Goal: Information Seeking & Learning: Compare options

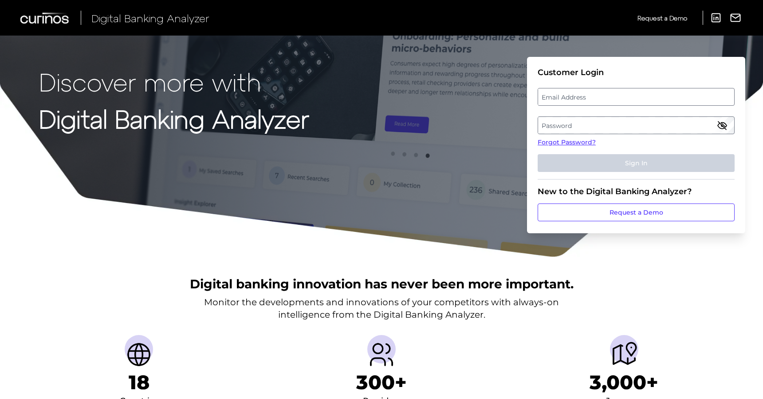
click at [470, 20] on div "Digital Banking Analyzer Request a Demo LinkedIn Report an Issue Request a Demo…" at bounding box center [381, 18] width 763 height 36
click at [580, 93] on label "Email Address" at bounding box center [636, 97] width 196 height 16
click at [580, 93] on input "email" at bounding box center [636, 97] width 197 height 18
click at [617, 97] on input "Email Address" at bounding box center [636, 97] width 197 height 18
paste input "gary.fong@td.com"
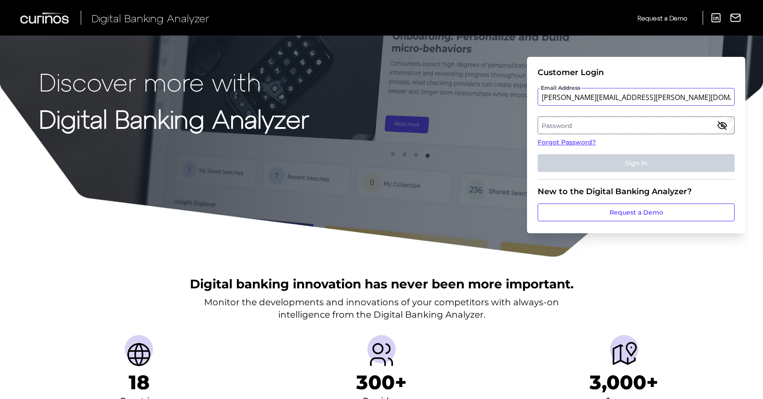
type input "gary.fong@td.com"
click at [564, 126] on label "Password" at bounding box center [636, 125] width 196 height 16
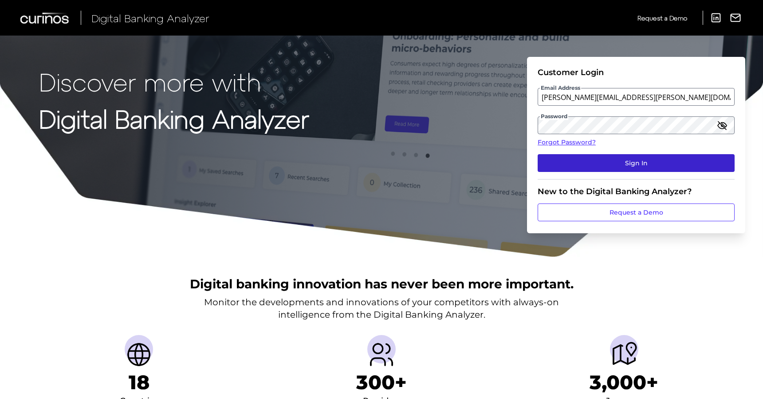
click at [608, 165] on button "Sign In" at bounding box center [636, 163] width 197 height 18
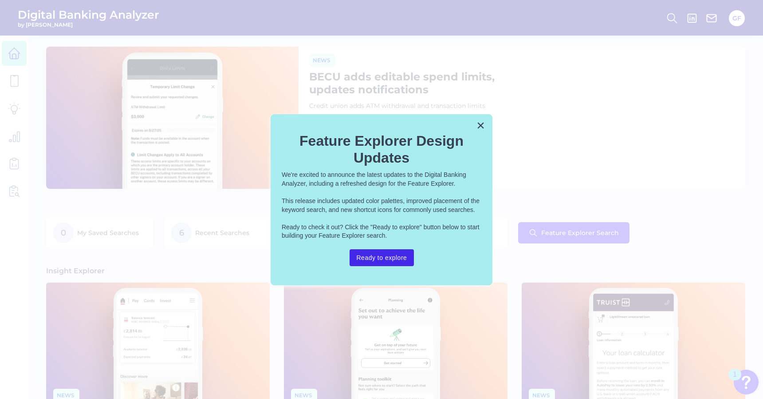
click at [389, 257] on button "Ready to explore" at bounding box center [382, 257] width 65 height 17
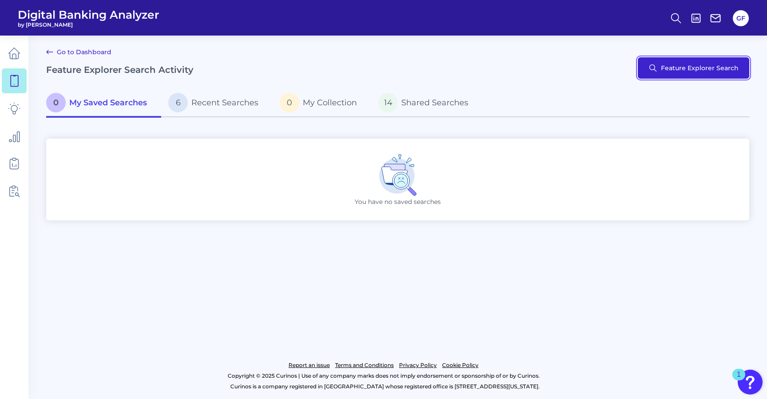
click at [649, 69] on button "Feature Explorer Search" at bounding box center [693, 67] width 111 height 21
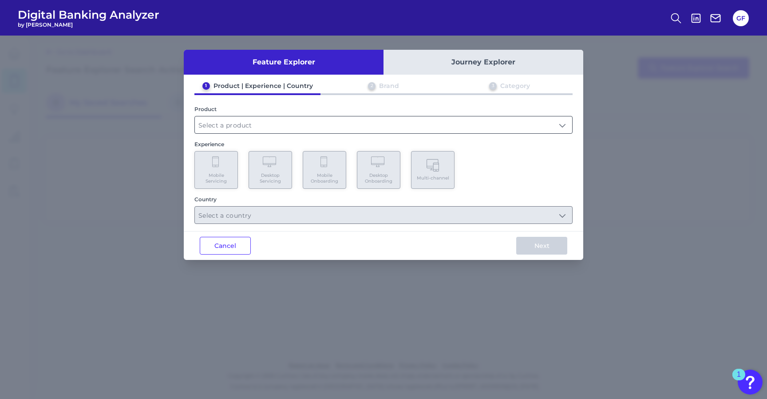
click at [424, 129] on input "text" at bounding box center [383, 124] width 377 height 17
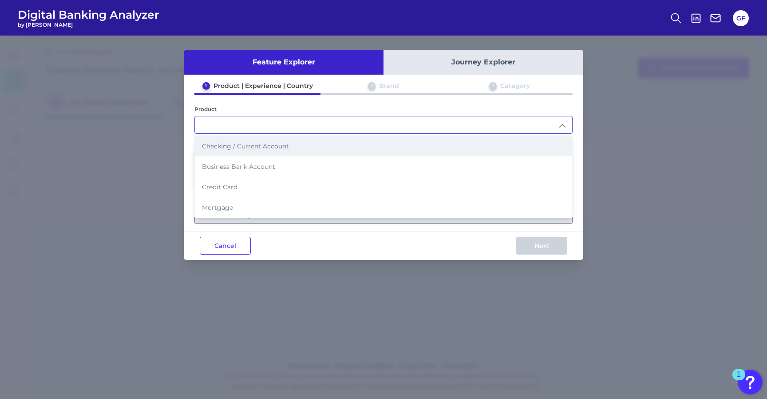
click at [414, 145] on li "Checking / Current Account" at bounding box center [383, 146] width 377 height 20
type input "Checking / Current Account"
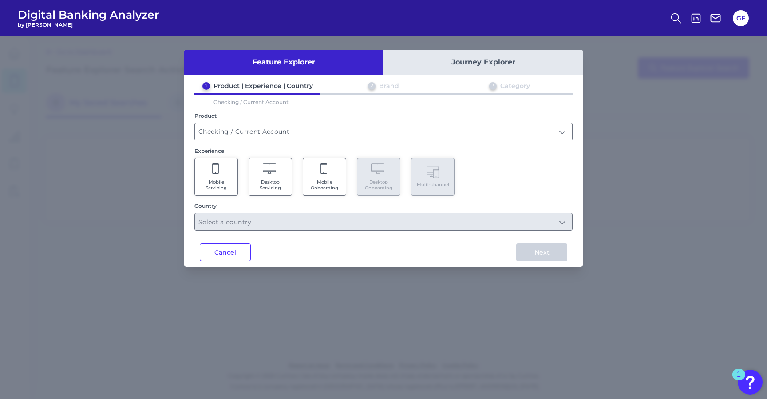
click at [323, 179] on span "Mobile Onboarding" at bounding box center [325, 185] width 34 height 12
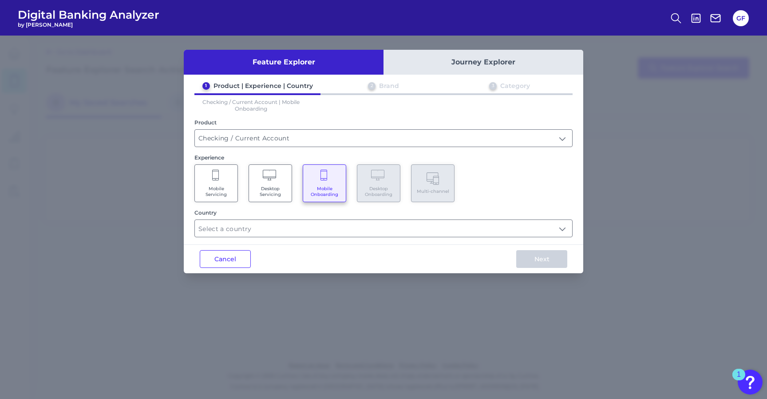
click at [277, 182] on Servicing "Desktop Servicing" at bounding box center [270, 183] width 43 height 38
click at [222, 187] on span "Mobile Servicing" at bounding box center [216, 192] width 34 height 12
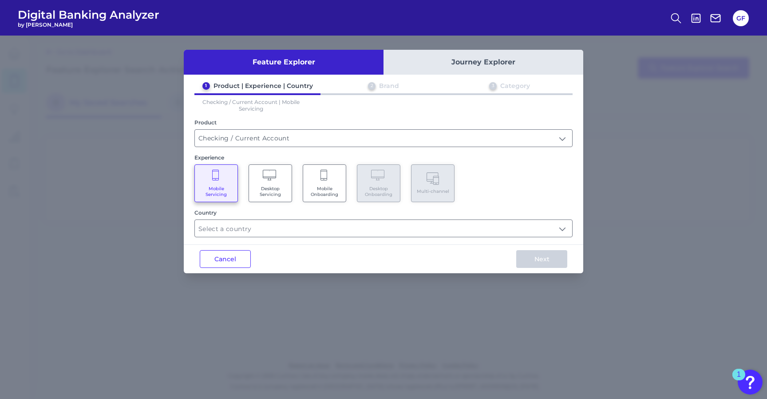
click at [312, 187] on span "Mobile Onboarding" at bounding box center [325, 192] width 34 height 12
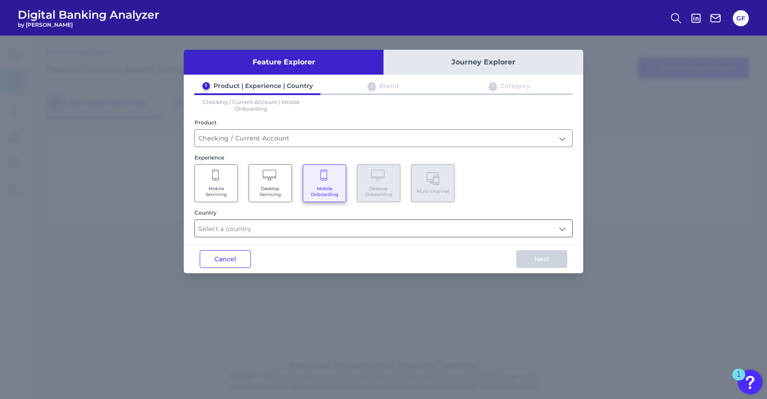
click at [301, 229] on input "text" at bounding box center [383, 228] width 377 height 17
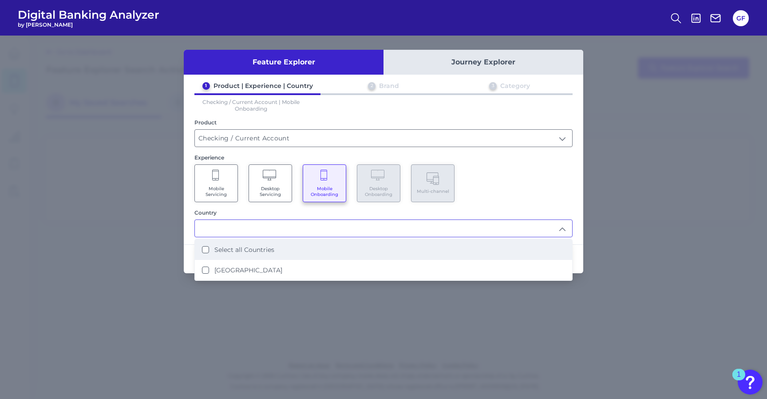
click at [268, 246] on label "Select all Countries" at bounding box center [244, 249] width 60 height 8
type input "Select all Countries"
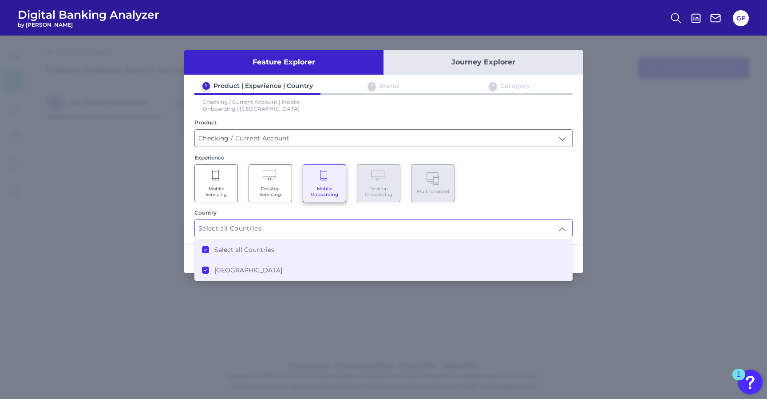
click at [533, 177] on div "Mobile Servicing Desktop Servicing Mobile Onboarding Desktop Onboarding Multi-c…" at bounding box center [383, 183] width 378 height 38
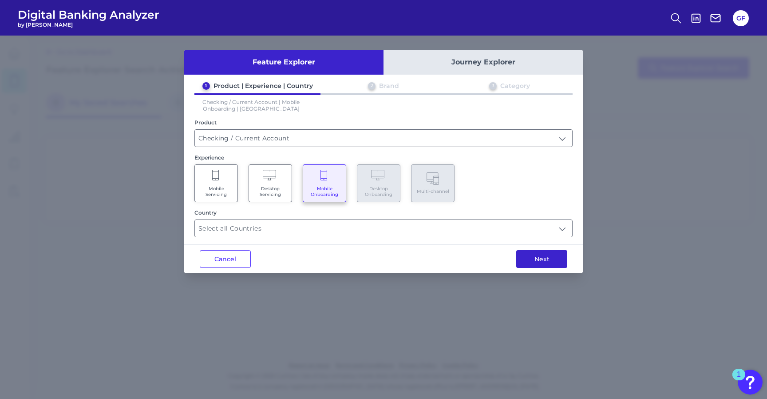
click at [529, 255] on button "Next" at bounding box center [541, 259] width 51 height 18
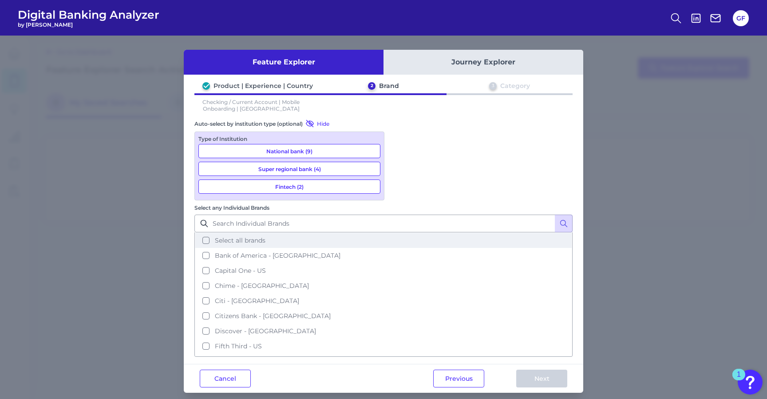
click at [530, 233] on button "Select all brands" at bounding box center [383, 240] width 376 height 15
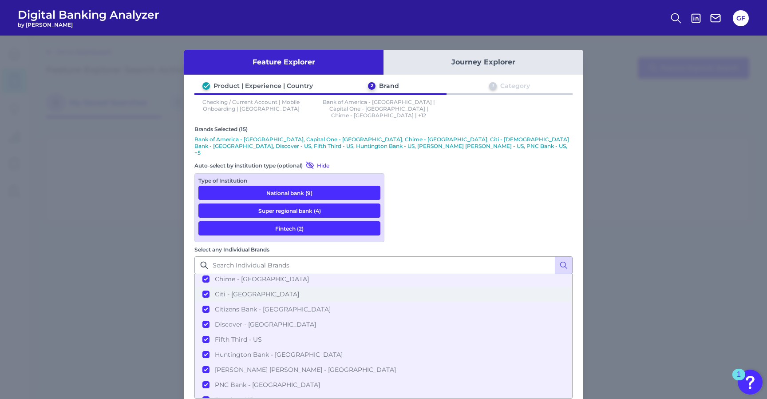
scroll to position [111, 0]
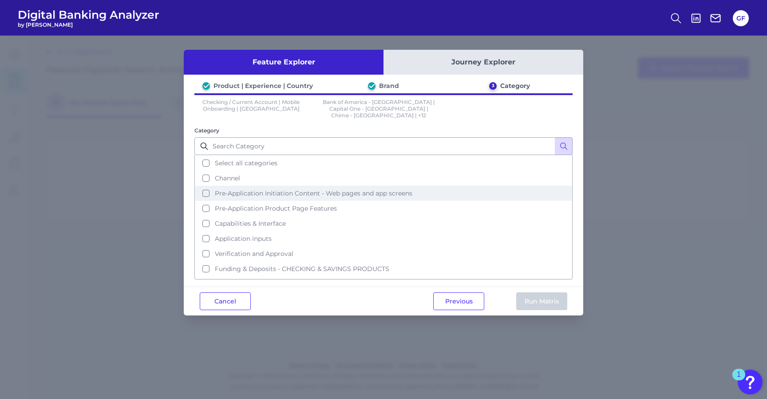
click at [431, 186] on button "Pre-Application Initiation Content - Web pages and app screens" at bounding box center [383, 193] width 376 height 15
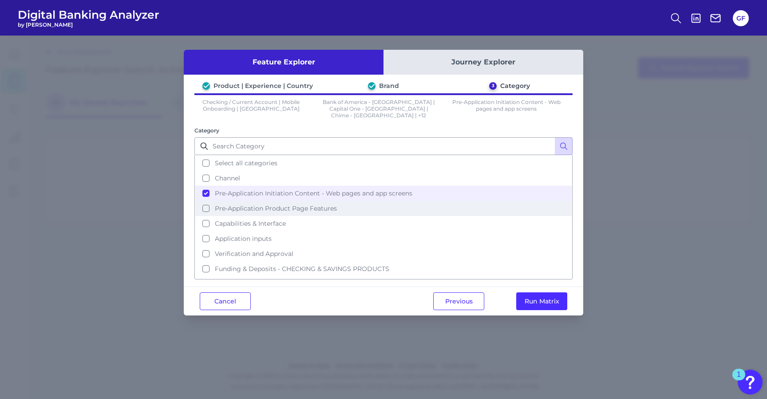
click at [413, 201] on button "Pre-Application Product Page Features" at bounding box center [383, 208] width 376 height 15
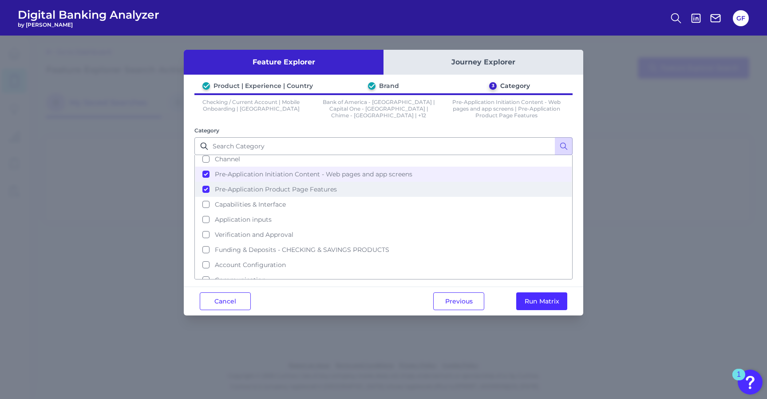
scroll to position [24, 0]
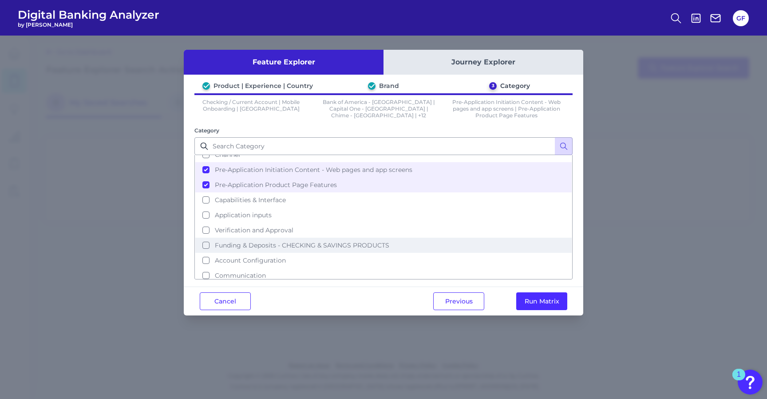
click at [382, 237] on button "Funding & Deposits - CHECKING & SAVINGS PRODUCTS" at bounding box center [383, 244] width 376 height 15
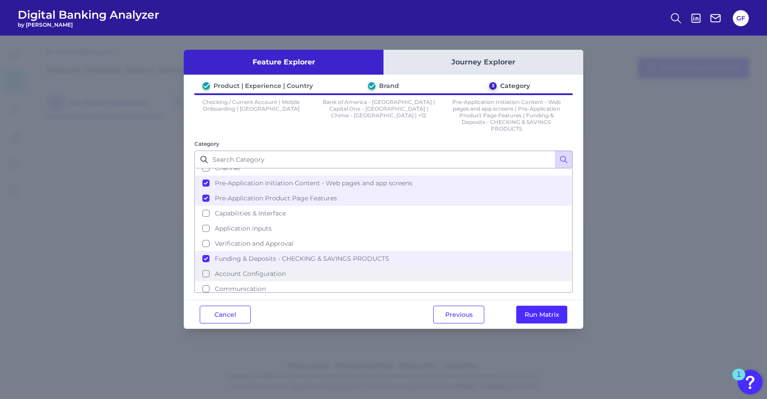
click at [338, 266] on button "Account Configuration" at bounding box center [383, 273] width 376 height 15
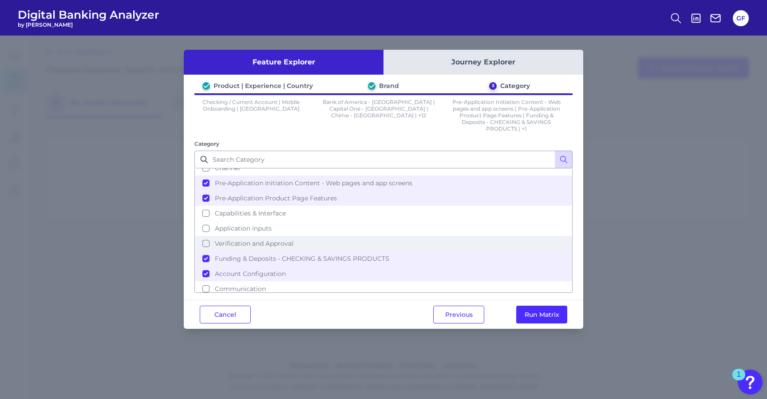
click at [338, 238] on button "Verification and Approval" at bounding box center [383, 243] width 376 height 15
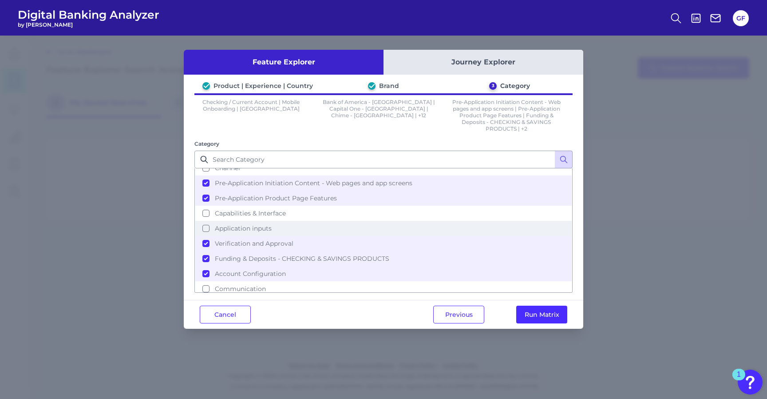
click at [330, 225] on button "Application inputs" at bounding box center [383, 228] width 376 height 15
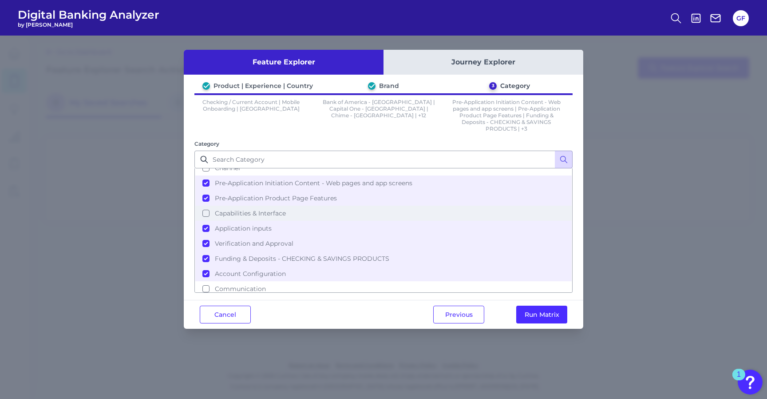
click at [344, 209] on button "Capabilities & Interface" at bounding box center [383, 212] width 376 height 15
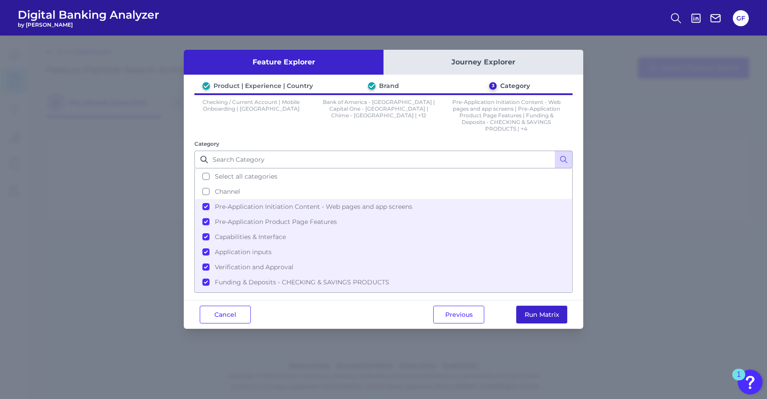
click at [523, 308] on button "Run Matrix" at bounding box center [541, 314] width 51 height 18
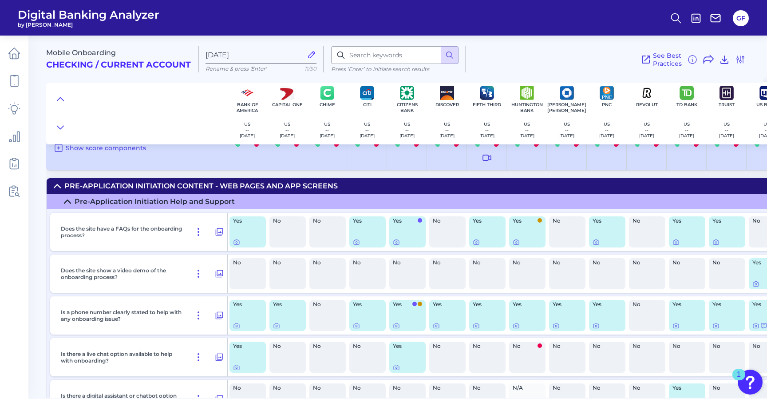
scroll to position [24, 0]
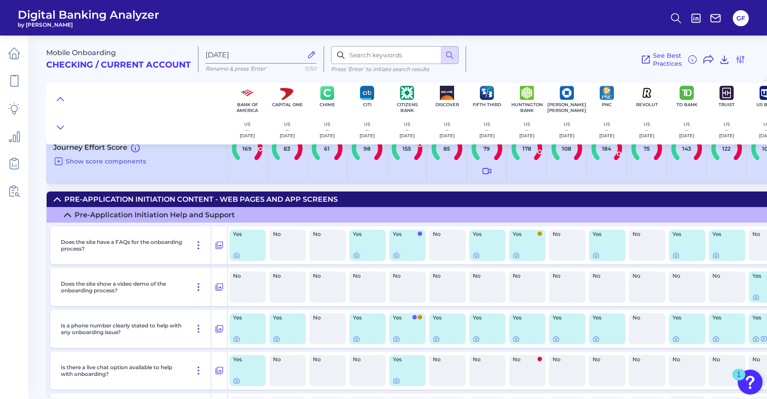
click at [71, 215] on icon at bounding box center [67, 214] width 7 height 7
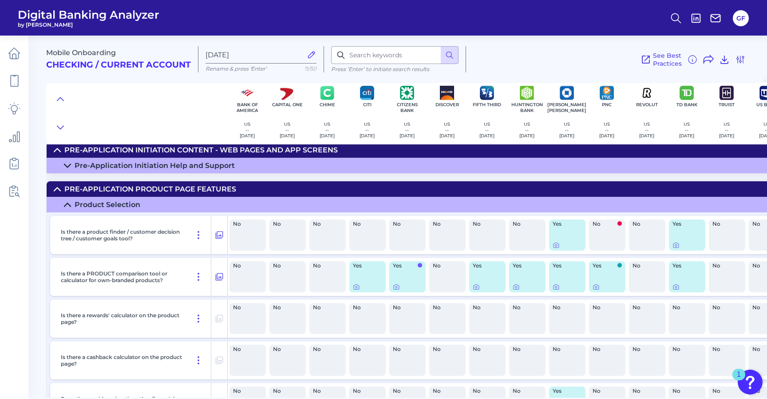
scroll to position [74, 0]
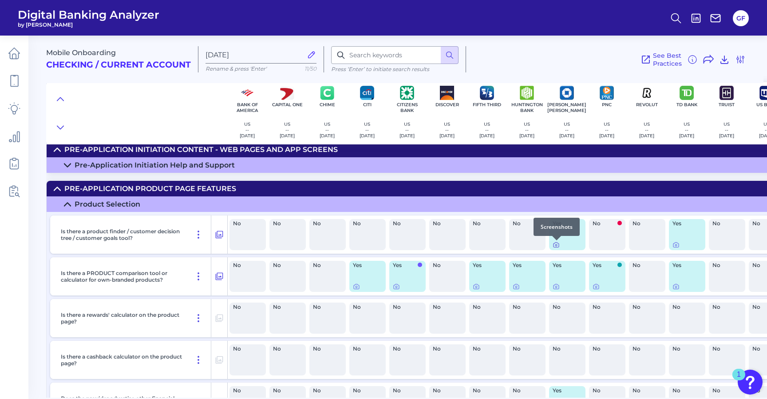
click at [554, 245] on icon at bounding box center [556, 244] width 7 height 7
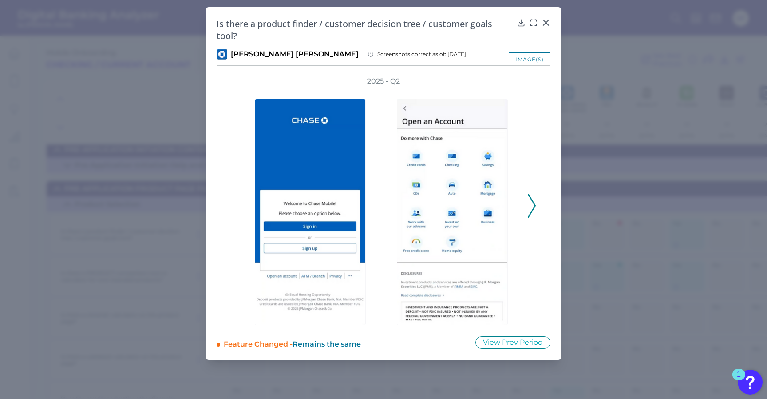
click at [535, 205] on polyline at bounding box center [531, 205] width 7 height 23
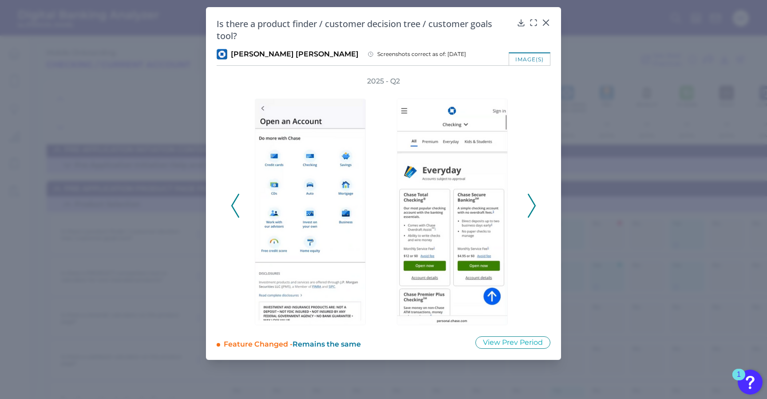
click at [535, 205] on polyline at bounding box center [531, 205] width 7 height 23
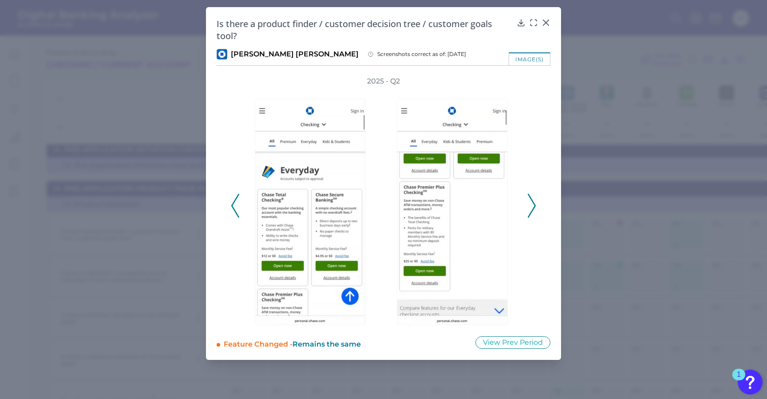
click at [535, 205] on polyline at bounding box center [531, 205] width 7 height 23
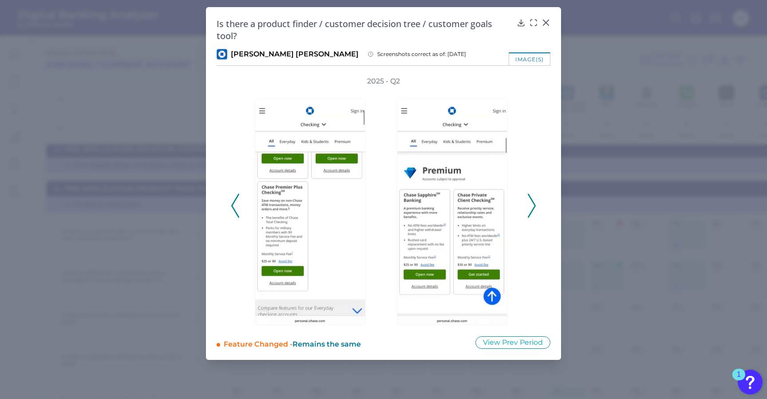
click at [535, 205] on polyline at bounding box center [531, 205] width 7 height 23
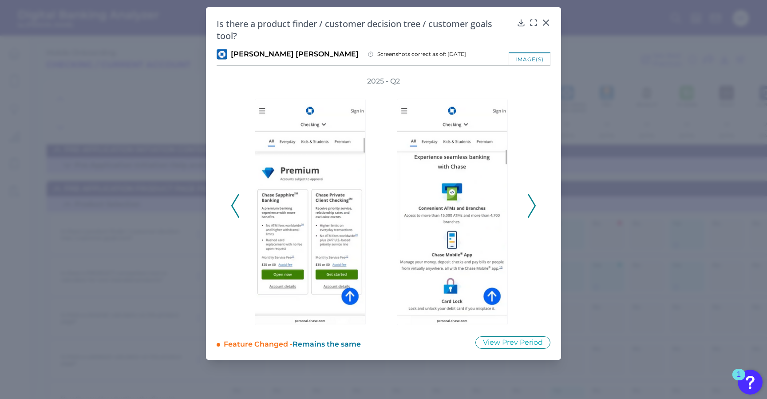
click at [535, 205] on polyline at bounding box center [531, 205] width 7 height 23
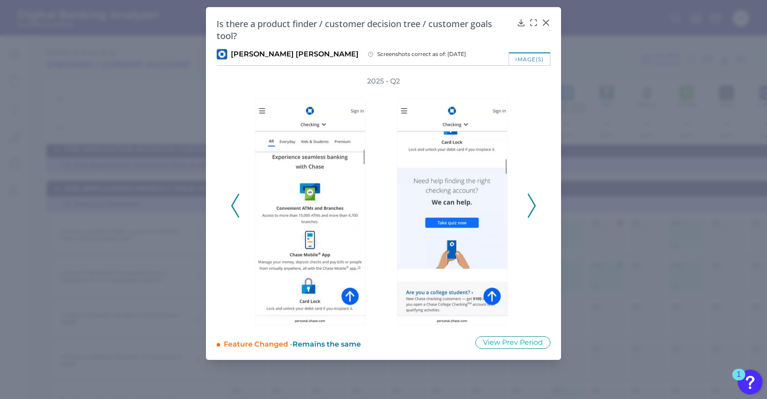
click at [535, 205] on polyline at bounding box center [531, 205] width 7 height 23
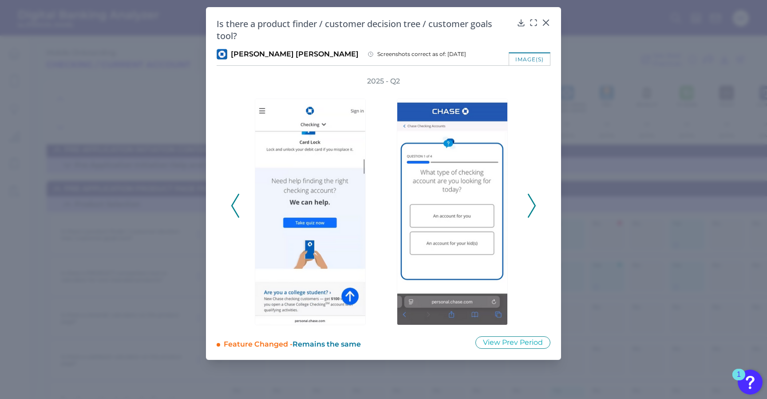
click at [531, 209] on polyline at bounding box center [531, 205] width 7 height 23
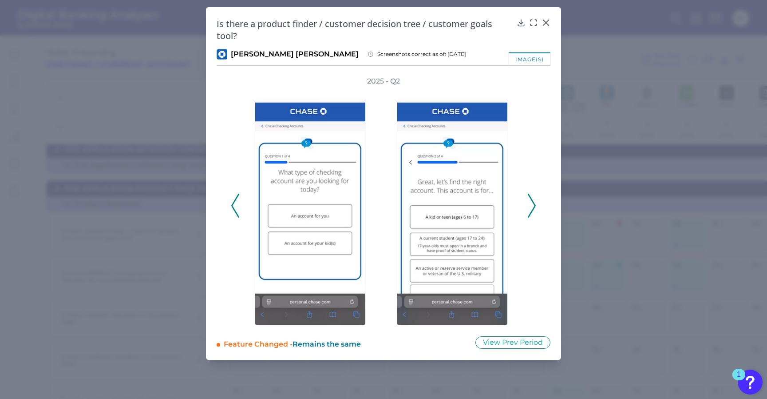
click at [232, 199] on icon at bounding box center [235, 206] width 8 height 24
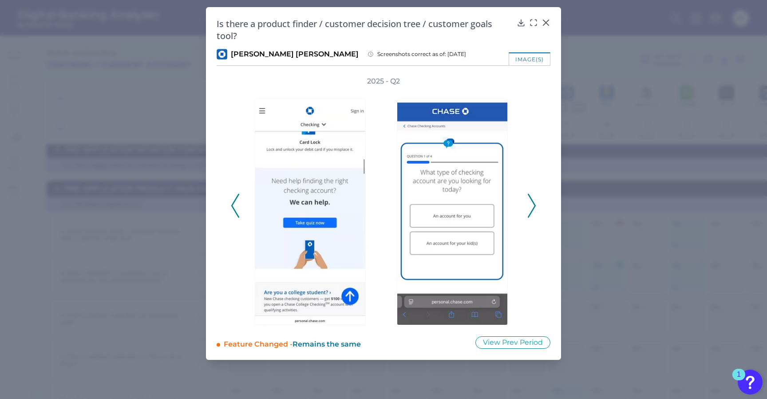
click at [533, 208] on polyline at bounding box center [531, 205] width 7 height 23
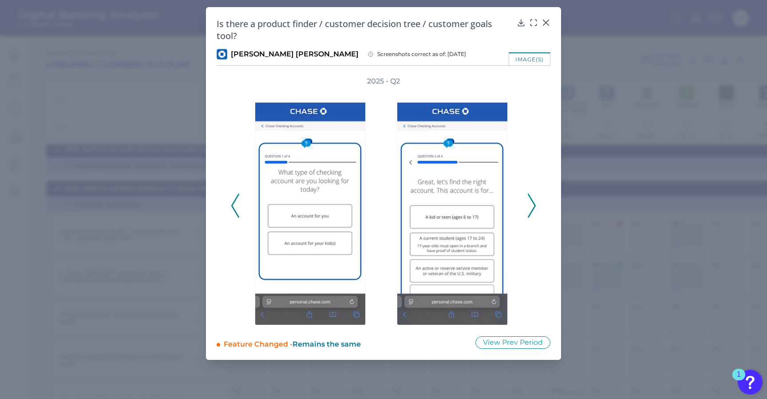
click at [234, 204] on icon at bounding box center [235, 206] width 8 height 24
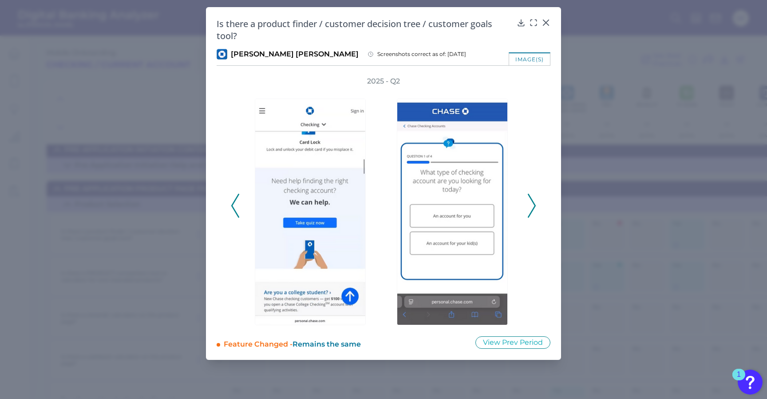
click at [534, 207] on polyline at bounding box center [531, 205] width 7 height 23
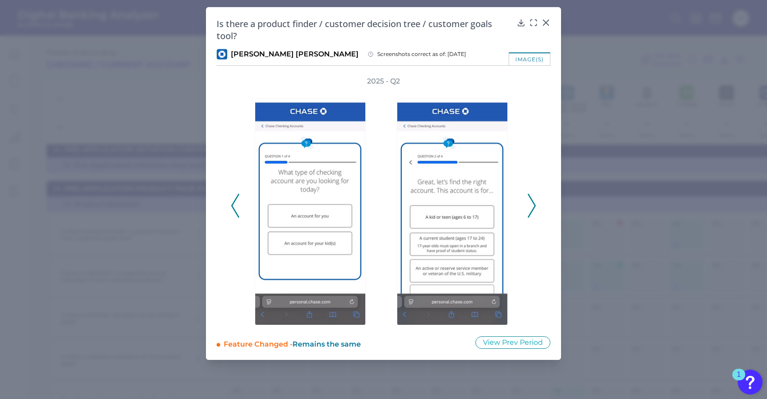
click at [534, 207] on polyline at bounding box center [531, 205] width 7 height 23
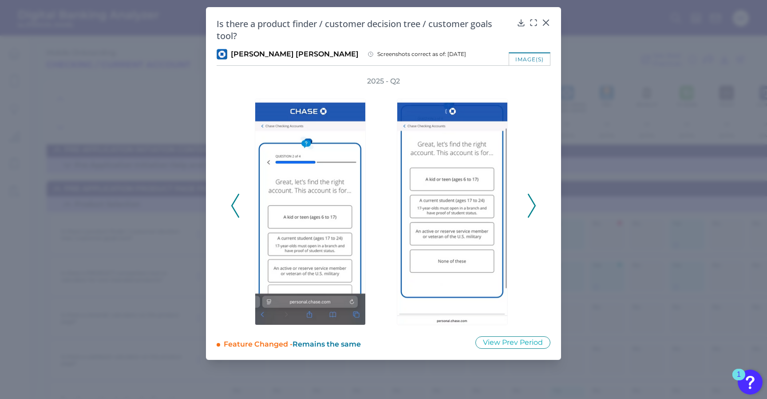
click at [534, 207] on polyline at bounding box center [531, 205] width 7 height 23
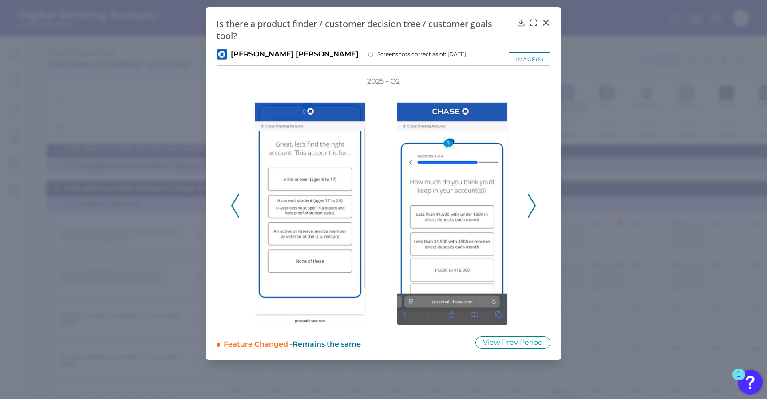
click at [534, 207] on polyline at bounding box center [531, 205] width 7 height 23
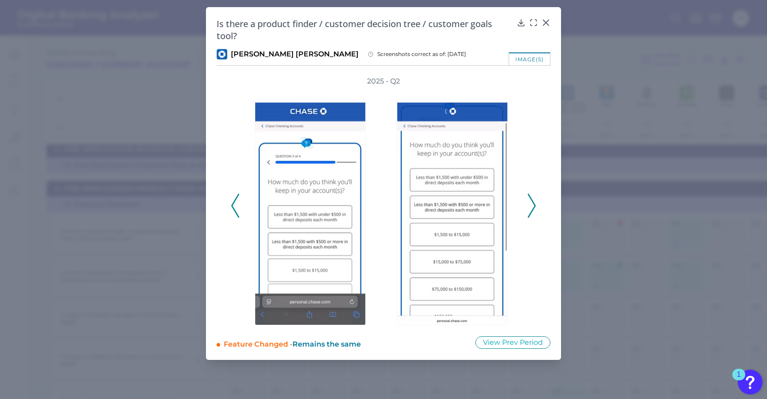
click at [534, 207] on polyline at bounding box center [531, 205] width 7 height 23
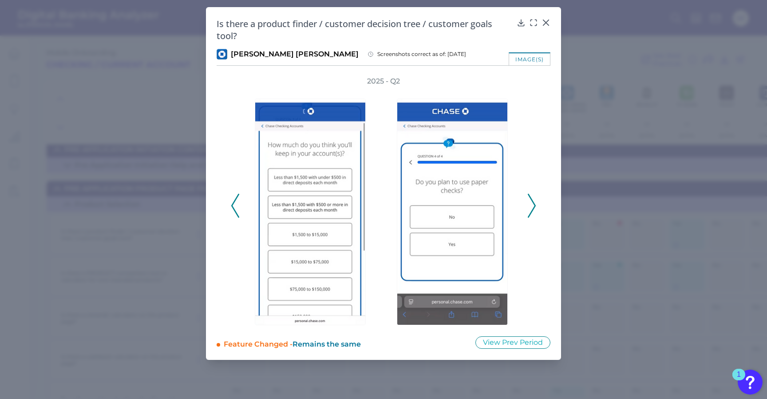
click at [534, 207] on polyline at bounding box center [531, 205] width 7 height 23
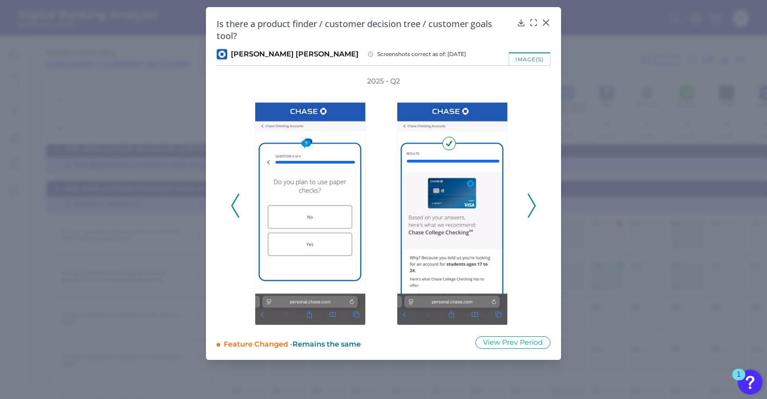
click at [238, 201] on icon at bounding box center [235, 206] width 8 height 24
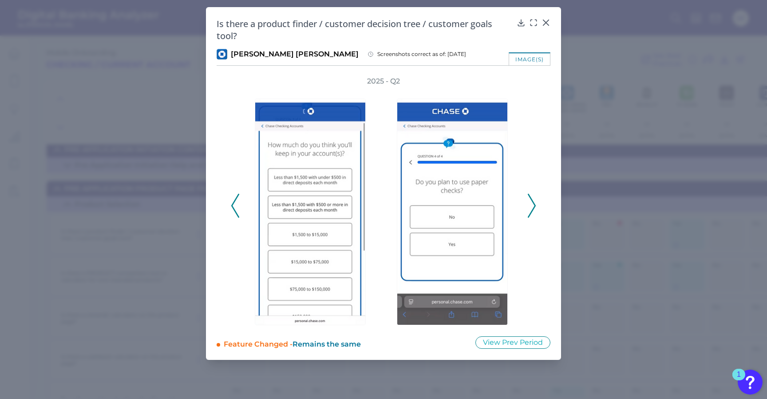
click at [238, 201] on icon at bounding box center [235, 206] width 8 height 24
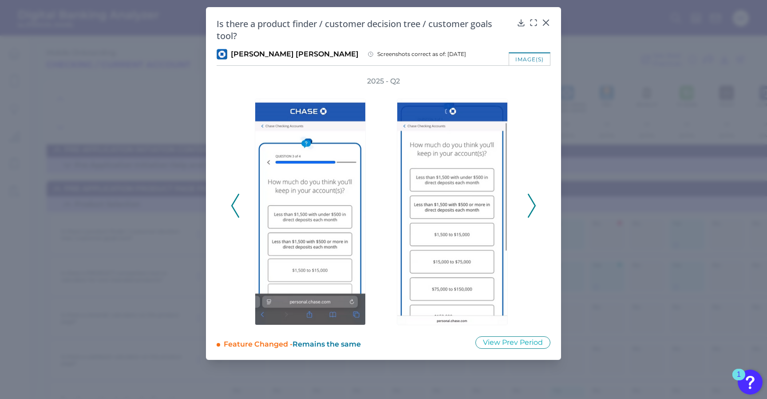
click at [235, 201] on icon at bounding box center [235, 206] width 8 height 24
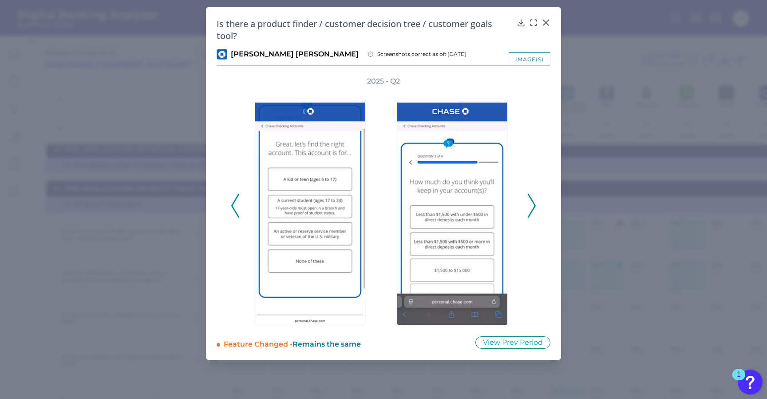
click at [235, 201] on icon at bounding box center [235, 206] width 8 height 24
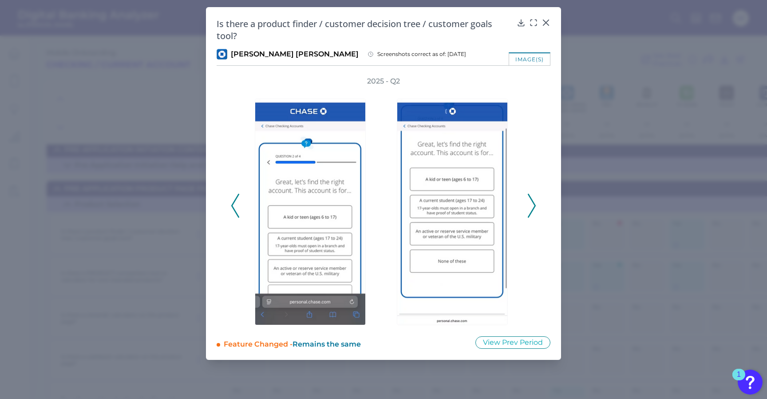
click at [235, 201] on icon at bounding box center [235, 206] width 8 height 24
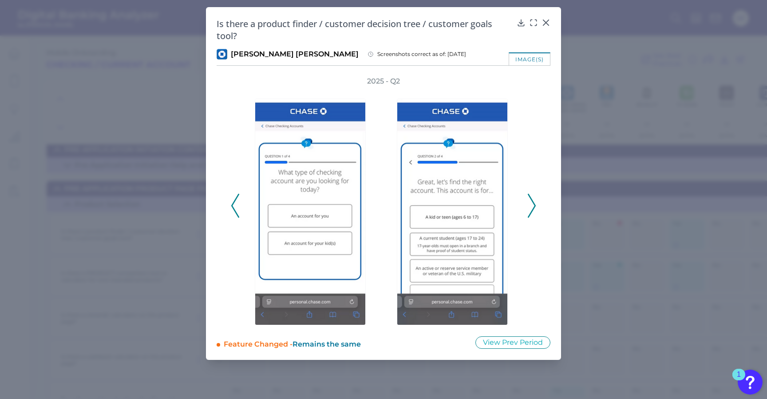
click at [537, 206] on div "2025 - Q2" at bounding box center [384, 200] width 334 height 249
drag, startPoint x: 532, startPoint y: 206, endPoint x: 522, endPoint y: 207, distance: 10.2
click at [532, 206] on icon at bounding box center [532, 206] width 8 height 24
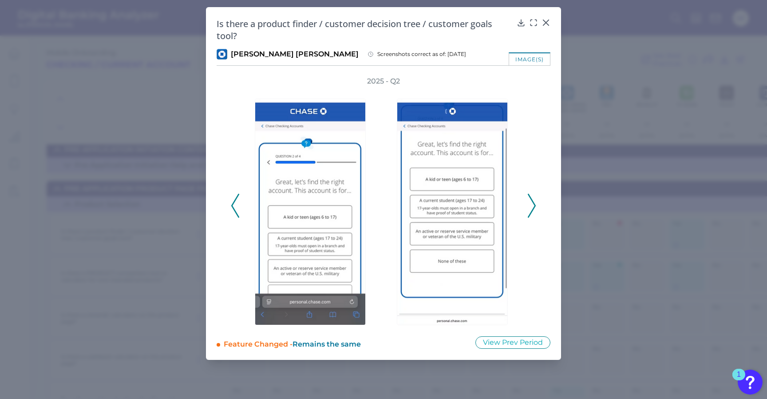
click at [531, 199] on polyline at bounding box center [531, 205] width 7 height 23
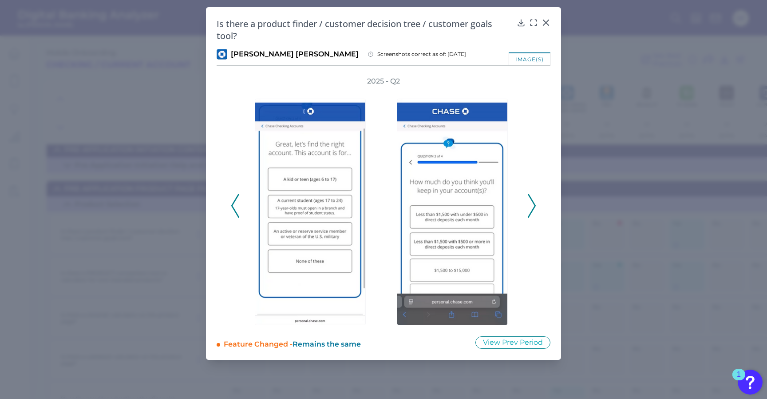
click at [534, 201] on icon at bounding box center [532, 206] width 8 height 24
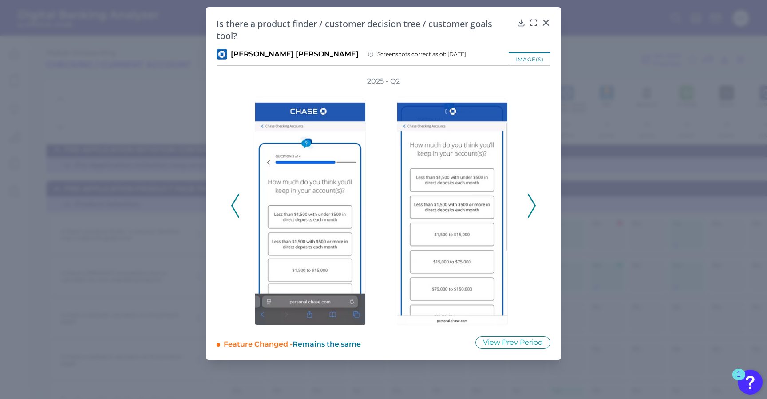
click at [531, 204] on icon at bounding box center [532, 206] width 8 height 24
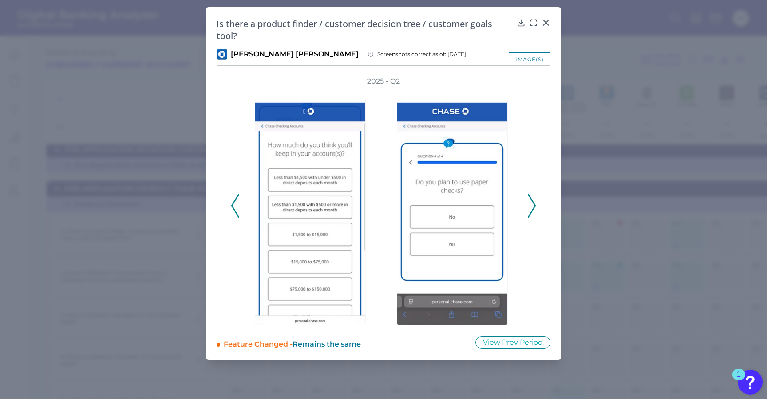
click at [528, 210] on icon at bounding box center [532, 206] width 8 height 24
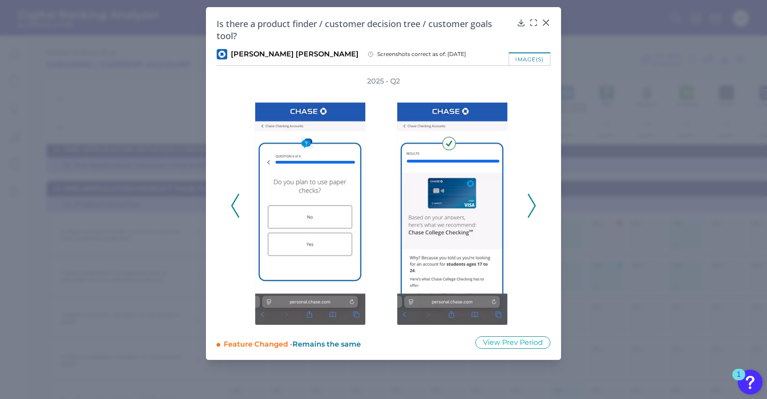
click at [529, 200] on icon at bounding box center [532, 206] width 8 height 24
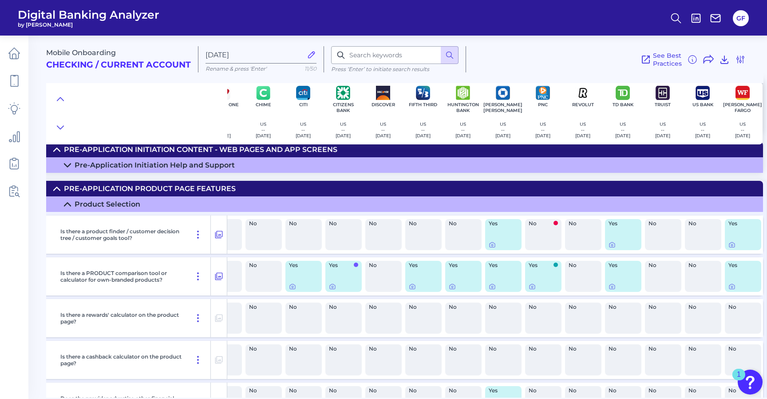
scroll to position [71, 67]
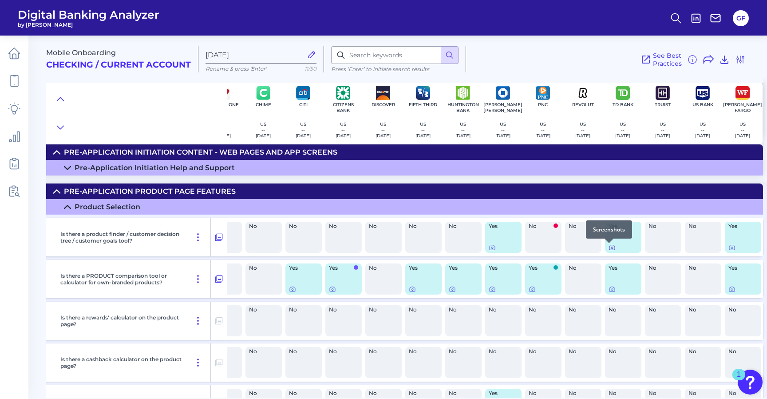
click at [608, 248] on icon at bounding box center [611, 247] width 7 height 7
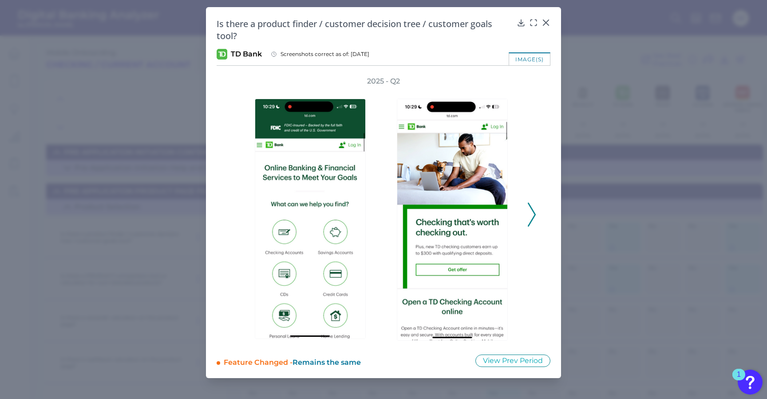
click at [533, 220] on icon at bounding box center [532, 214] width 8 height 24
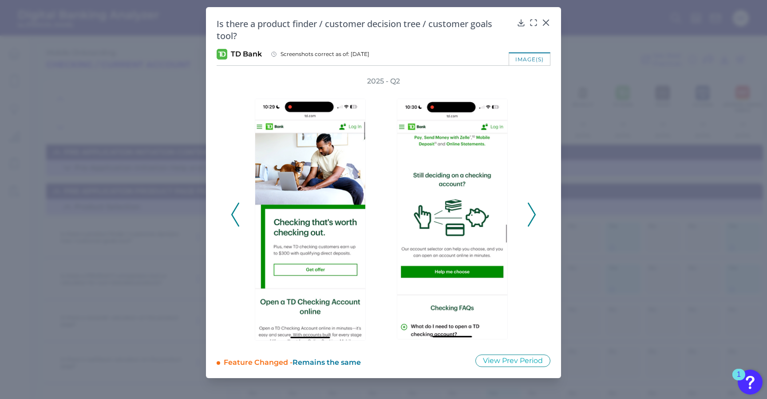
click at [533, 220] on icon at bounding box center [532, 214] width 8 height 24
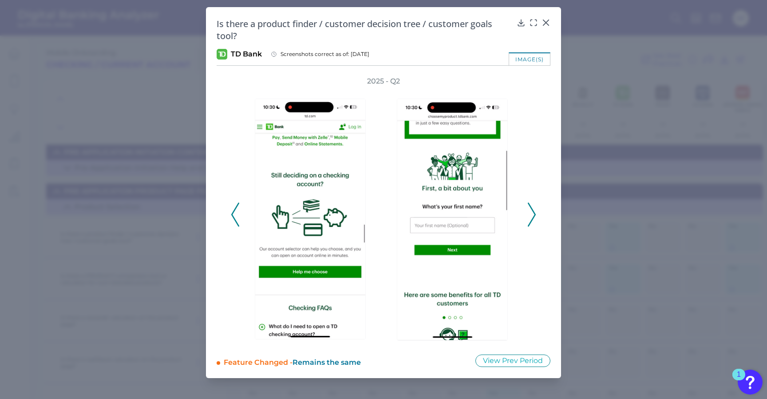
click at [533, 220] on icon at bounding box center [532, 214] width 8 height 24
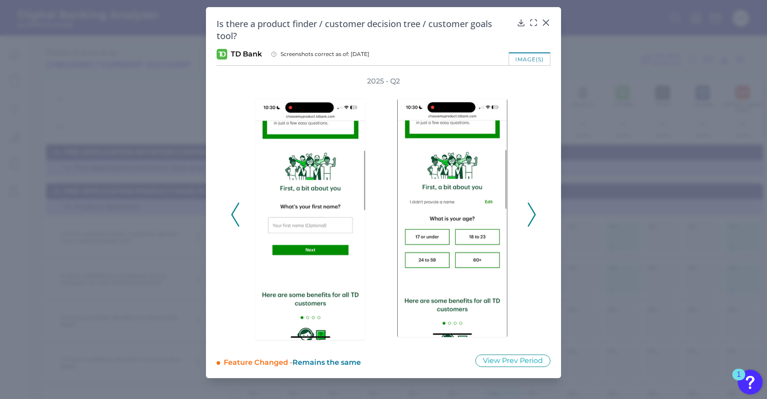
click at [533, 220] on icon at bounding box center [532, 214] width 8 height 24
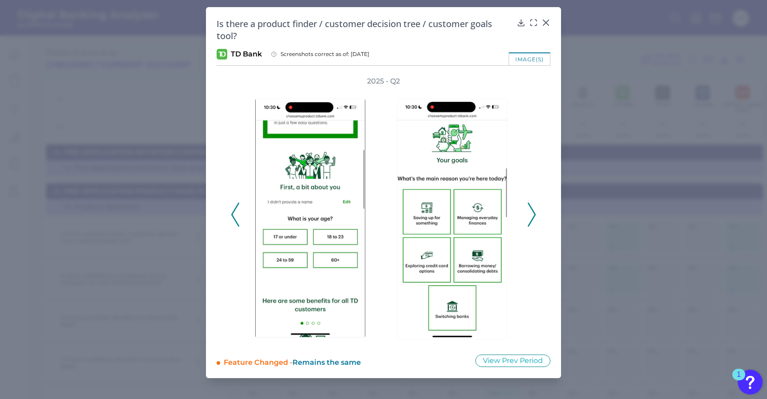
click at [533, 220] on icon at bounding box center [532, 214] width 8 height 24
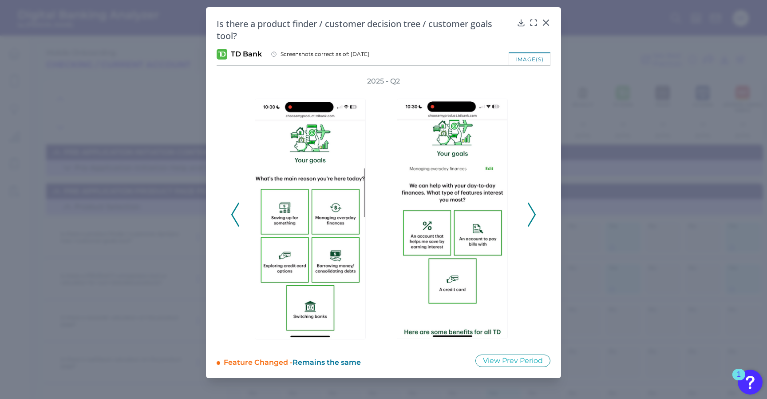
click at [533, 220] on icon at bounding box center [532, 214] width 8 height 24
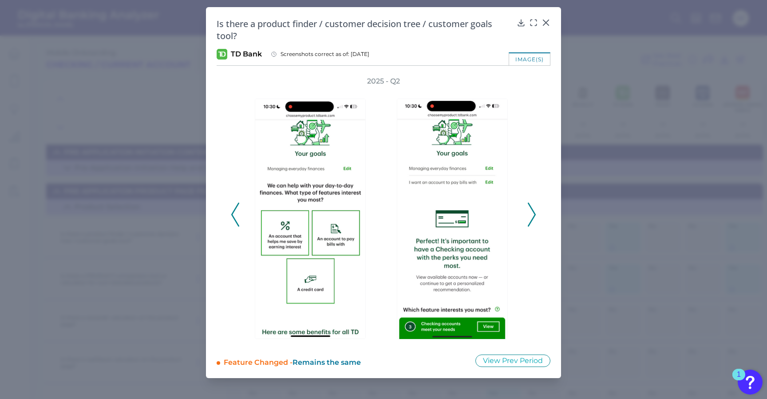
click at [533, 220] on icon at bounding box center [532, 214] width 8 height 24
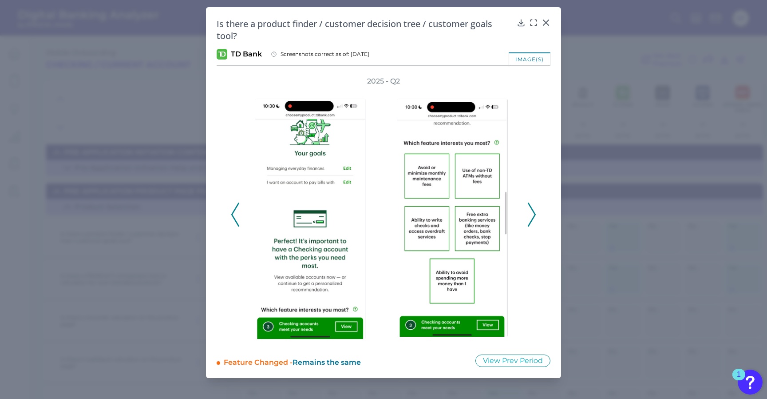
click at [533, 220] on icon at bounding box center [532, 214] width 8 height 24
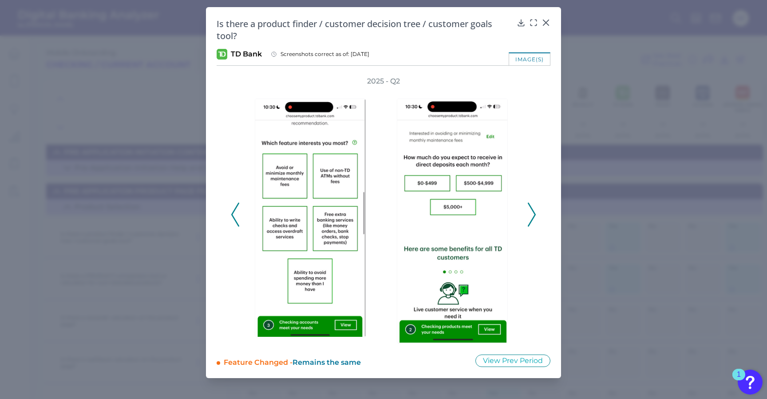
click at [530, 218] on icon at bounding box center [532, 214] width 8 height 24
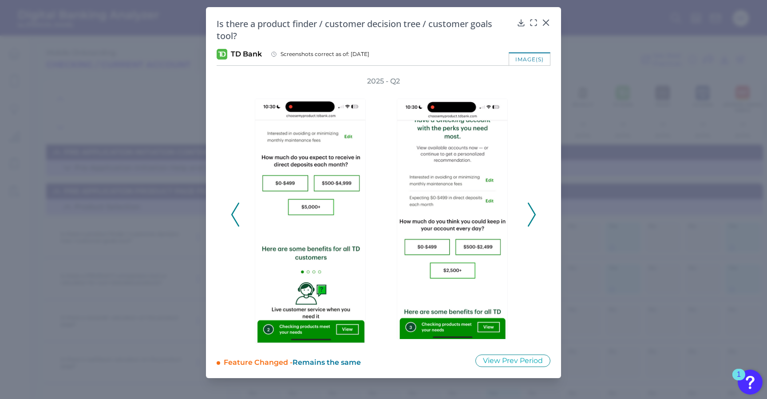
click at [529, 205] on polyline at bounding box center [531, 214] width 7 height 23
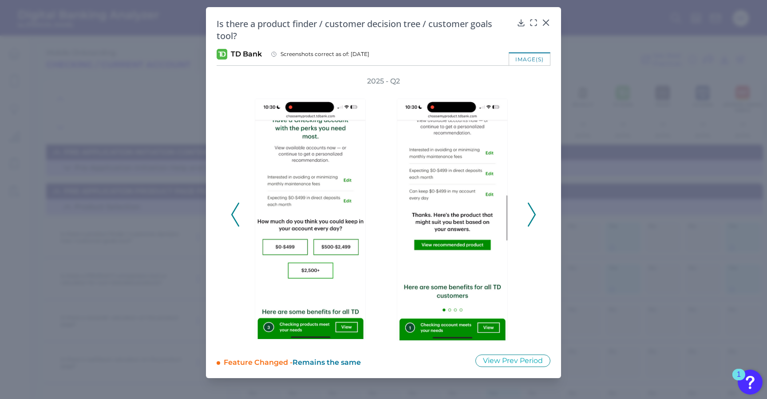
click at [530, 208] on icon at bounding box center [532, 214] width 8 height 24
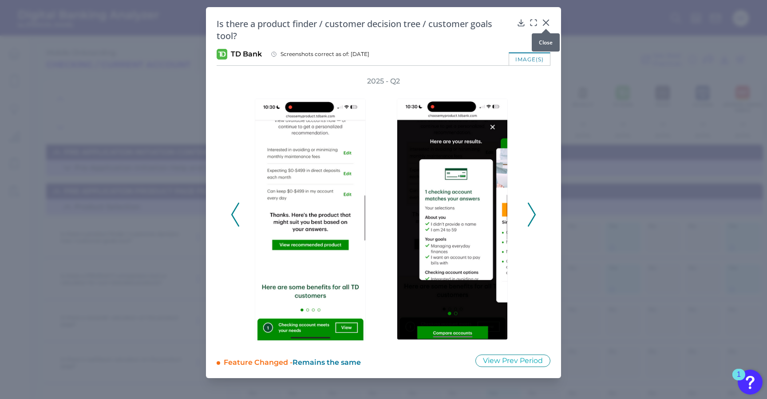
click at [549, 19] on icon at bounding box center [545, 22] width 9 height 9
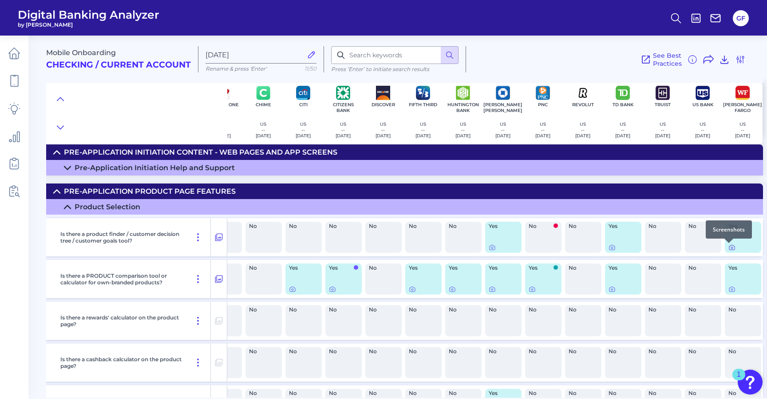
click at [728, 248] on icon at bounding box center [731, 247] width 7 height 7
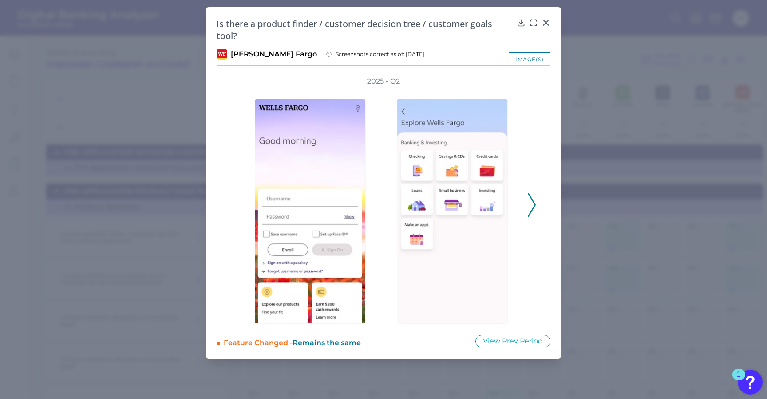
click at [532, 215] on icon at bounding box center [532, 205] width 8 height 24
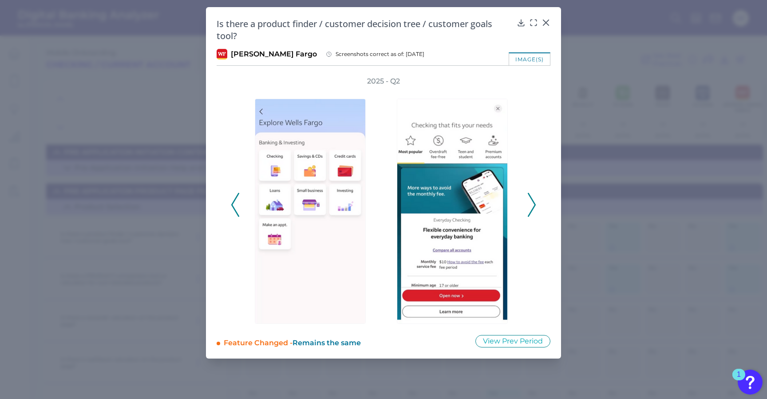
click at [532, 215] on icon at bounding box center [532, 205] width 8 height 24
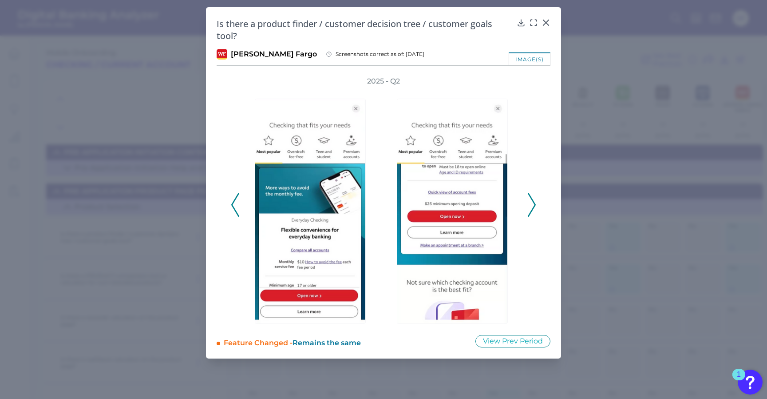
click at [532, 215] on icon at bounding box center [532, 205] width 8 height 24
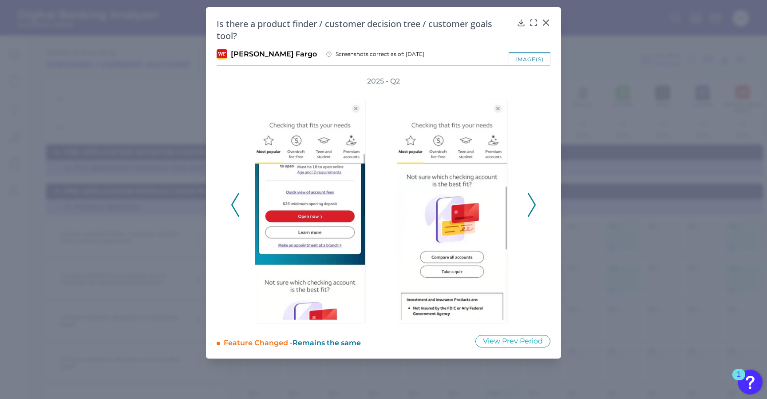
click at [532, 215] on icon at bounding box center [532, 205] width 8 height 24
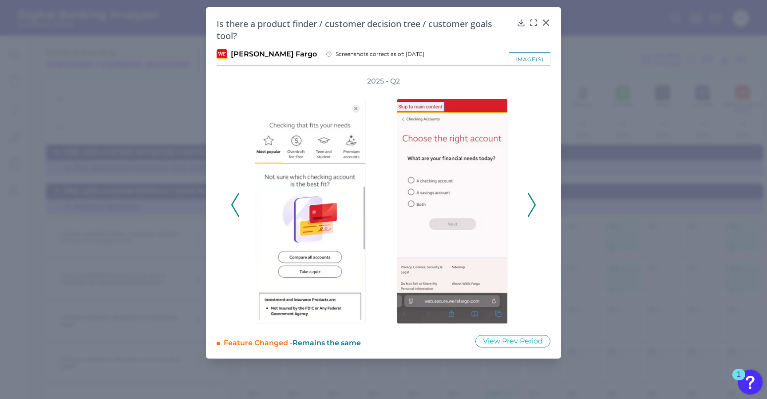
click at [532, 215] on icon at bounding box center [532, 205] width 8 height 24
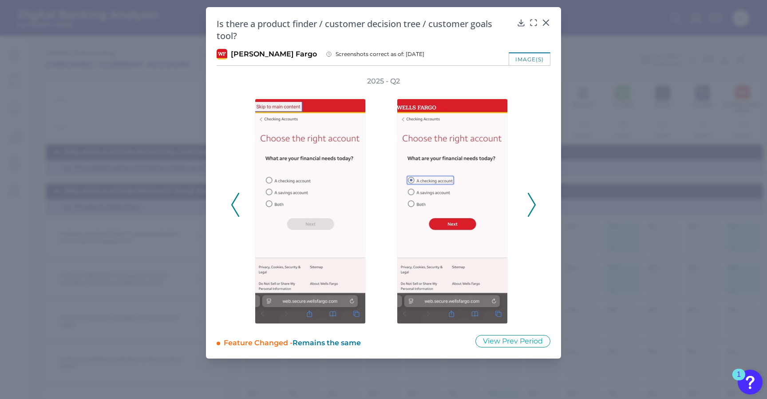
click at [532, 215] on icon at bounding box center [532, 205] width 8 height 24
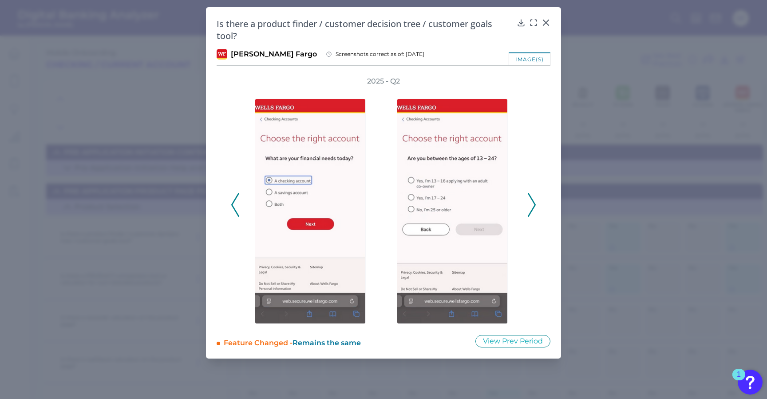
click at [532, 215] on icon at bounding box center [532, 205] width 8 height 24
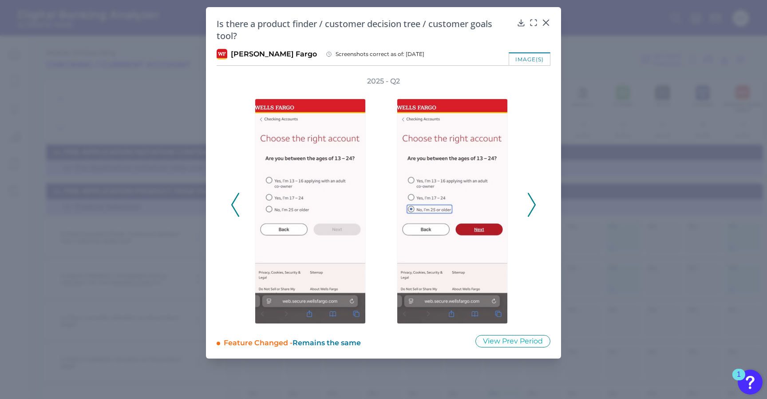
click at [532, 215] on icon at bounding box center [532, 205] width 8 height 24
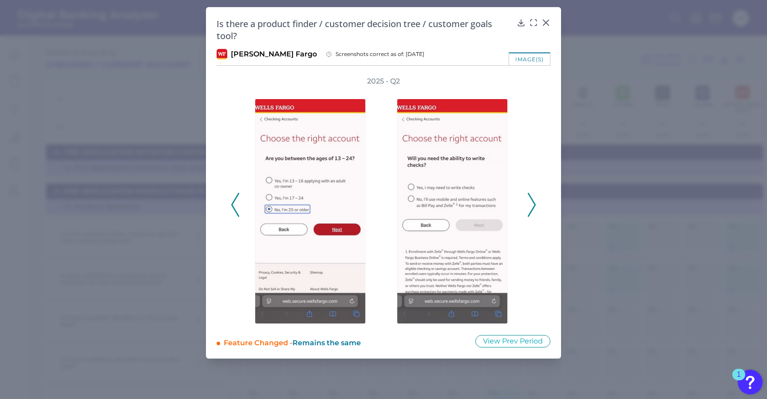
click at [532, 215] on icon at bounding box center [532, 205] width 8 height 24
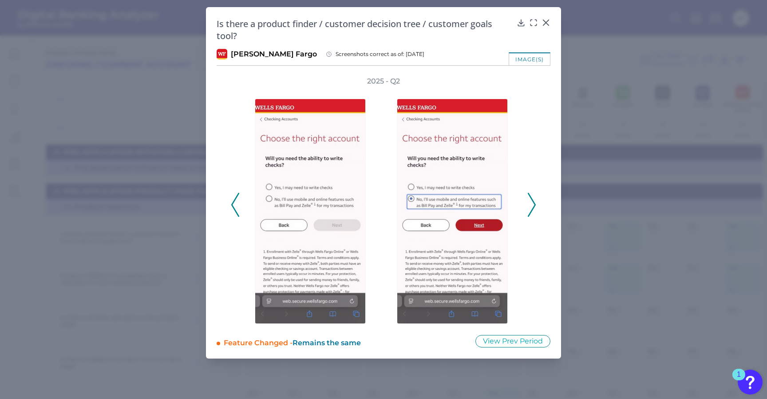
click at [532, 215] on icon at bounding box center [532, 205] width 8 height 24
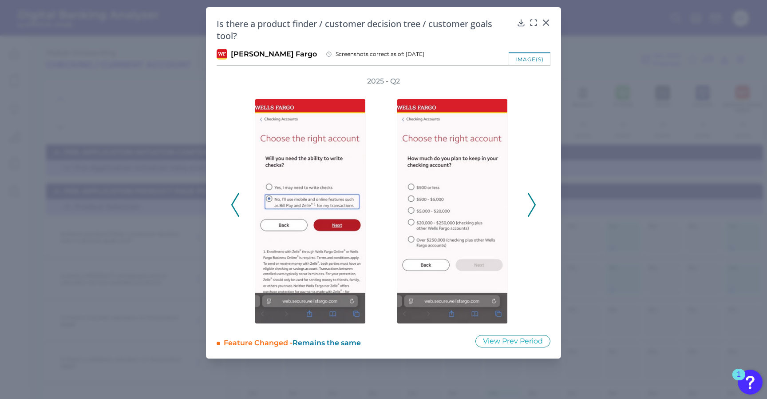
click at [532, 215] on icon at bounding box center [532, 205] width 8 height 24
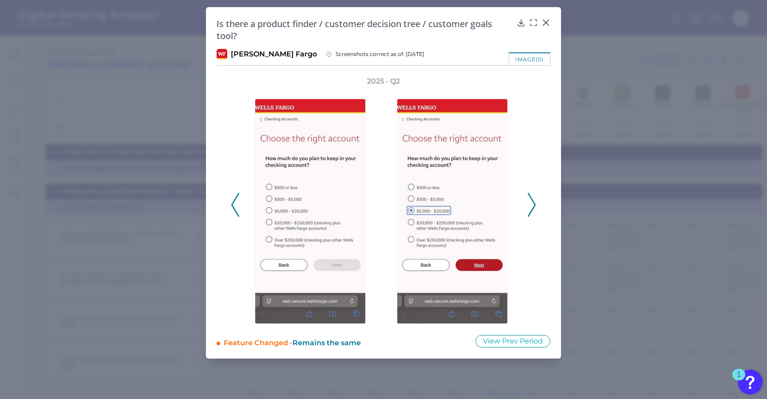
click at [532, 215] on icon at bounding box center [532, 205] width 8 height 24
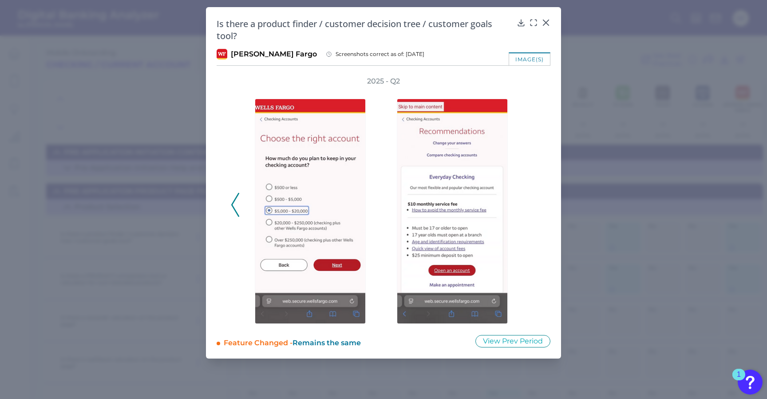
click at [241, 207] on div "2025 - Q2" at bounding box center [383, 199] width 305 height 247
click at [238, 207] on icon at bounding box center [235, 205] width 8 height 24
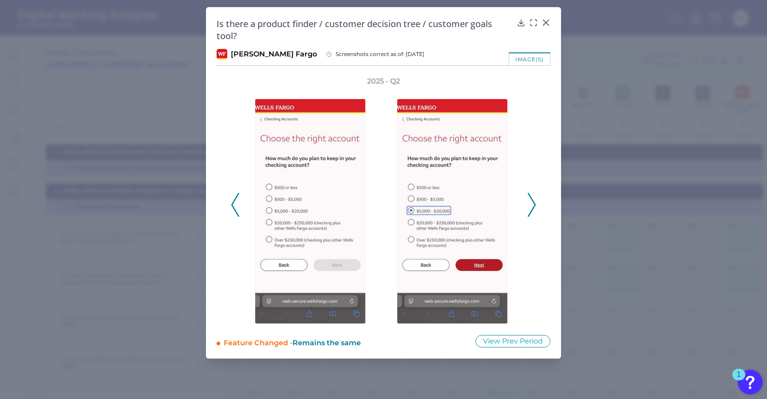
click at [237, 207] on icon at bounding box center [235, 205] width 8 height 24
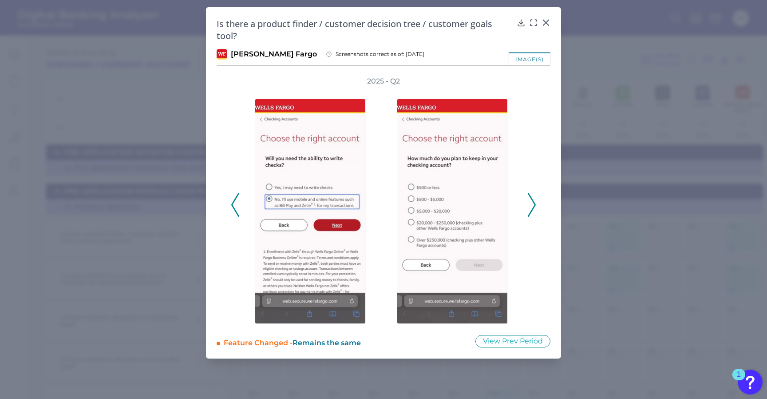
click at [237, 207] on icon at bounding box center [235, 205] width 8 height 24
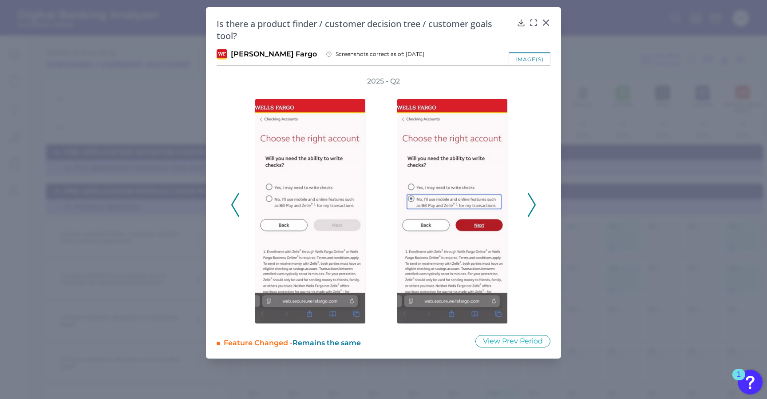
click at [237, 207] on icon at bounding box center [235, 205] width 8 height 24
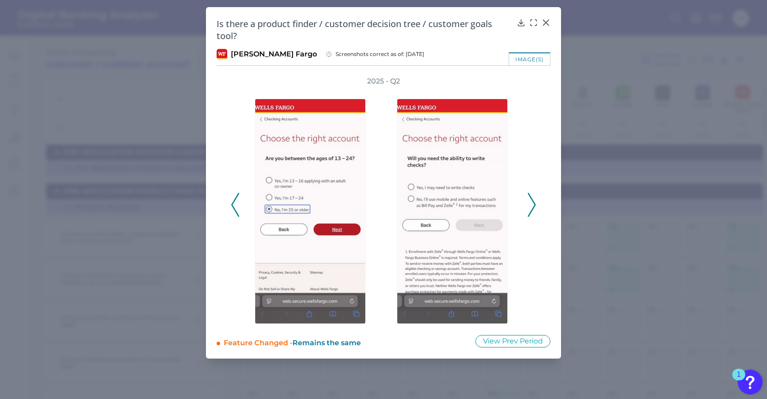
click at [237, 207] on icon at bounding box center [235, 205] width 8 height 24
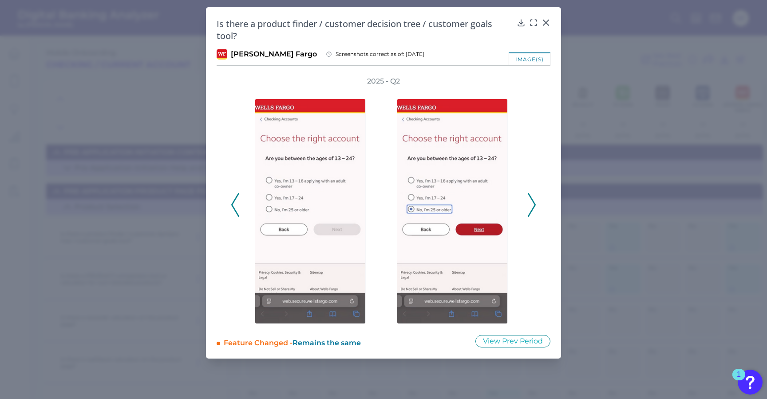
click at [237, 207] on icon at bounding box center [235, 205] width 8 height 24
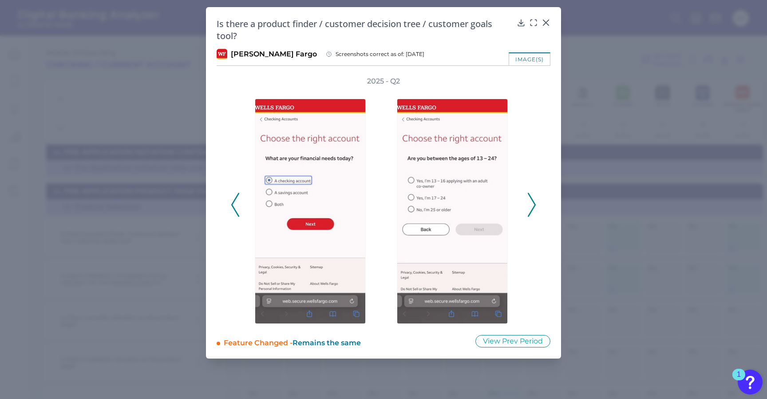
click at [237, 207] on icon at bounding box center [235, 205] width 8 height 24
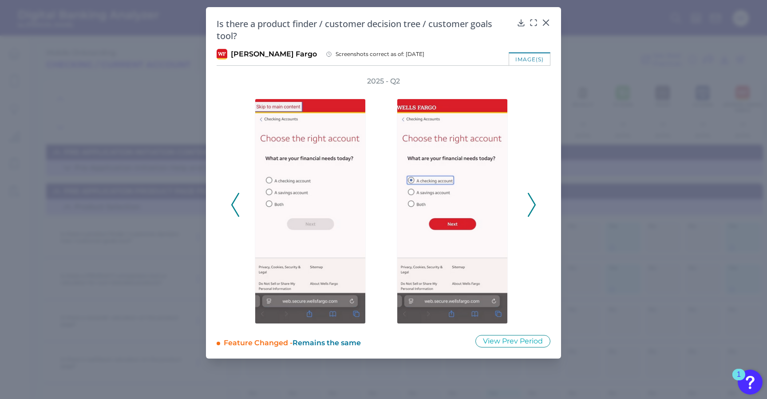
click at [237, 207] on icon at bounding box center [235, 205] width 8 height 24
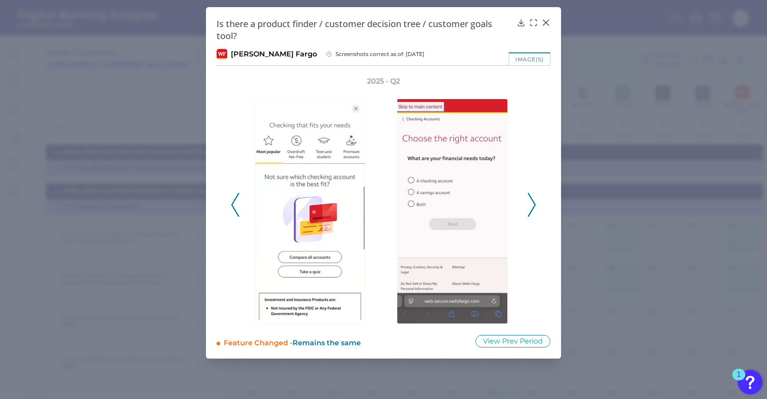
click at [526, 203] on div "2025 - Q2" at bounding box center [383, 199] width 305 height 247
click at [533, 204] on icon at bounding box center [532, 205] width 8 height 24
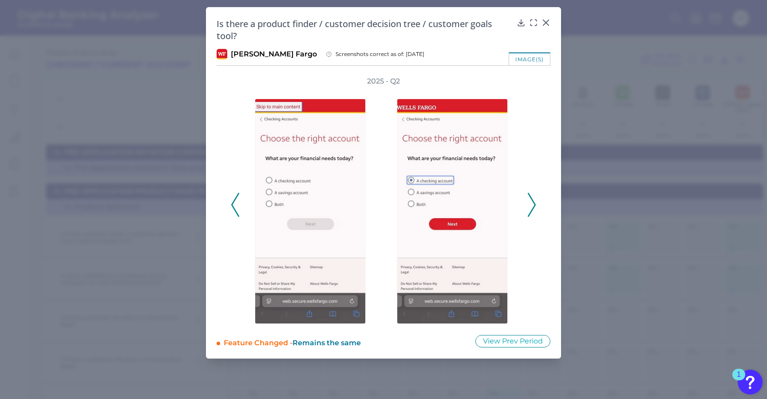
click at [529, 196] on polyline at bounding box center [531, 205] width 7 height 23
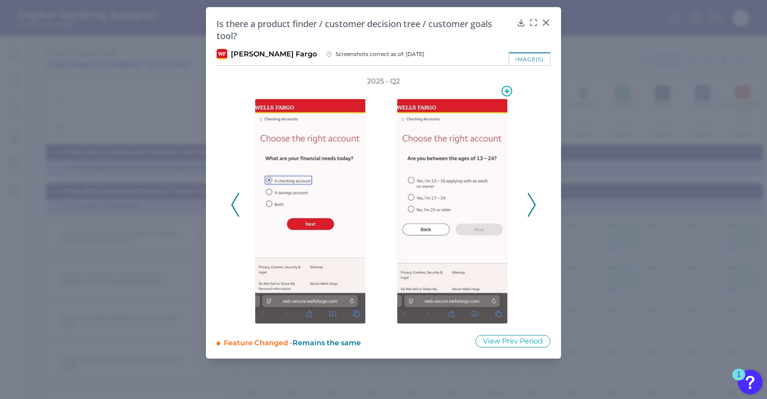
click at [441, 179] on img at bounding box center [452, 211] width 111 height 225
click at [530, 202] on icon at bounding box center [532, 205] width 8 height 24
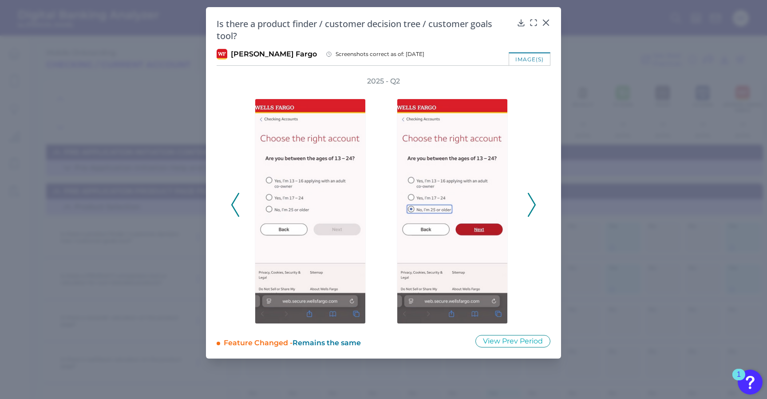
click at [539, 204] on div "2025 - Q2" at bounding box center [384, 199] width 334 height 247
click at [537, 204] on div "2025 - Q2" at bounding box center [384, 199] width 334 height 247
click at [534, 205] on icon at bounding box center [532, 205] width 8 height 24
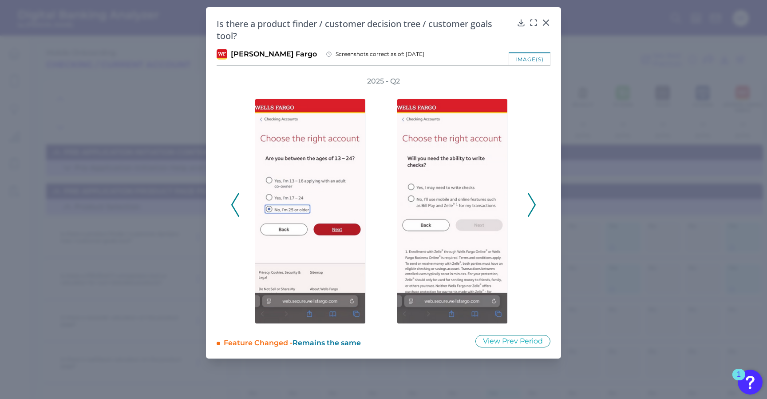
click at [529, 209] on icon at bounding box center [532, 205] width 8 height 24
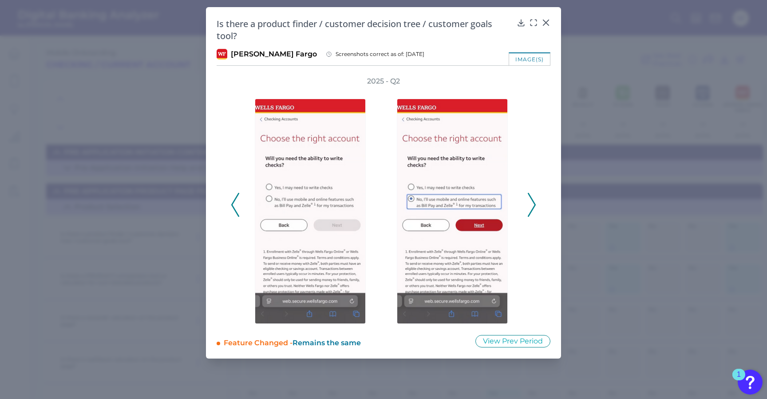
click at [532, 204] on icon at bounding box center [532, 205] width 8 height 24
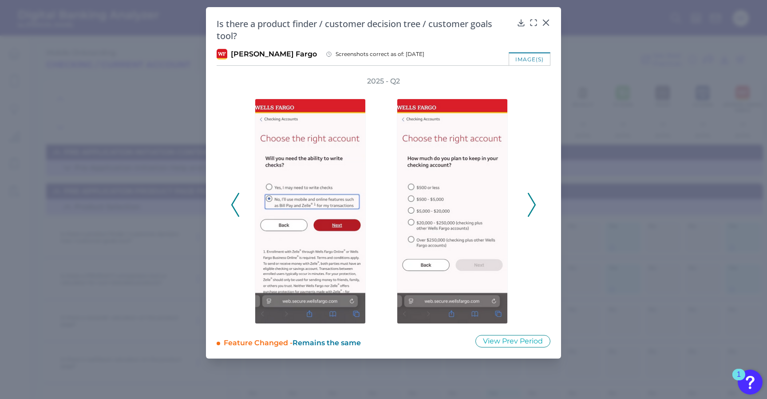
click at [538, 207] on div "2025 - Q2" at bounding box center [384, 199] width 334 height 247
click at [536, 206] on button at bounding box center [531, 205] width 9 height 24
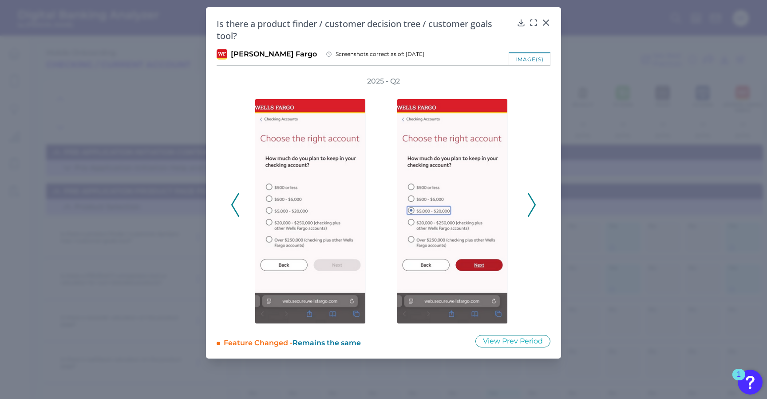
click at [533, 204] on icon at bounding box center [532, 205] width 8 height 24
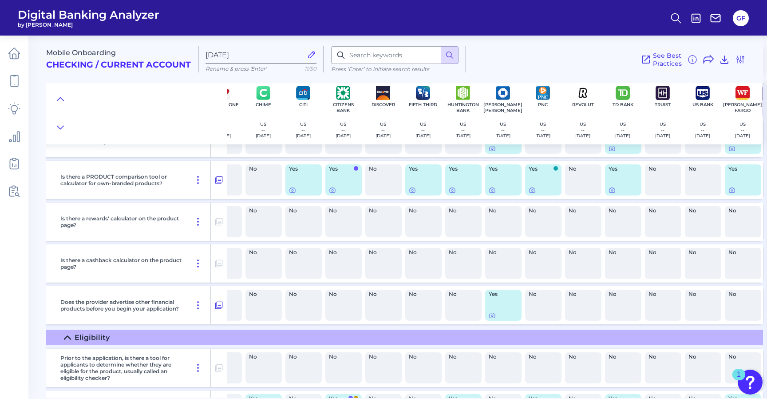
scroll to position [170, 67]
click at [489, 316] on icon at bounding box center [492, 314] width 7 height 7
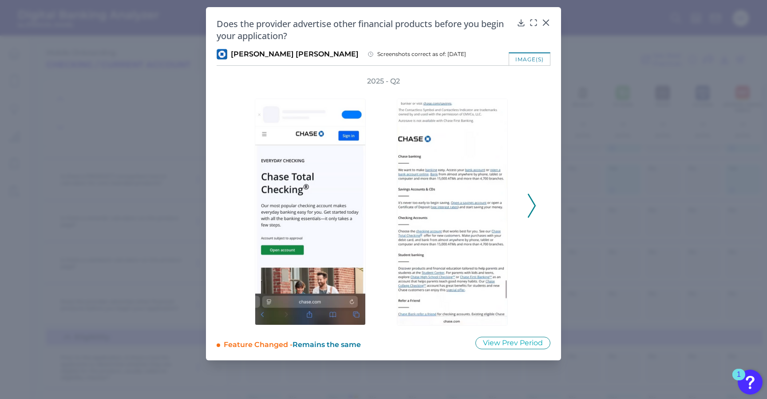
click at [523, 210] on div at bounding box center [454, 205] width 142 height 239
click at [528, 209] on icon at bounding box center [532, 206] width 8 height 24
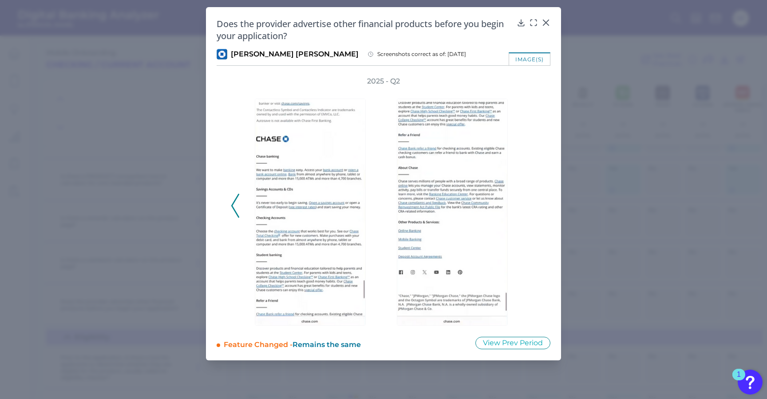
click at [528, 209] on div "2025 - Q2" at bounding box center [383, 200] width 305 height 249
click at [545, 19] on icon at bounding box center [545, 22] width 9 height 9
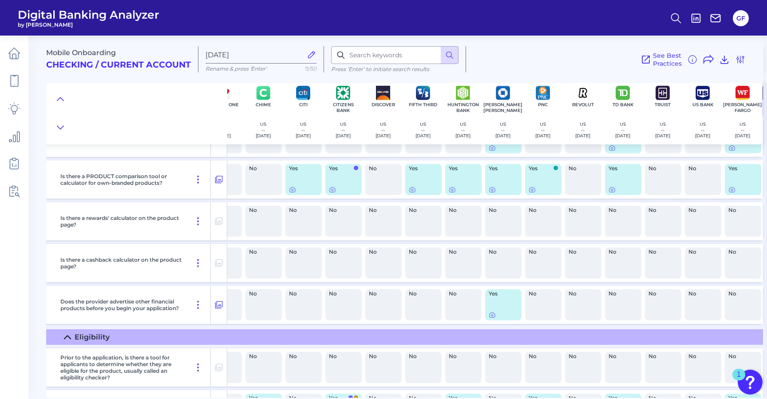
scroll to position [0, 67]
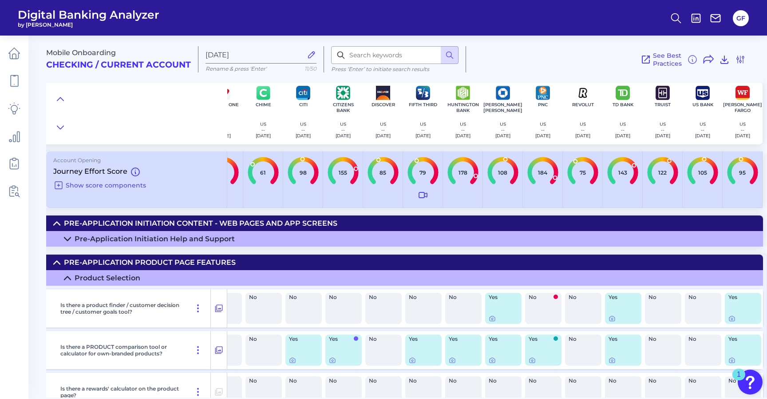
click at [63, 280] on summary "Product Selection" at bounding box center [373, 278] width 780 height 16
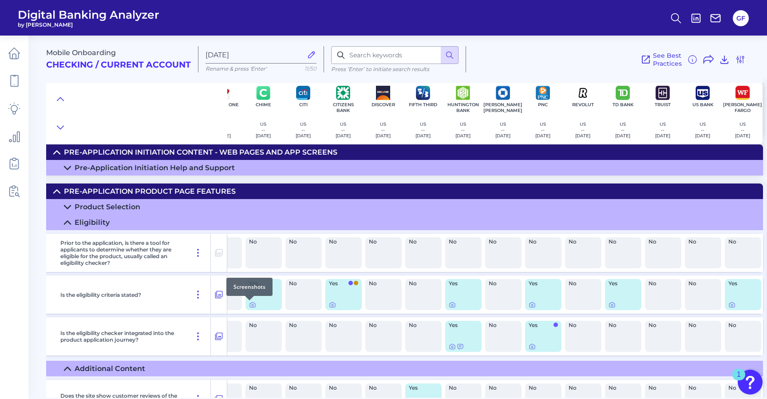
scroll to position [71, 0]
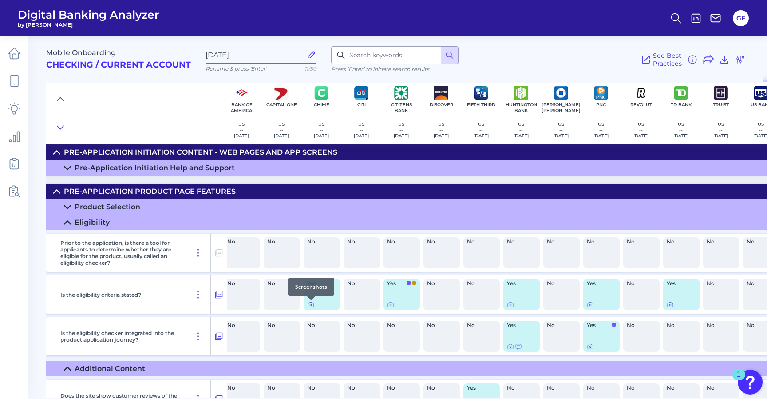
click at [312, 305] on icon at bounding box center [310, 304] width 7 height 7
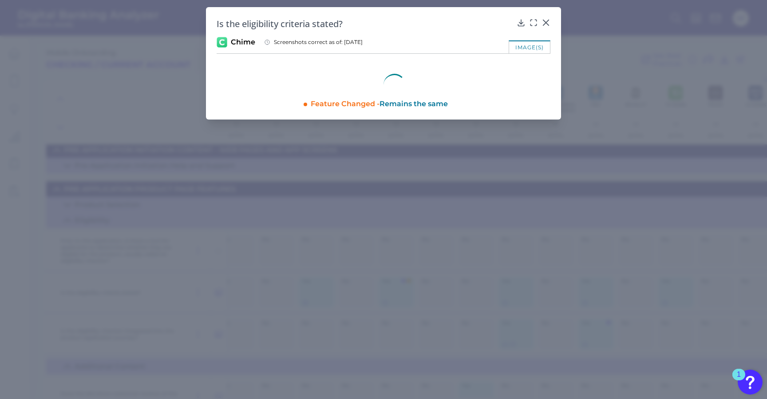
scroll to position [73, 12]
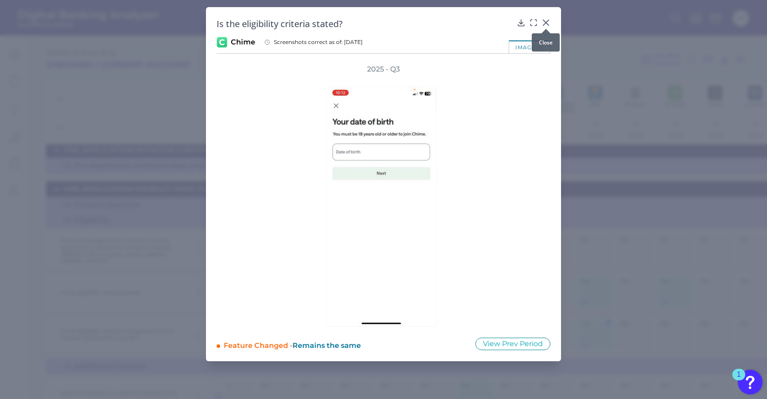
click at [545, 25] on div at bounding box center [545, 28] width 9 height 9
click at [546, 20] on icon at bounding box center [545, 22] width 9 height 9
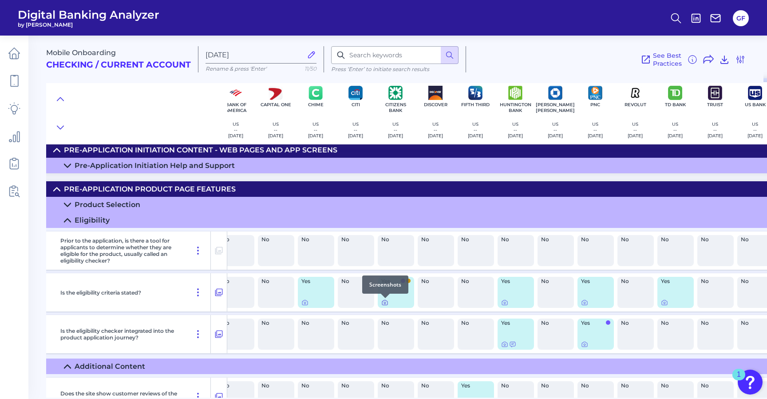
click at [382, 304] on icon at bounding box center [384, 302] width 7 height 7
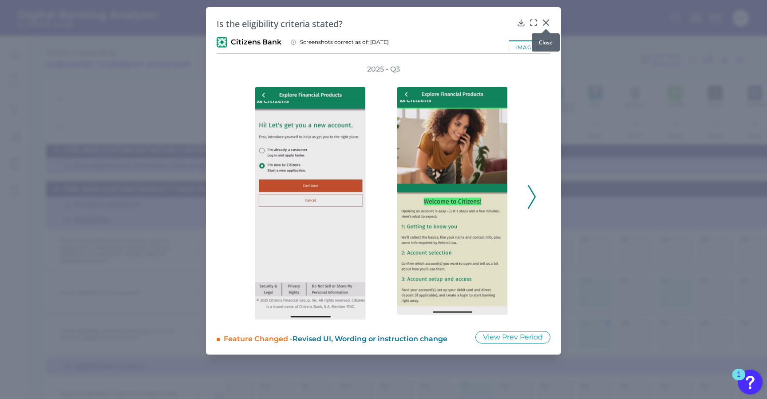
click at [545, 24] on div at bounding box center [545, 28] width 9 height 9
click at [545, 19] on icon at bounding box center [545, 22] width 9 height 9
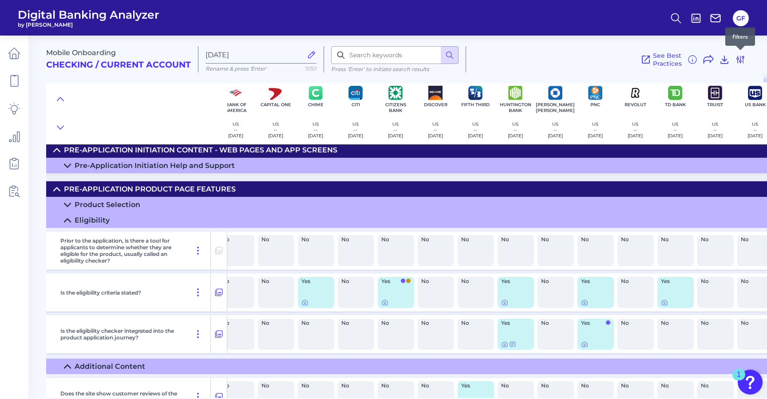
click at [743, 59] on icon at bounding box center [740, 59] width 11 height 11
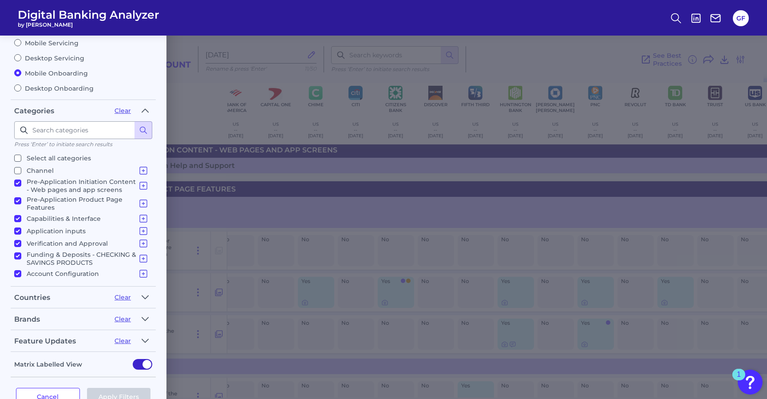
scroll to position [79, 0]
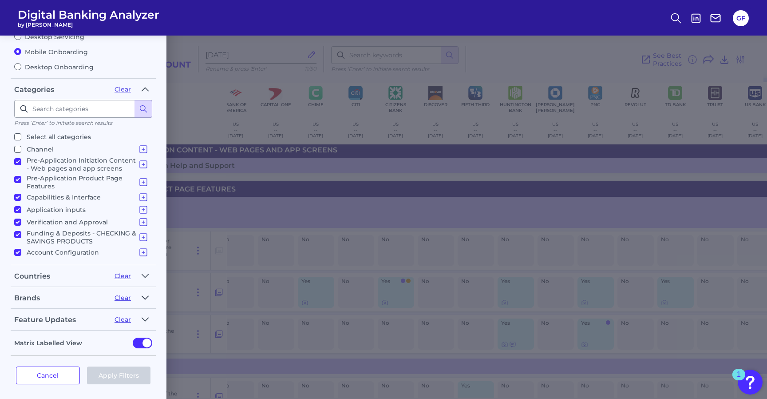
click at [140, 297] on button "button" at bounding box center [145, 297] width 14 height 14
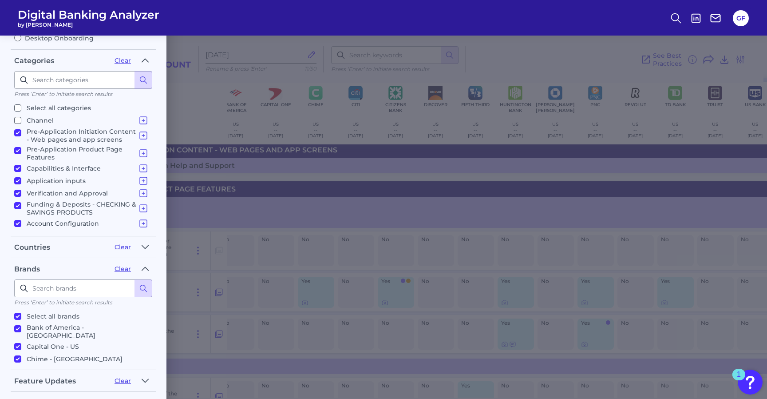
scroll to position [115, 0]
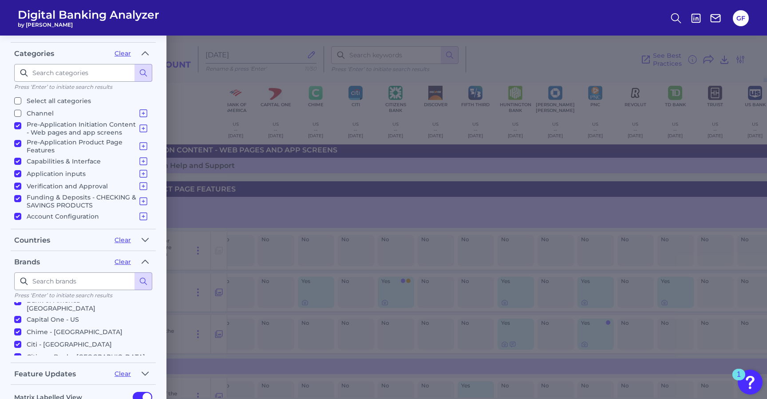
click at [17, 353] on input "Citizens Bank - US" at bounding box center [17, 356] width 7 height 7
checkbox input "false"
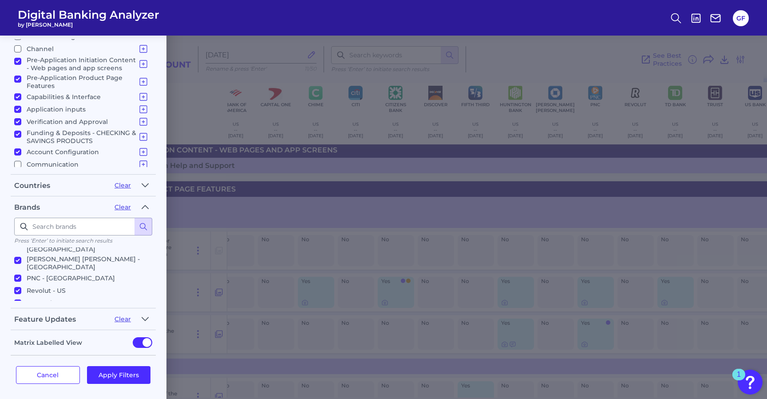
scroll to position [146, 0]
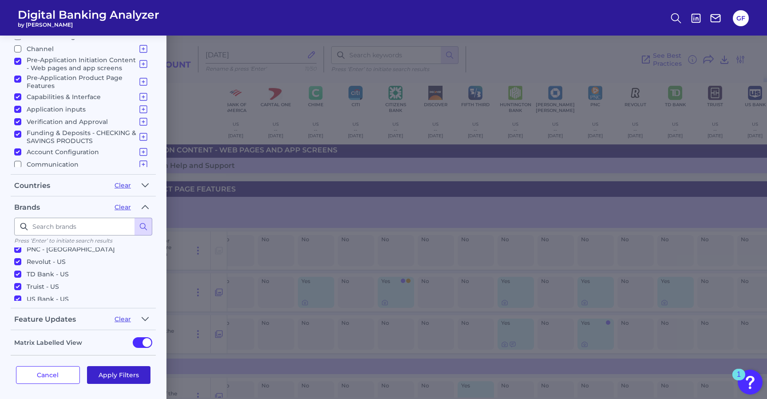
click at [113, 366] on button "Apply Filters" at bounding box center [119, 375] width 64 height 18
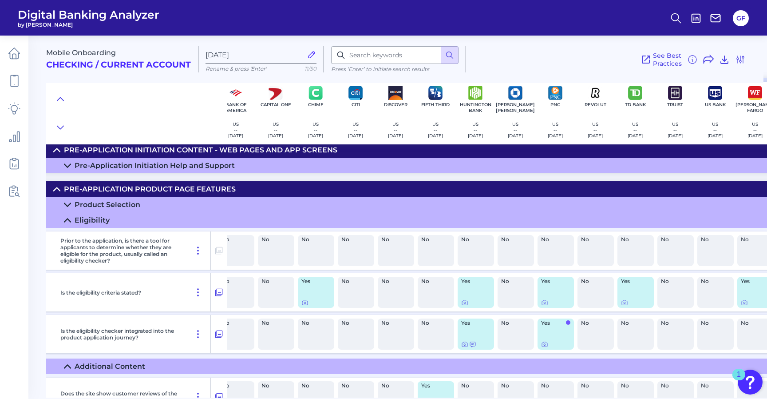
scroll to position [0, 0]
click at [463, 345] on icon at bounding box center [464, 343] width 7 height 7
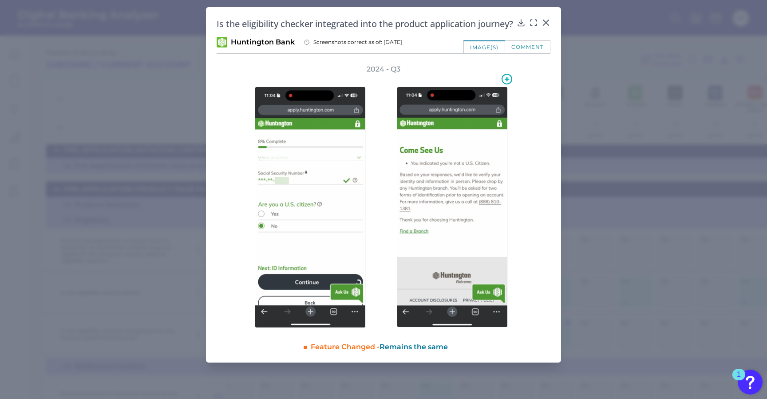
click at [422, 247] on img at bounding box center [452, 207] width 111 height 241
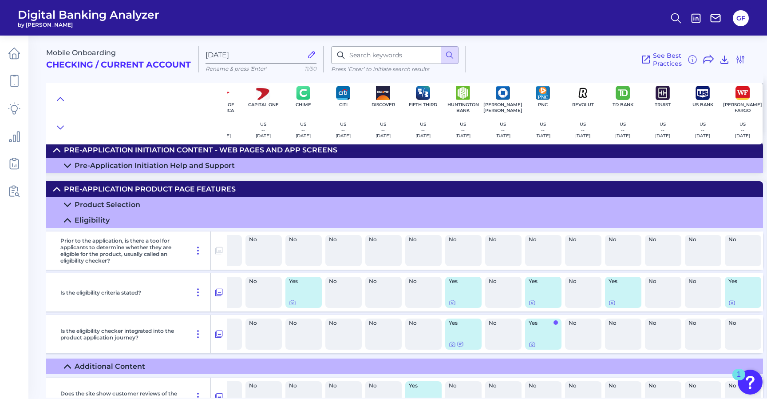
scroll to position [73, 28]
click at [530, 346] on icon at bounding box center [532, 343] width 7 height 7
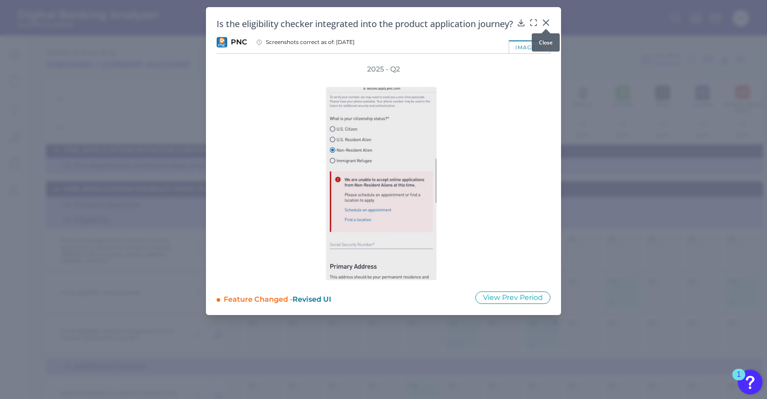
click at [549, 24] on icon at bounding box center [545, 22] width 9 height 9
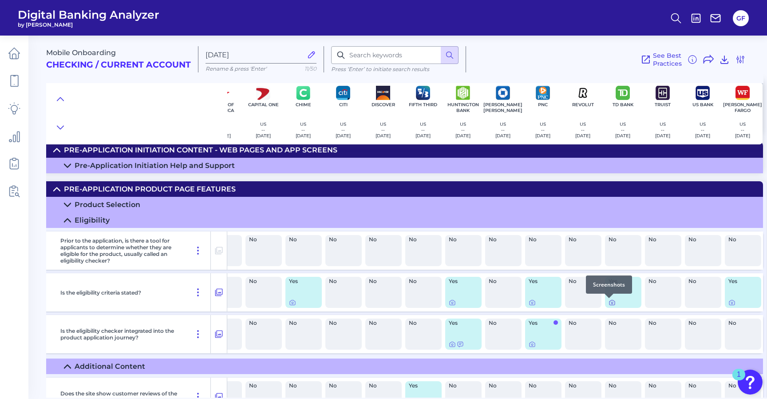
click at [609, 303] on icon at bounding box center [611, 302] width 5 height 5
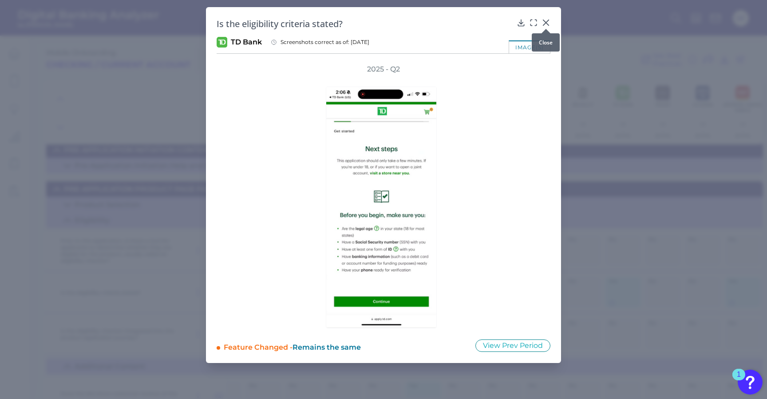
click at [540, 23] on div "Is the eligibility criteria stated?" at bounding box center [384, 24] width 334 height 12
click at [542, 16] on div "Is the eligibility criteria stated? TD Bank Screenshots correct as of: 2025-04-…" at bounding box center [383, 185] width 355 height 356
drag, startPoint x: 542, startPoint y: 22, endPoint x: 538, endPoint y: 51, distance: 29.6
click at [542, 22] on icon at bounding box center [545, 22] width 9 height 9
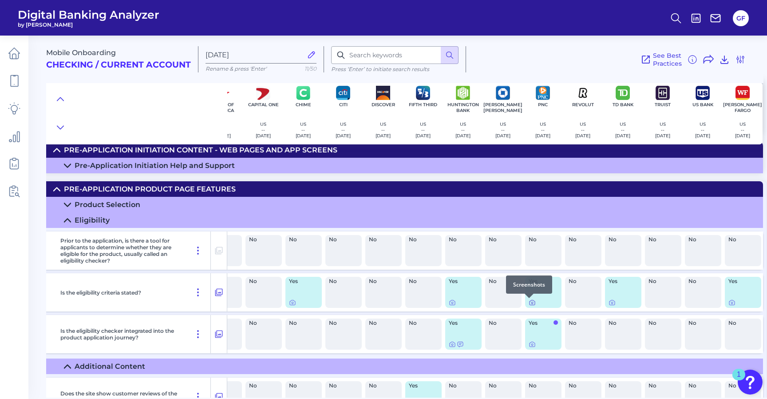
click at [529, 304] on icon at bounding box center [532, 302] width 7 height 7
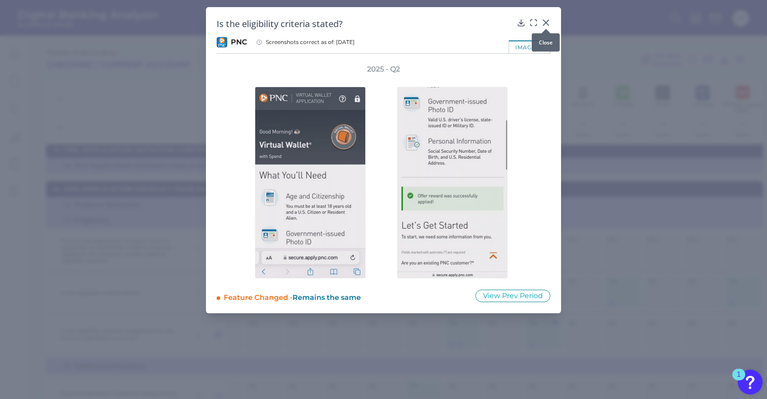
click at [543, 20] on icon at bounding box center [545, 22] width 5 height 5
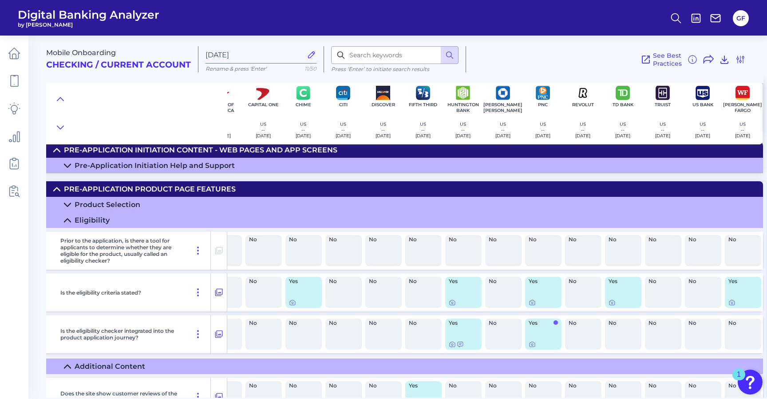
scroll to position [73, 27]
click at [731, 304] on icon at bounding box center [732, 303] width 2 height 2
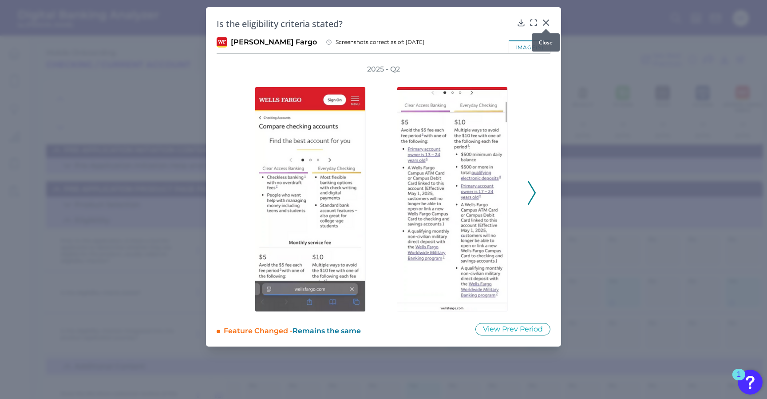
click at [545, 21] on icon at bounding box center [545, 22] width 9 height 9
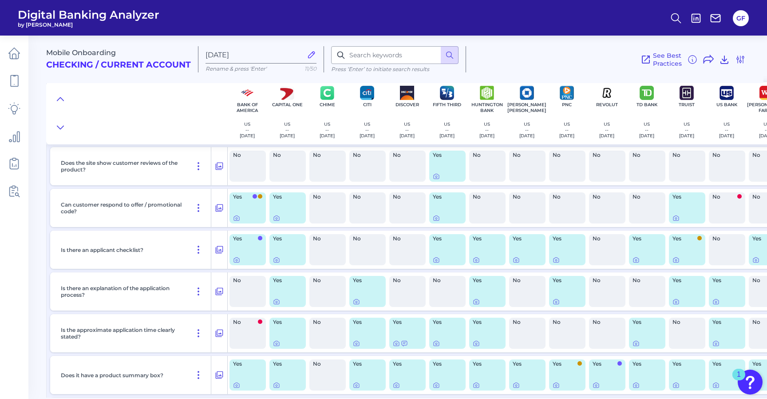
scroll to position [301, 0]
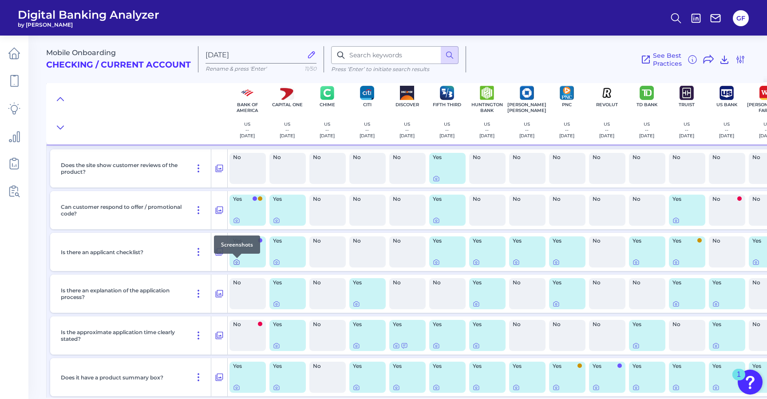
click at [236, 263] on icon at bounding box center [236, 261] width 7 height 7
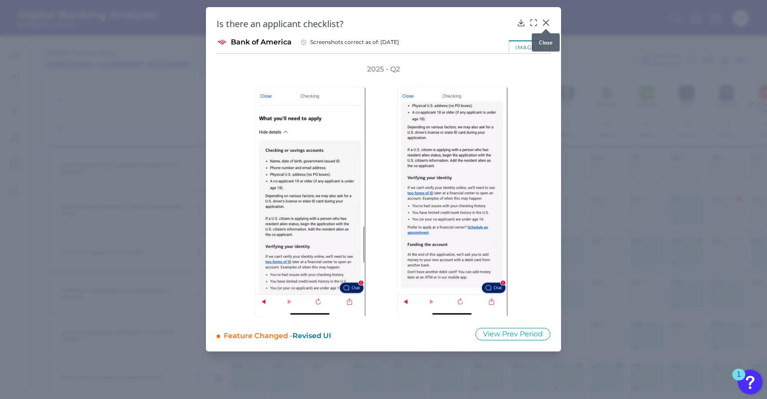
click at [542, 22] on icon at bounding box center [545, 22] width 9 height 9
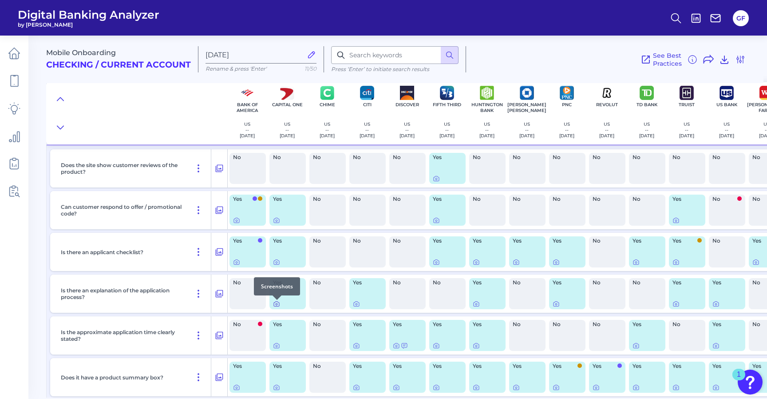
click at [277, 307] on icon at bounding box center [276, 303] width 7 height 7
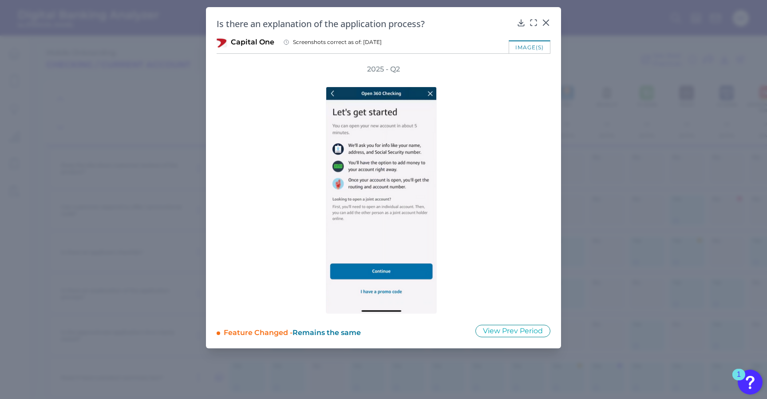
click at [543, 28] on div "Is there an explanation of the application process?" at bounding box center [384, 24] width 334 height 12
click at [545, 24] on div at bounding box center [545, 28] width 9 height 9
click at [549, 24] on div at bounding box center [545, 28] width 9 height 9
click at [546, 23] on icon at bounding box center [545, 22] width 5 height 5
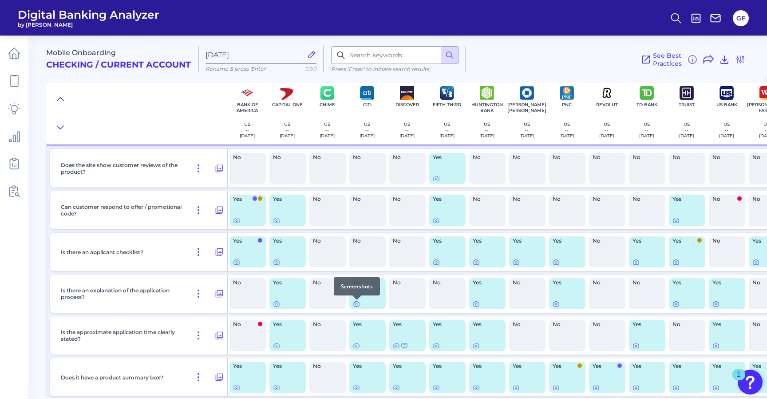
click at [359, 304] on icon at bounding box center [356, 303] width 5 height 5
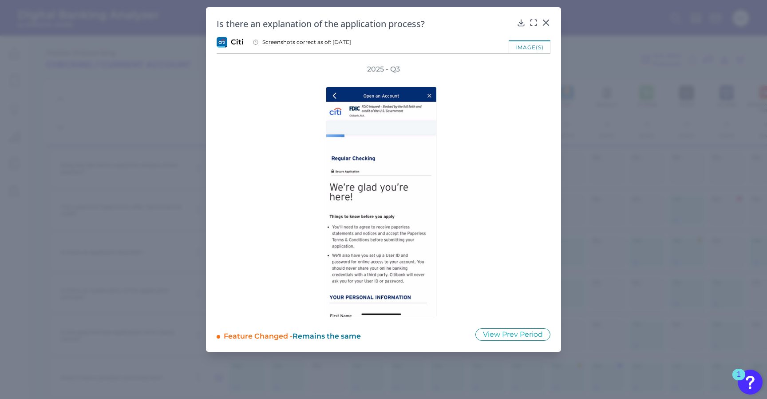
click at [541, 24] on div "Is there an explanation of the application process?" at bounding box center [384, 24] width 334 height 12
click at [542, 23] on icon at bounding box center [545, 22] width 9 height 9
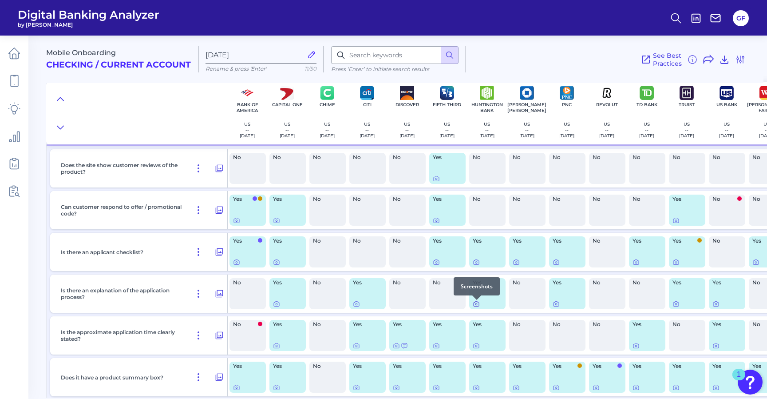
click at [476, 305] on icon at bounding box center [476, 304] width 2 height 2
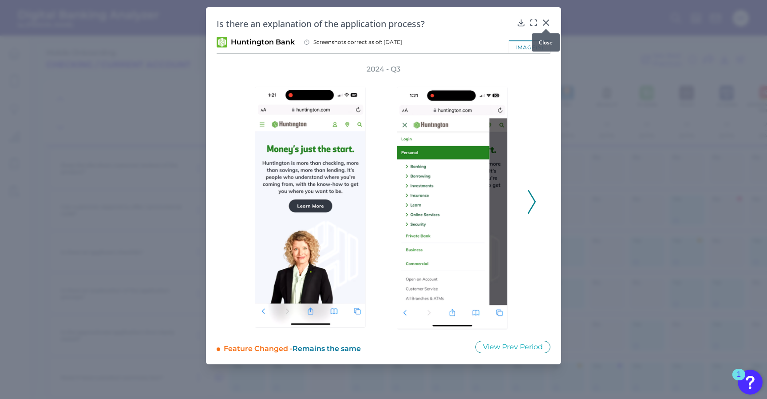
drag, startPoint x: 545, startPoint y: 20, endPoint x: 565, endPoint y: 84, distance: 66.8
click at [545, 20] on icon at bounding box center [545, 22] width 9 height 9
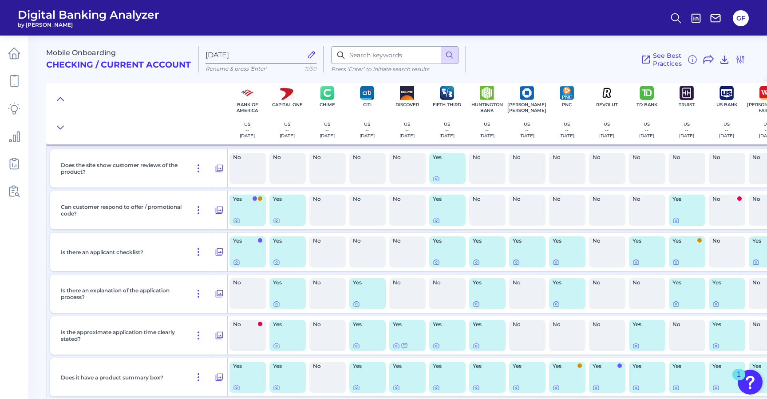
scroll to position [301, 28]
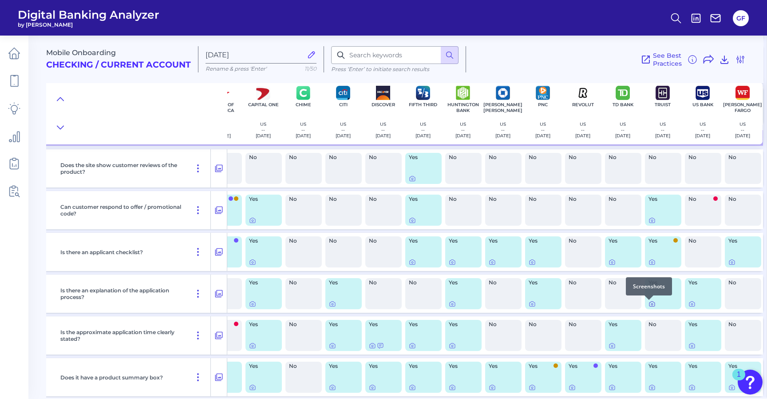
click at [648, 304] on icon at bounding box center [651, 303] width 7 height 7
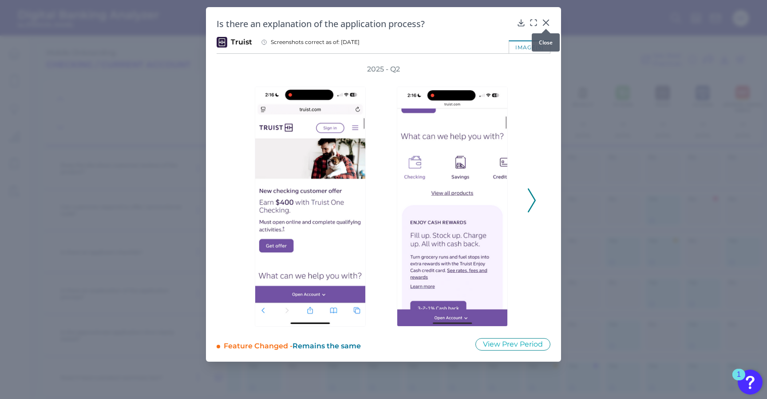
click at [548, 20] on icon at bounding box center [545, 22] width 9 height 9
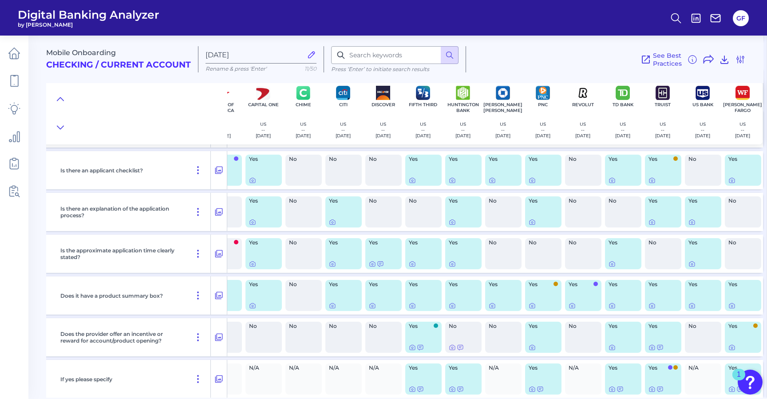
scroll to position [383, 0]
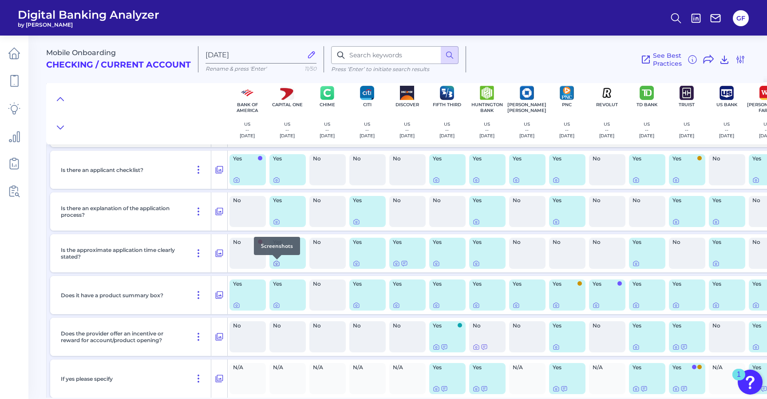
click at [278, 266] on icon at bounding box center [276, 263] width 7 height 7
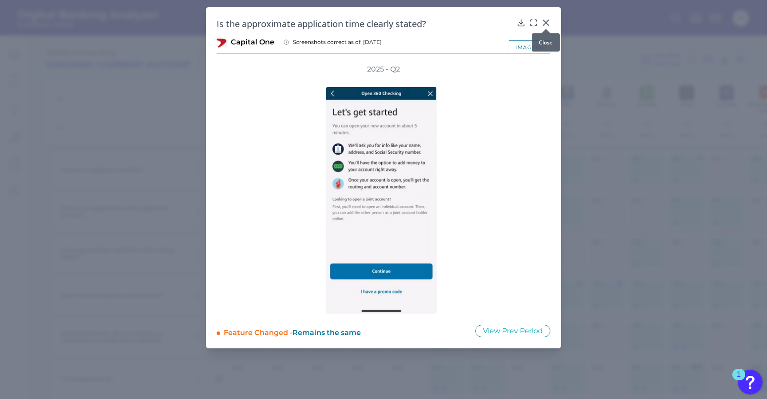
click at [547, 18] on button at bounding box center [545, 22] width 9 height 9
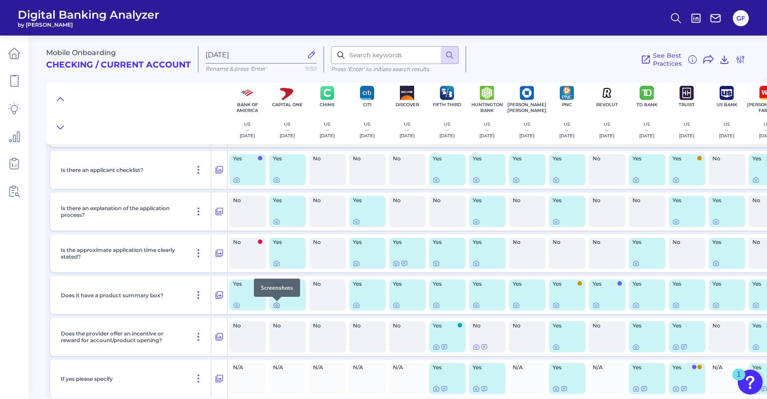
click at [277, 305] on icon at bounding box center [276, 304] width 7 height 7
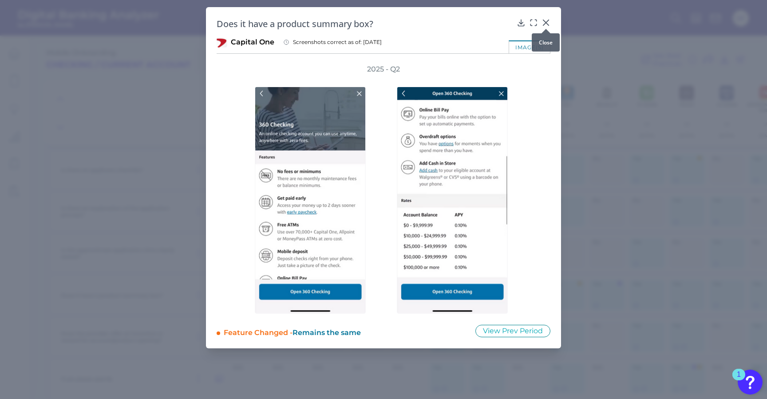
click at [546, 20] on icon at bounding box center [545, 22] width 9 height 9
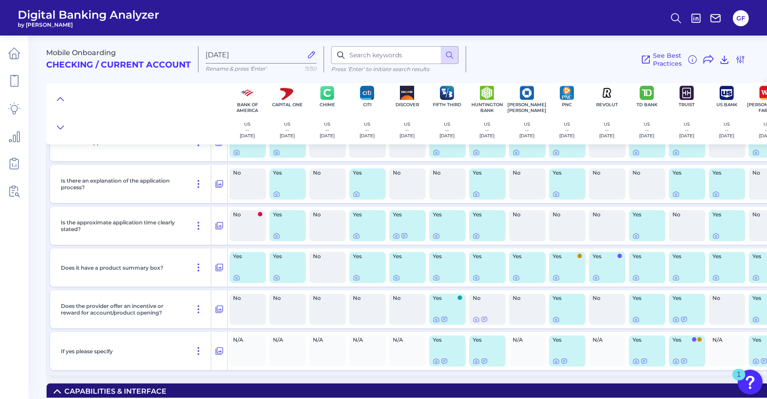
scroll to position [408, 0]
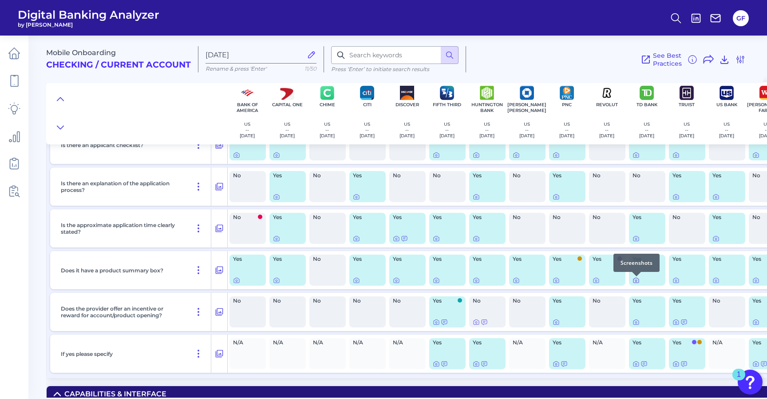
click at [636, 282] on icon at bounding box center [635, 280] width 7 height 7
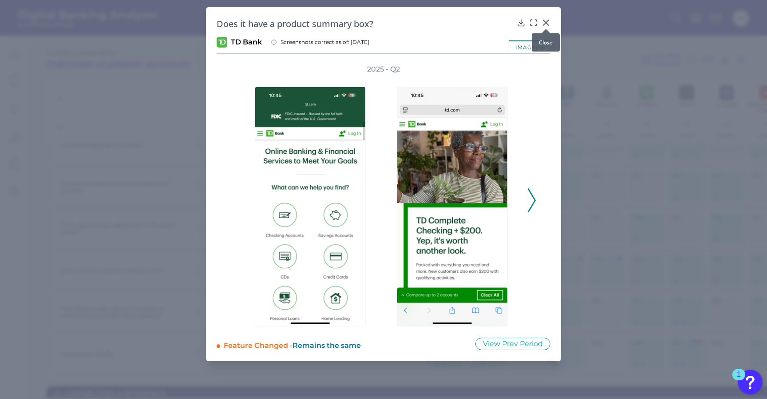
click at [549, 22] on icon at bounding box center [545, 22] width 9 height 9
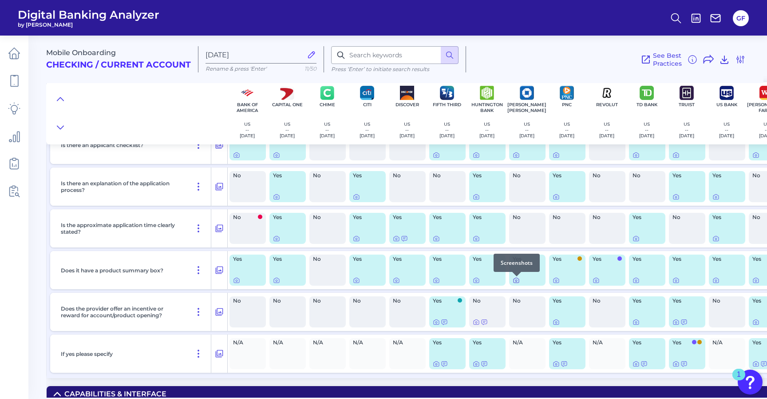
click at [515, 282] on icon at bounding box center [516, 280] width 7 height 7
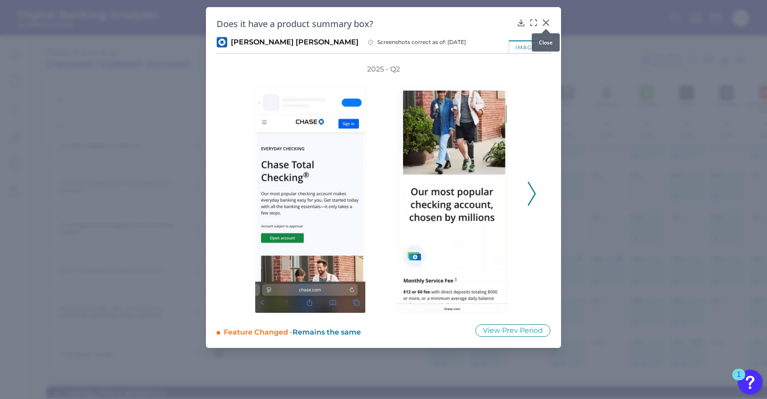
click at [546, 21] on icon at bounding box center [545, 22] width 9 height 9
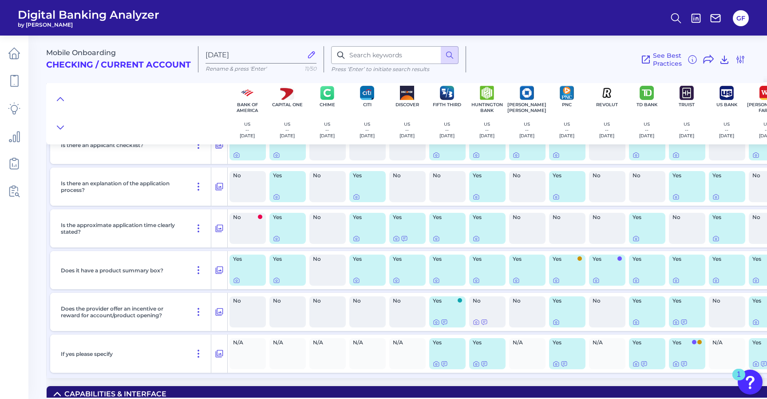
scroll to position [408, 4]
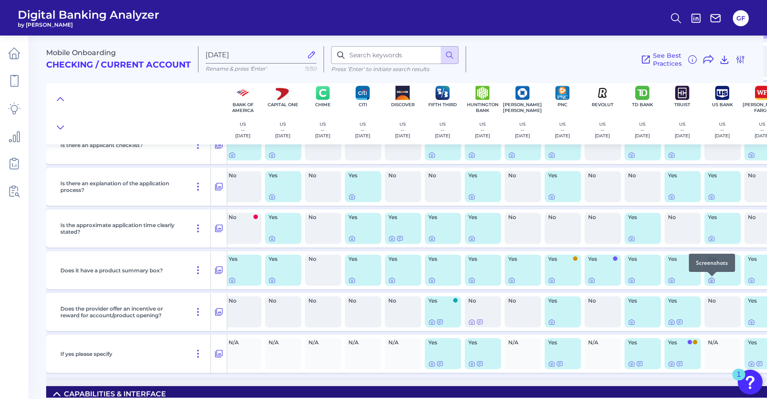
click at [711, 281] on icon at bounding box center [711, 280] width 7 height 7
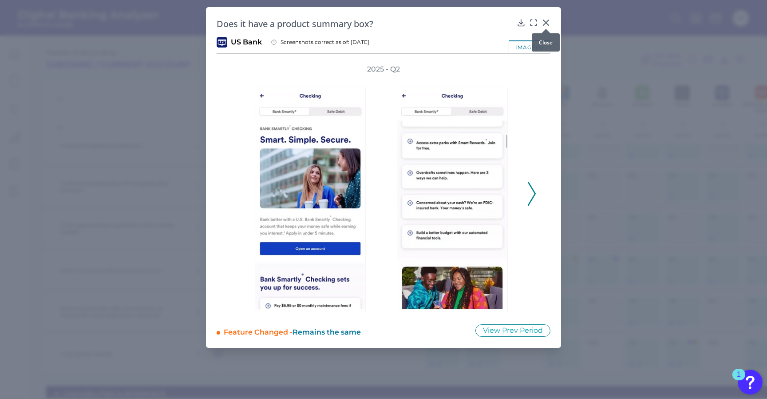
click at [542, 20] on icon at bounding box center [545, 22] width 9 height 9
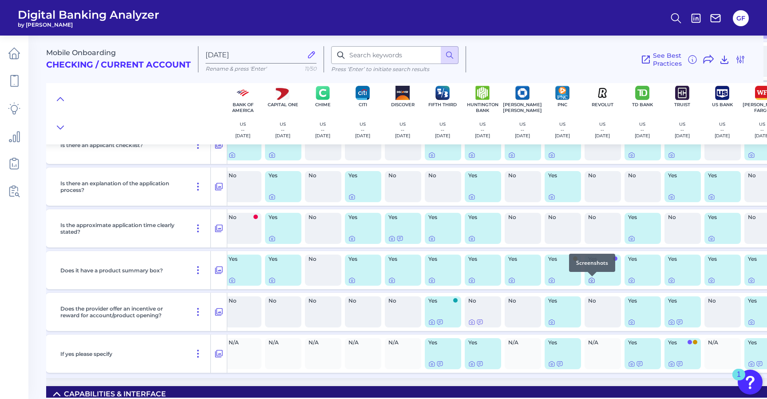
click at [593, 283] on icon at bounding box center [591, 280] width 7 height 7
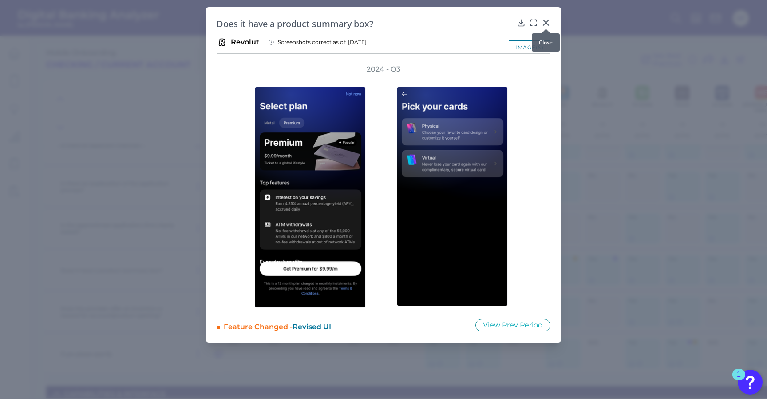
click at [547, 22] on icon at bounding box center [545, 22] width 9 height 9
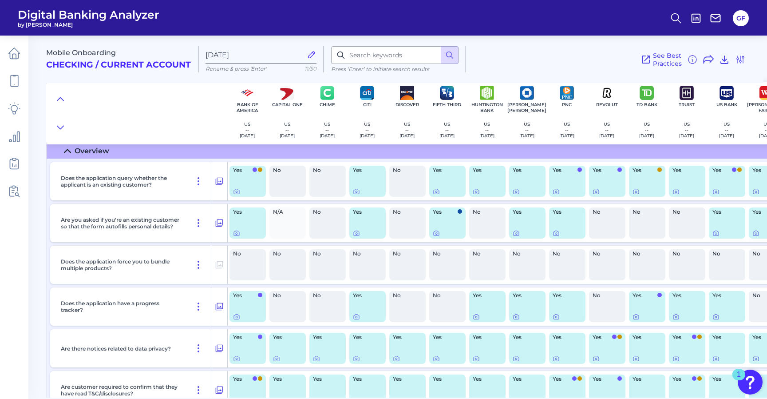
scroll to position [668, 0]
click at [355, 190] on div at bounding box center [356, 186] width 9 height 9
click at [353, 193] on icon at bounding box center [356, 190] width 7 height 7
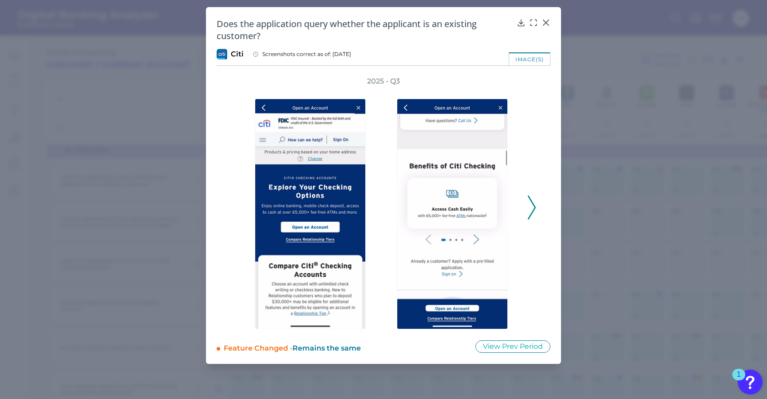
click at [525, 209] on div at bounding box center [454, 207] width 142 height 243
click at [532, 207] on icon at bounding box center [532, 207] width 8 height 24
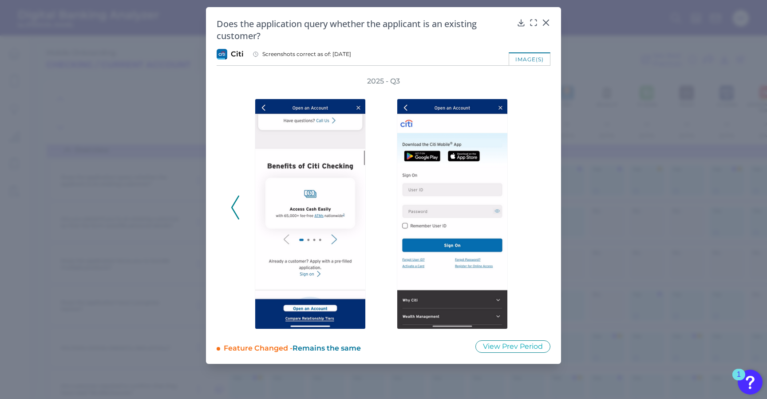
click at [532, 207] on div "2025 - Q3" at bounding box center [383, 202] width 305 height 253
click at [546, 20] on icon at bounding box center [545, 22] width 9 height 9
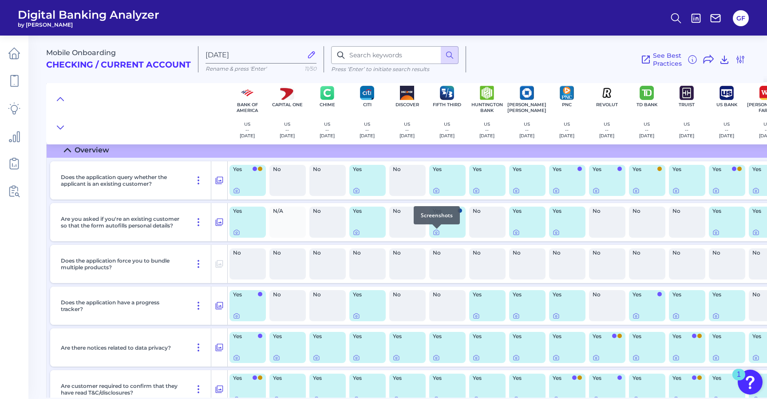
click at [432, 231] on div at bounding box center [436, 228] width 9 height 9
click at [441, 234] on div at bounding box center [447, 232] width 29 height 7
click at [436, 233] on icon at bounding box center [436, 232] width 7 height 7
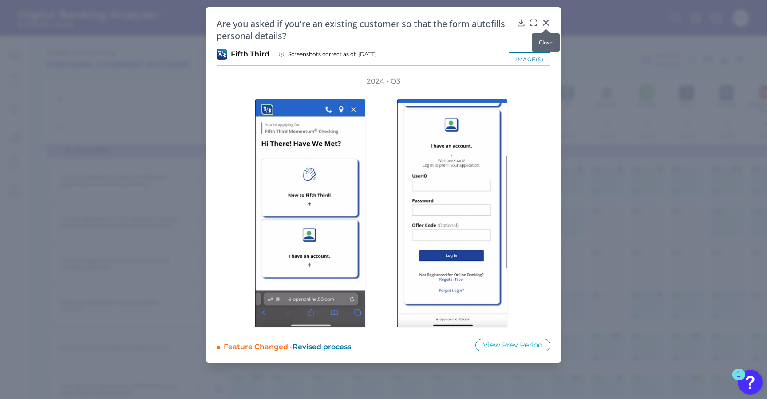
click at [549, 23] on icon at bounding box center [545, 22] width 9 height 9
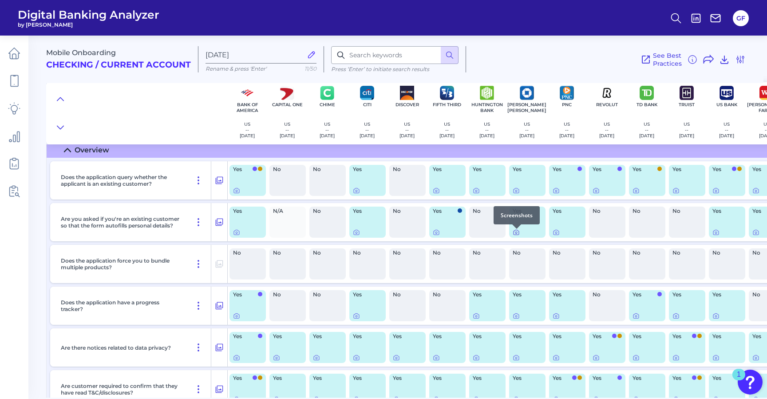
click at [519, 233] on icon at bounding box center [516, 232] width 5 height 5
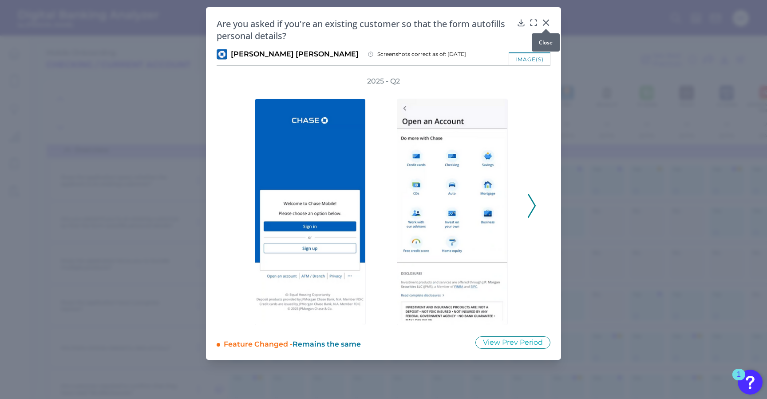
click at [542, 22] on icon at bounding box center [545, 22] width 9 height 9
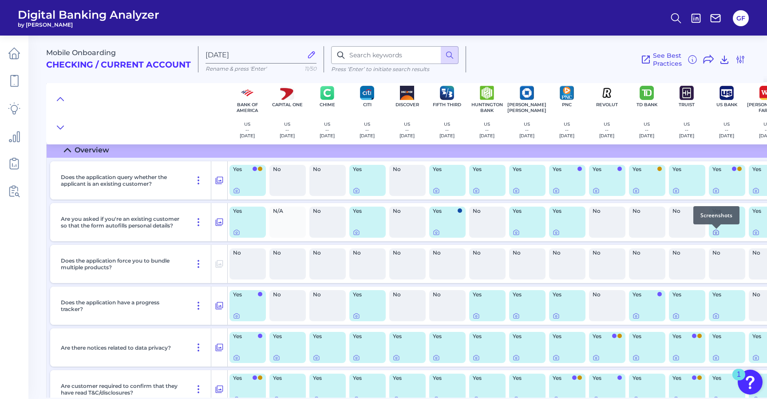
click at [716, 234] on icon at bounding box center [715, 232] width 7 height 7
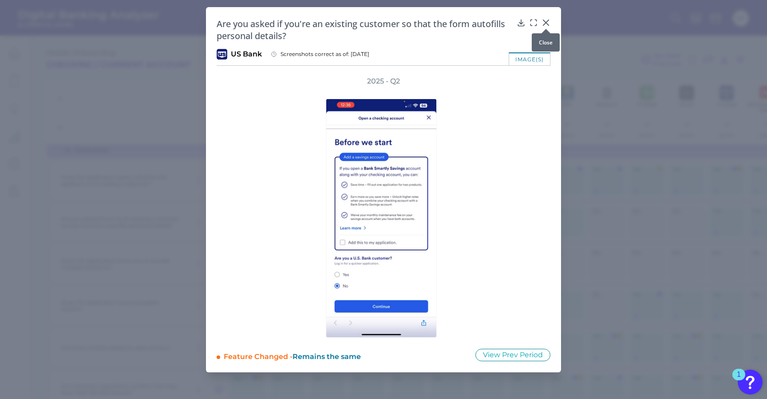
click at [546, 20] on icon at bounding box center [545, 22] width 9 height 9
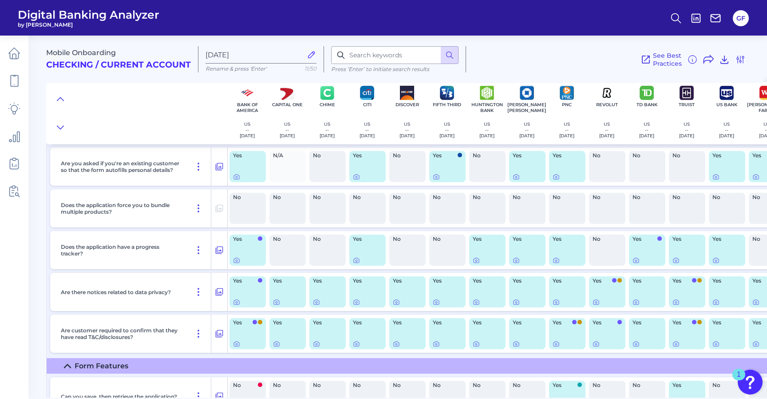
scroll to position [723, 0]
click at [556, 344] on icon at bounding box center [556, 343] width 7 height 7
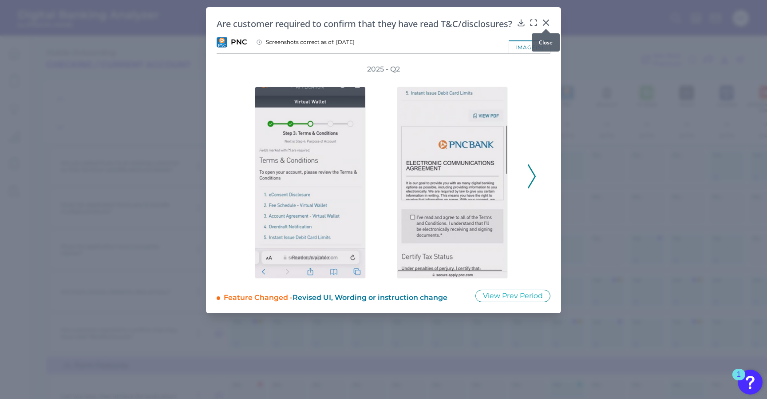
click at [547, 21] on icon at bounding box center [545, 22] width 5 height 5
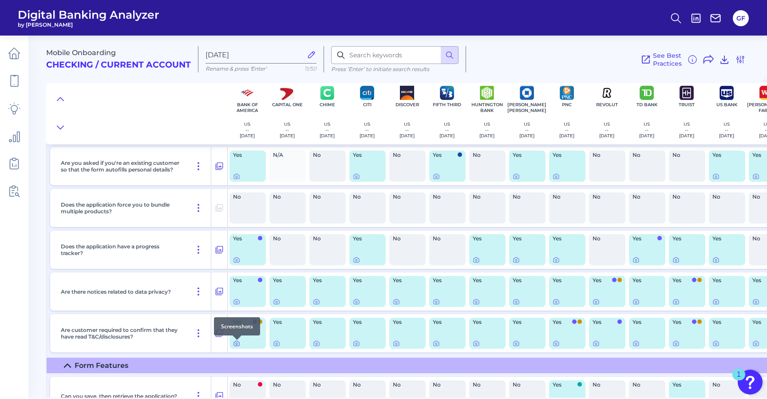
click at [237, 346] on icon at bounding box center [236, 343] width 7 height 7
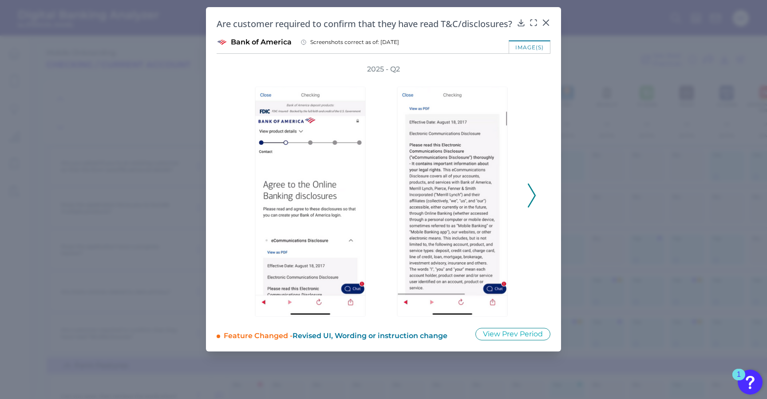
click at [527, 207] on button at bounding box center [531, 195] width 9 height 24
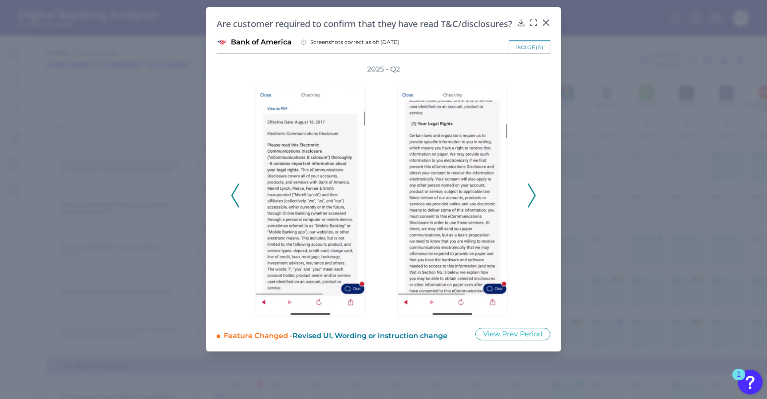
click at [530, 207] on icon at bounding box center [532, 195] width 8 height 24
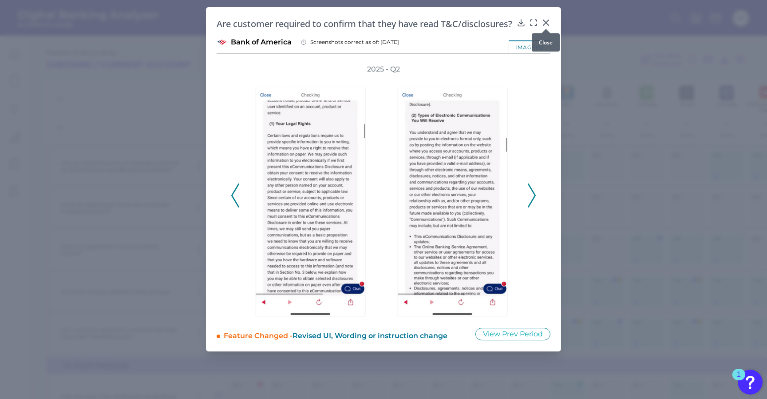
click at [544, 20] on icon at bounding box center [545, 22] width 5 height 5
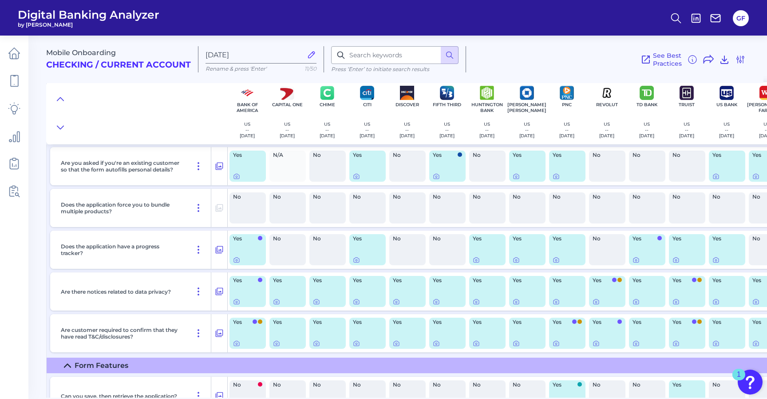
scroll to position [723, 28]
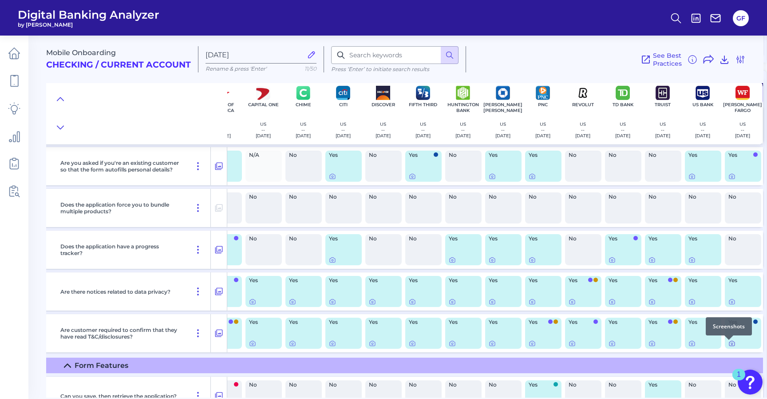
click at [730, 344] on icon at bounding box center [731, 343] width 7 height 7
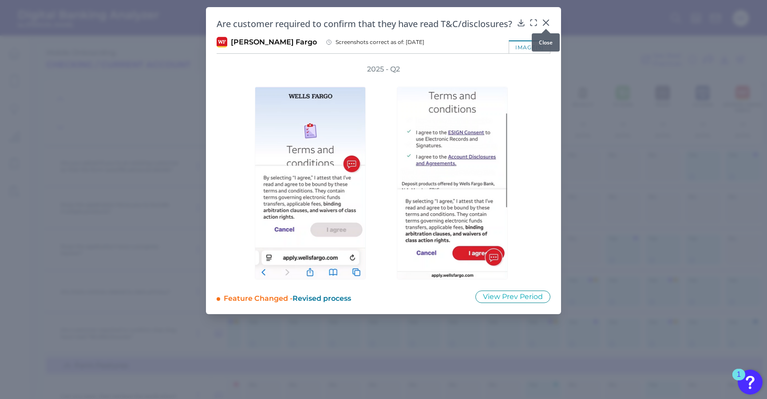
click at [544, 22] on icon at bounding box center [545, 22] width 9 height 9
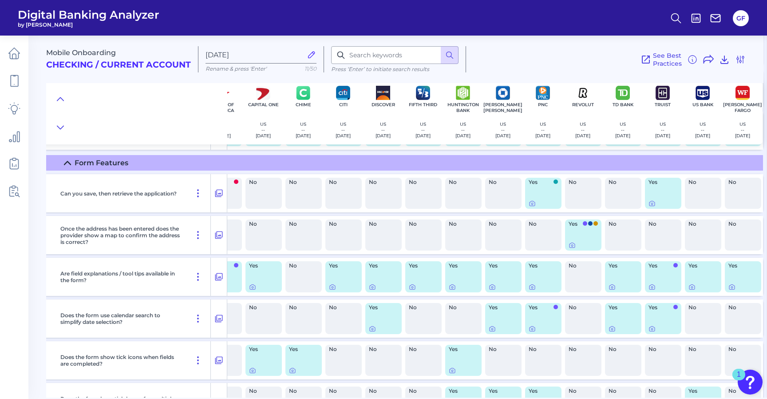
scroll to position [925, 28]
click at [569, 246] on div at bounding box center [569, 242] width 9 height 9
click at [569, 248] on icon at bounding box center [572, 245] width 7 height 7
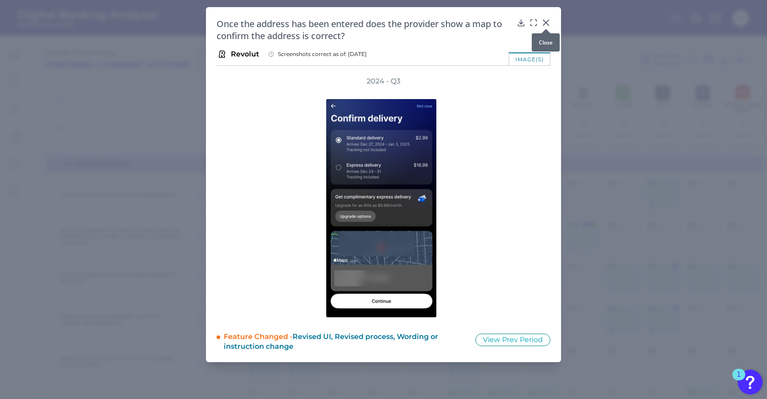
click at [545, 25] on div at bounding box center [545, 28] width 9 height 9
click at [548, 20] on icon at bounding box center [545, 22] width 5 height 5
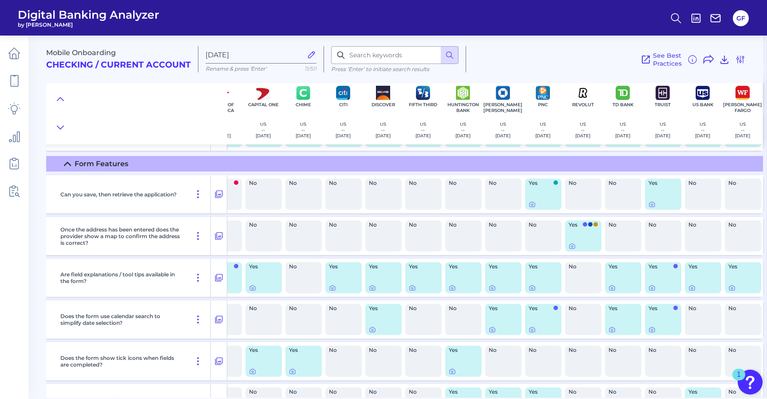
scroll to position [925, 0]
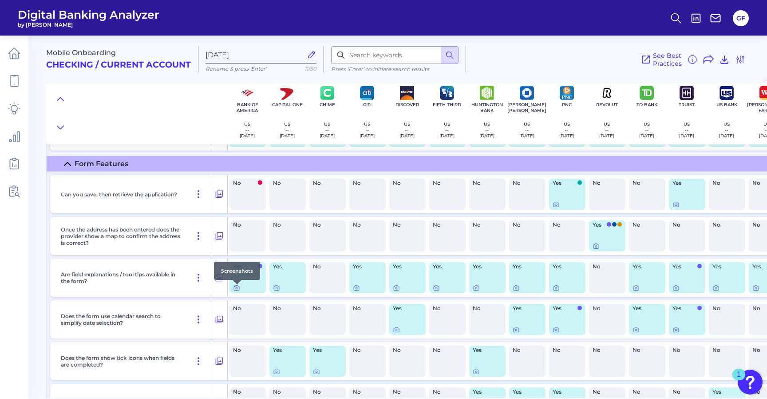
click at [233, 291] on icon at bounding box center [236, 287] width 7 height 7
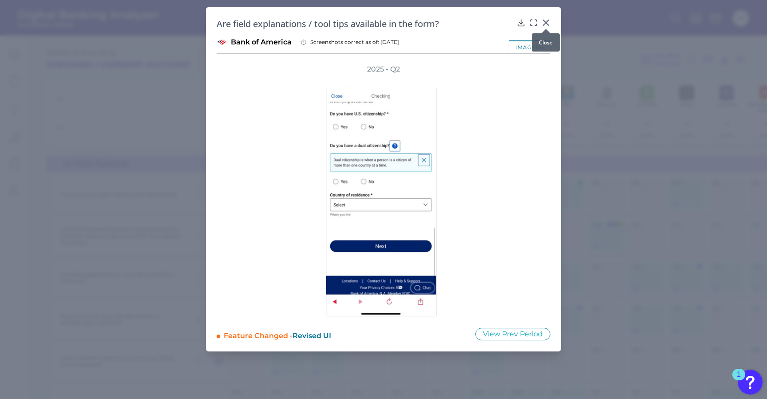
drag, startPoint x: 545, startPoint y: 21, endPoint x: 537, endPoint y: 36, distance: 16.7
click at [545, 21] on icon at bounding box center [545, 22] width 9 height 9
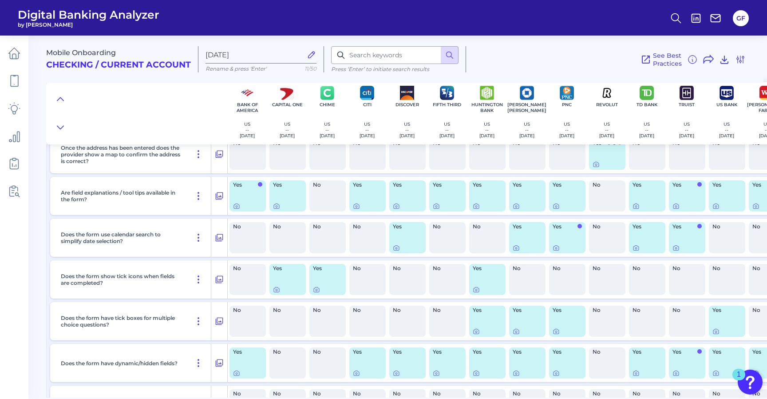
scroll to position [1007, 0]
click at [317, 289] on icon at bounding box center [316, 288] width 7 height 7
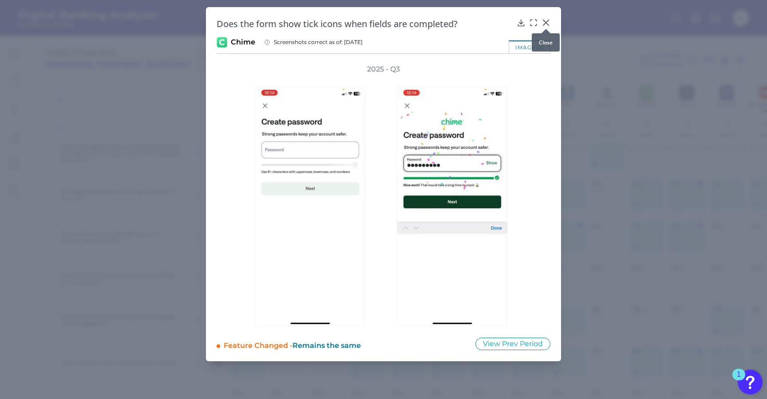
click at [544, 20] on icon at bounding box center [545, 22] width 9 height 9
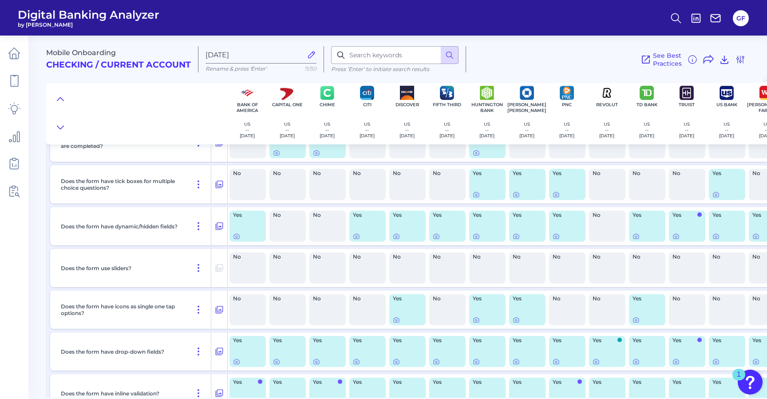
scroll to position [1144, 0]
click at [679, 238] on icon at bounding box center [675, 235] width 7 height 7
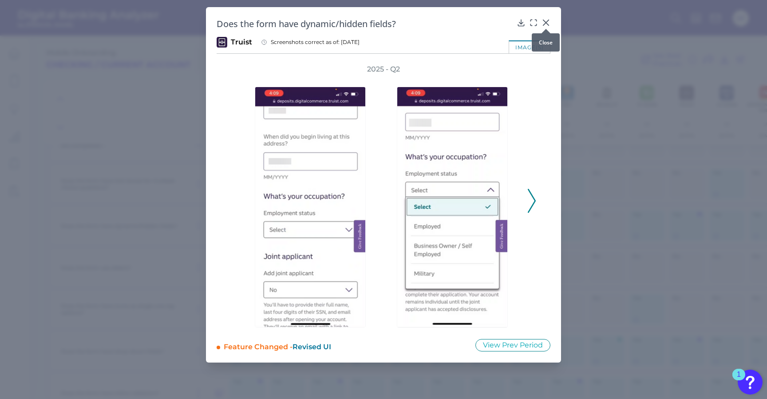
click at [546, 22] on icon at bounding box center [545, 22] width 5 height 5
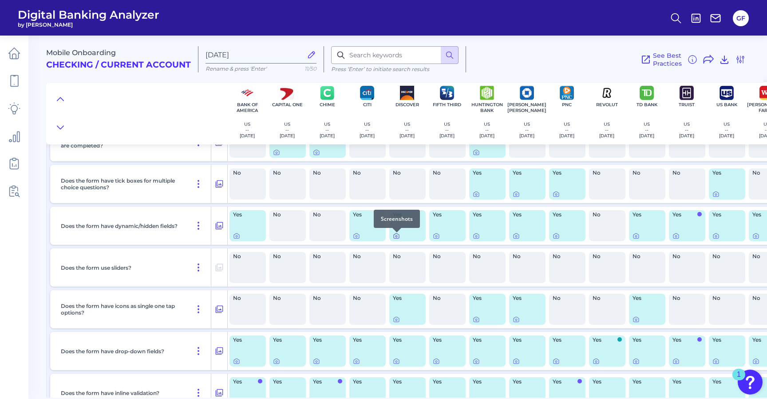
click at [396, 237] on icon at bounding box center [396, 235] width 7 height 7
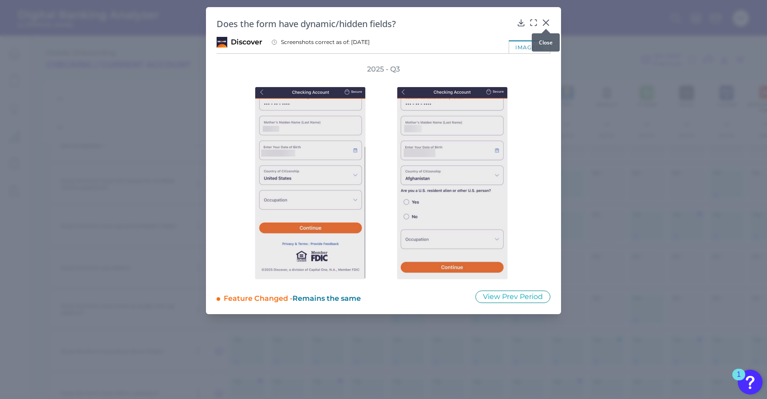
click at [548, 20] on icon at bounding box center [545, 22] width 5 height 5
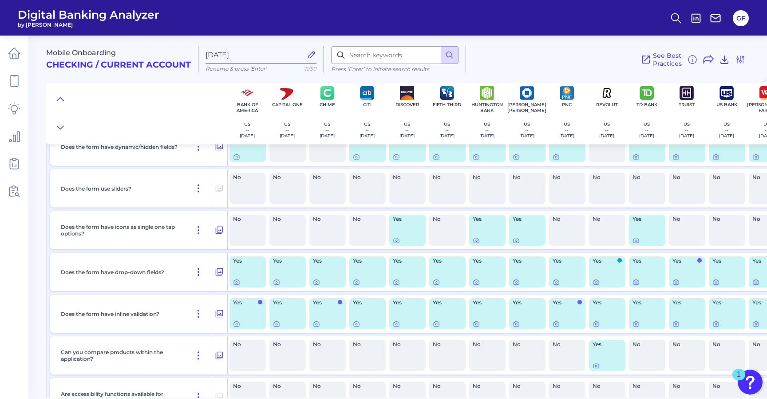
scroll to position [1225, 0]
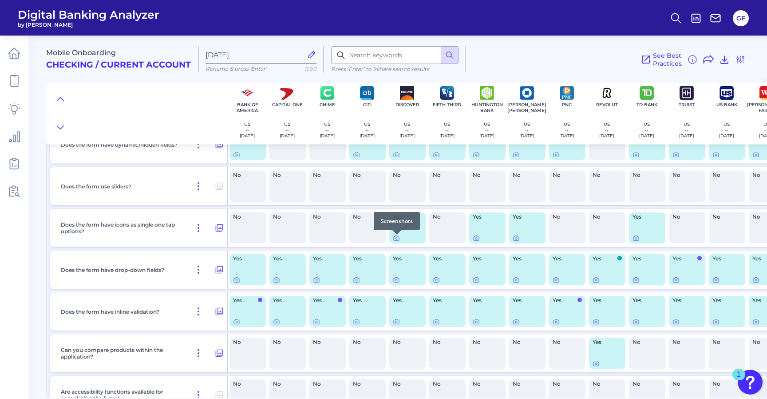
click at [396, 235] on div at bounding box center [396, 234] width 9 height 9
click at [394, 238] on div at bounding box center [396, 234] width 9 height 9
click at [397, 240] on icon at bounding box center [396, 237] width 7 height 7
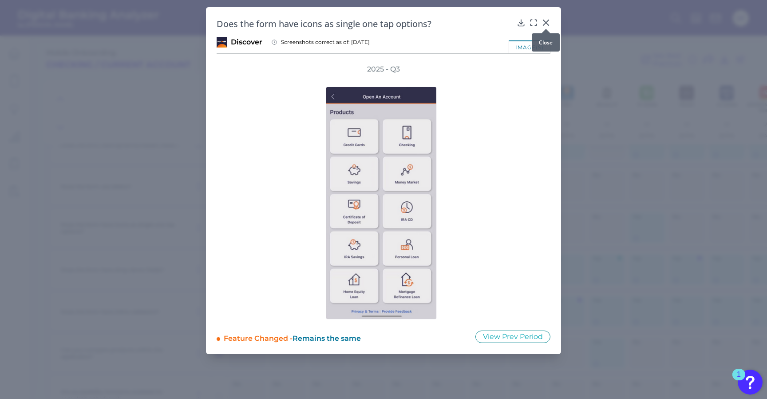
click at [545, 18] on button at bounding box center [545, 22] width 9 height 9
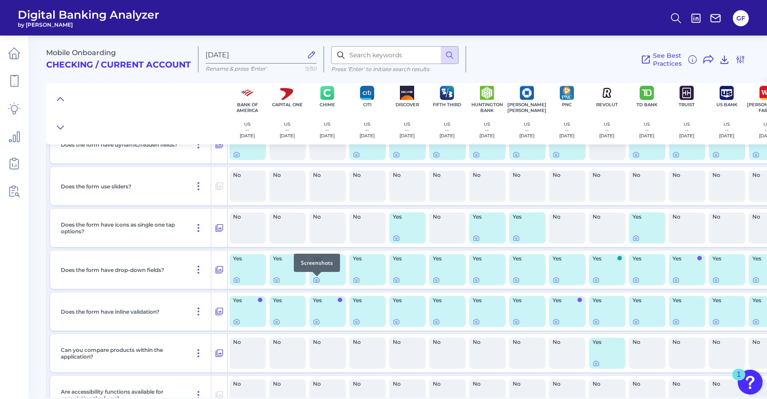
click at [316, 282] on icon at bounding box center [316, 279] width 7 height 7
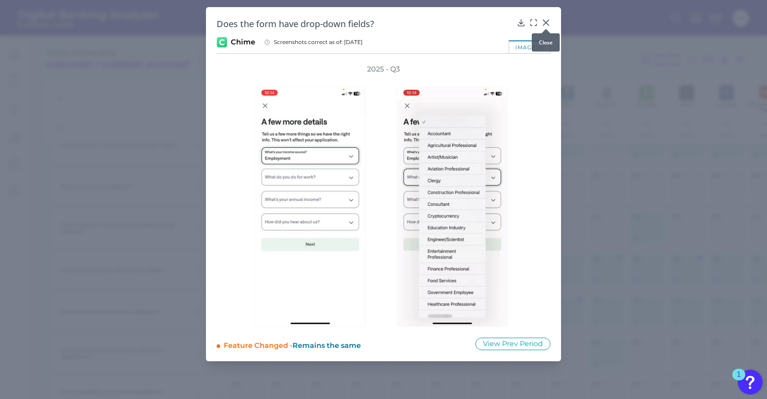
click at [547, 23] on icon at bounding box center [545, 22] width 9 height 9
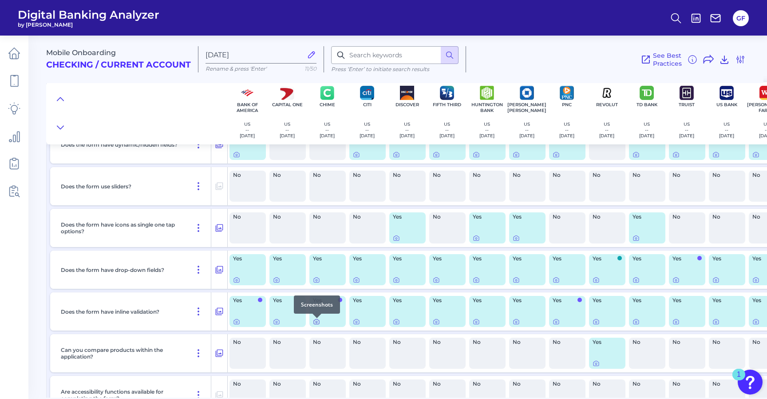
click at [317, 324] on icon at bounding box center [316, 321] width 7 height 7
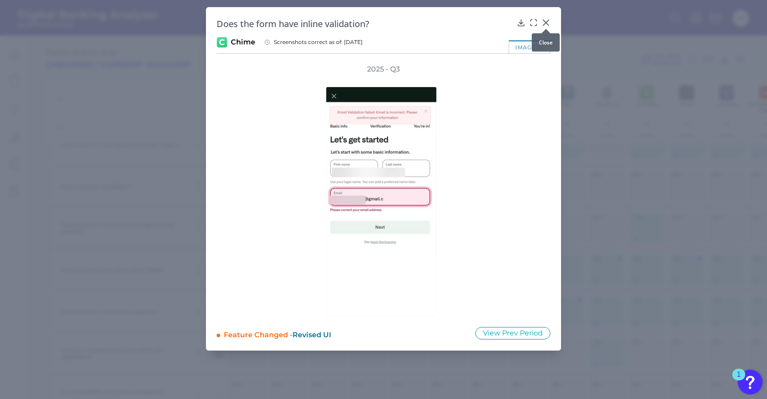
click at [547, 20] on icon at bounding box center [545, 22] width 9 height 9
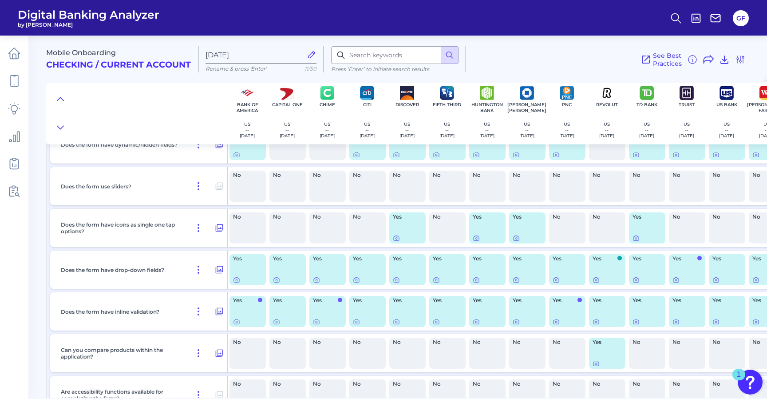
scroll to position [1220, 0]
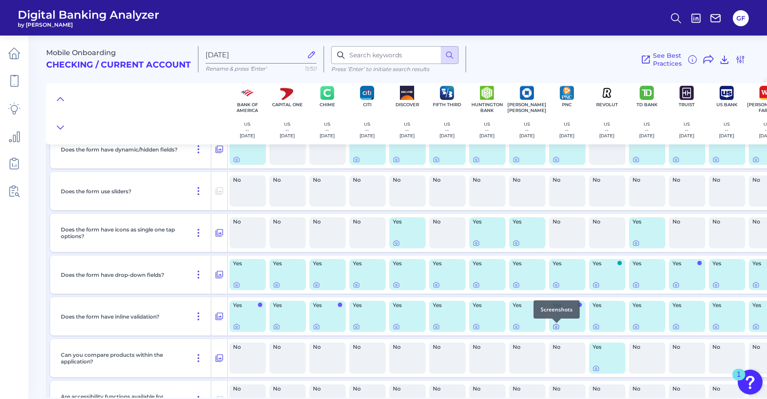
click at [556, 327] on icon at bounding box center [556, 326] width 7 height 7
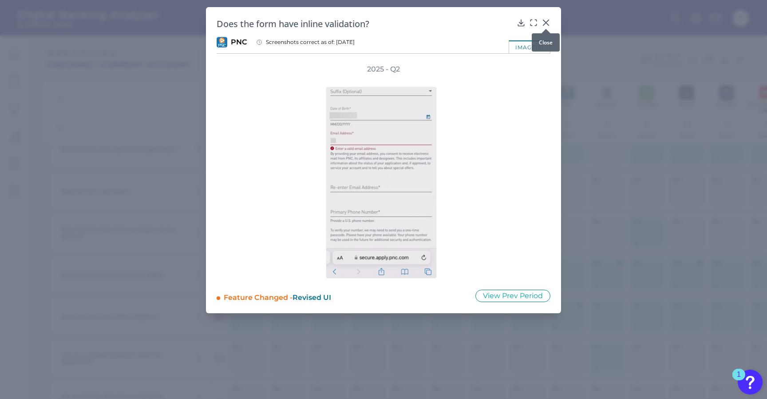
click at [544, 21] on icon at bounding box center [545, 22] width 9 height 9
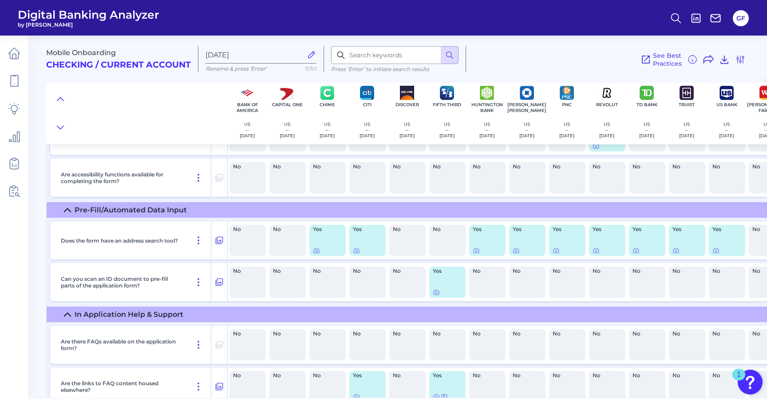
scroll to position [1445, 0]
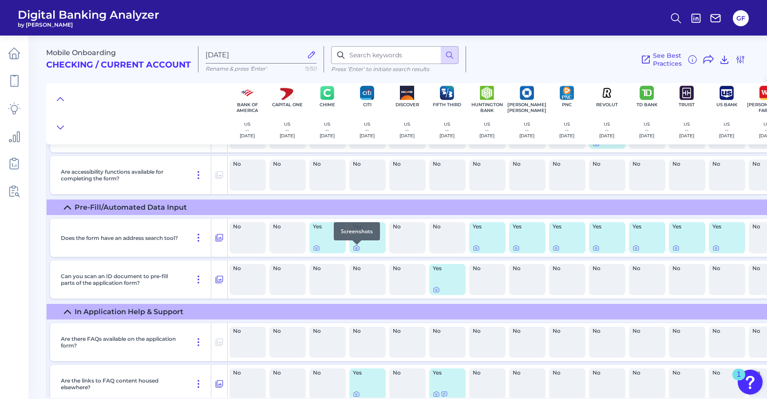
click at [356, 249] on icon at bounding box center [357, 248] width 2 height 2
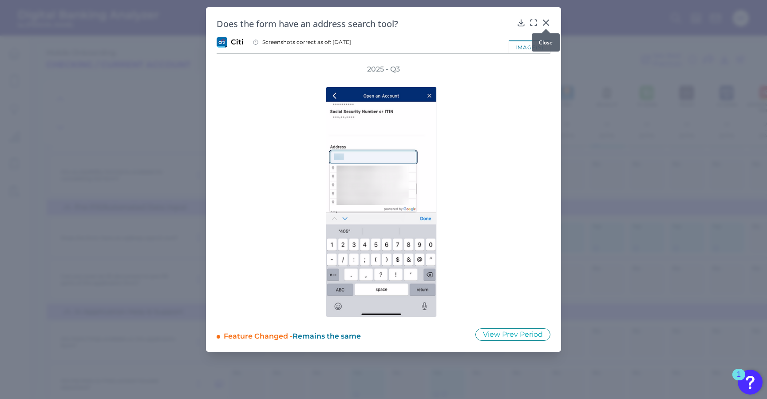
click at [545, 18] on button at bounding box center [545, 22] width 9 height 9
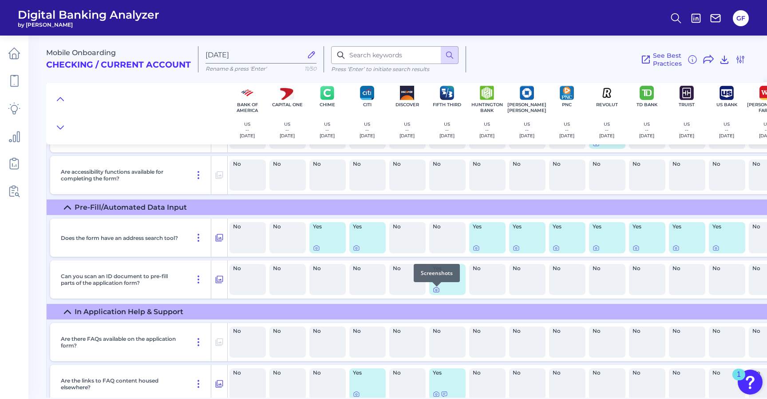
click at [436, 292] on icon at bounding box center [436, 289] width 7 height 7
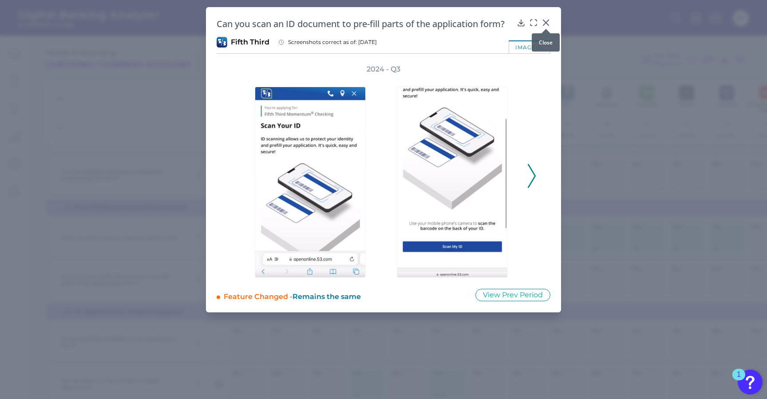
click at [544, 24] on icon at bounding box center [545, 22] width 5 height 5
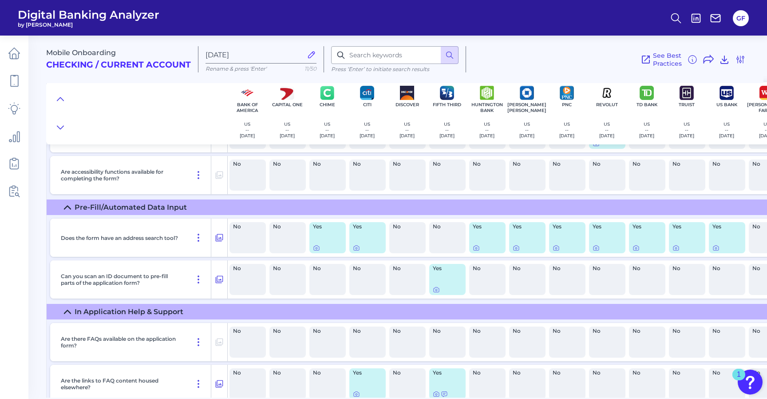
scroll to position [1445, 1]
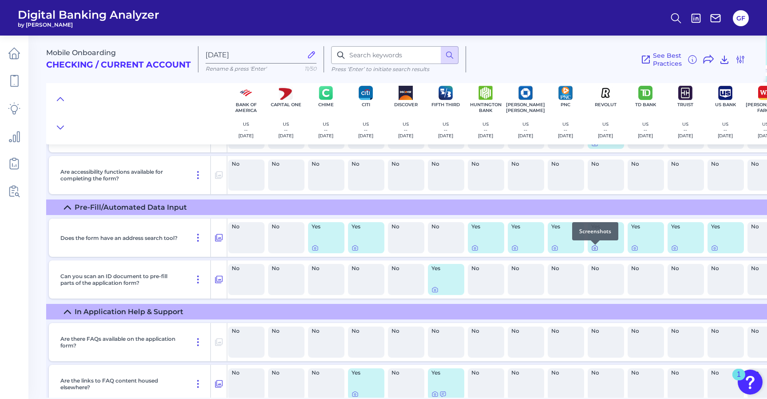
click at [594, 250] on icon at bounding box center [594, 247] width 7 height 7
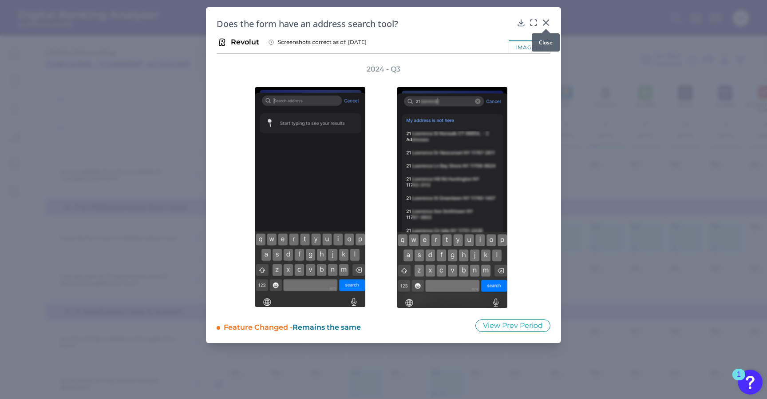
click at [545, 20] on icon at bounding box center [545, 22] width 9 height 9
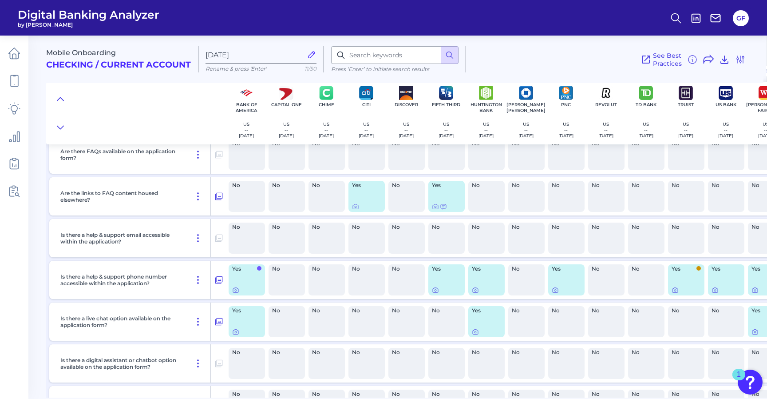
scroll to position [1634, 1]
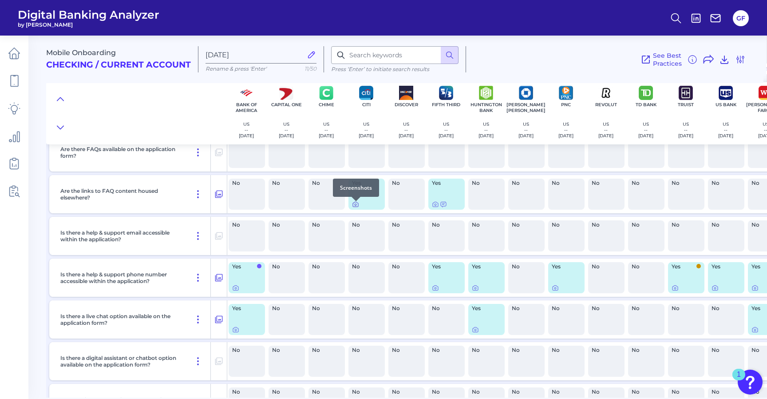
click at [356, 205] on icon at bounding box center [356, 205] width 2 height 2
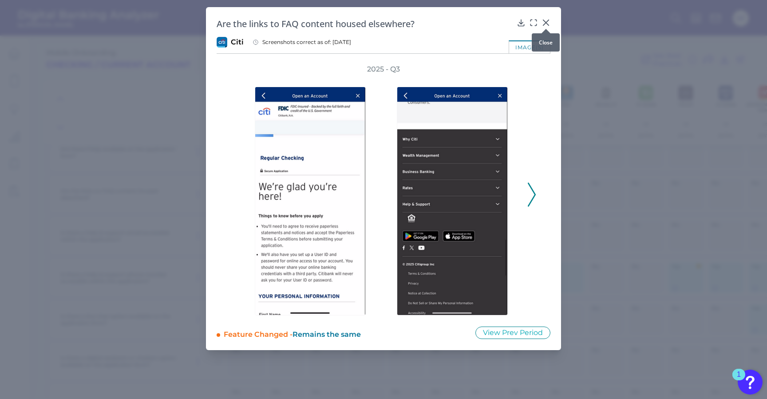
click at [545, 19] on icon at bounding box center [545, 22] width 9 height 9
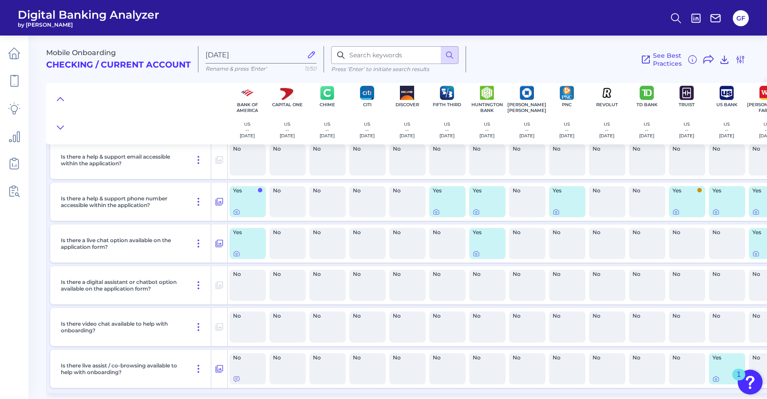
scroll to position [1709, 0]
click at [224, 207] on button at bounding box center [219, 203] width 16 height 14
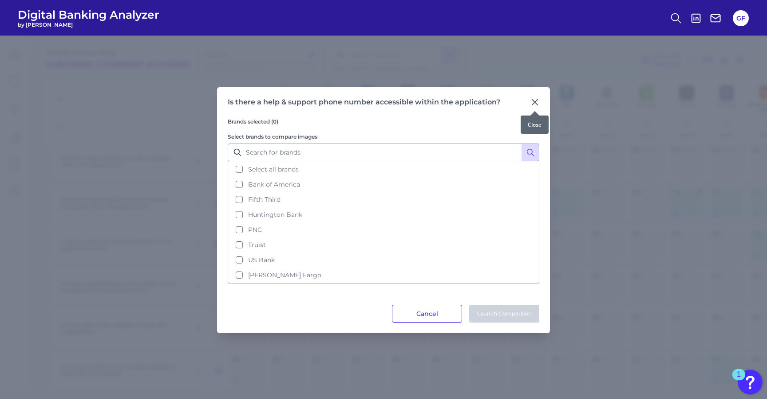
click at [531, 100] on icon at bounding box center [534, 102] width 9 height 9
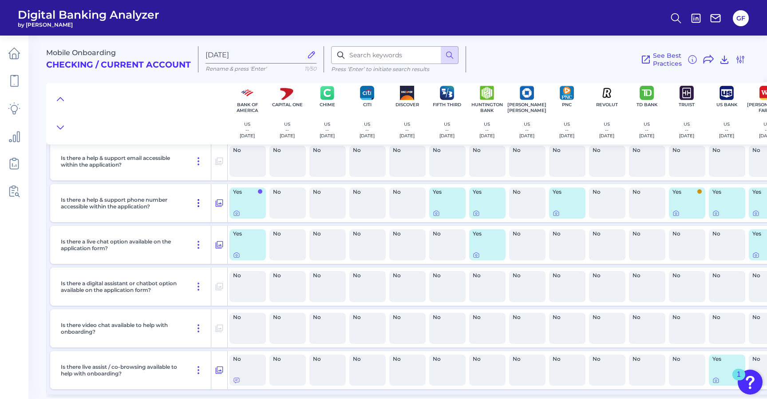
click at [196, 206] on icon at bounding box center [198, 203] width 11 height 11
click at [196, 206] on icon at bounding box center [198, 201] width 11 height 11
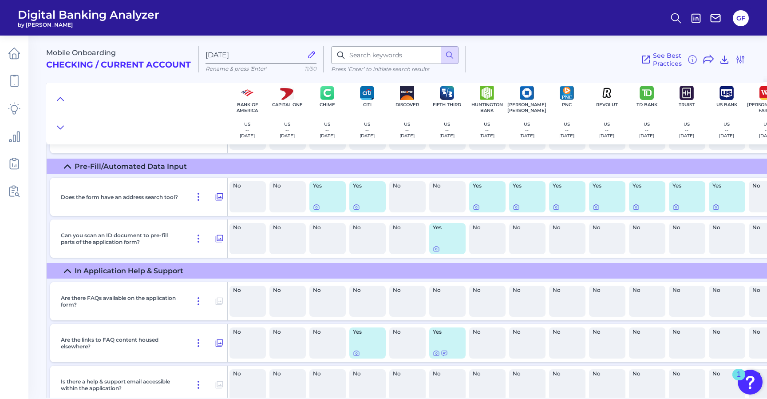
scroll to position [1488, 0]
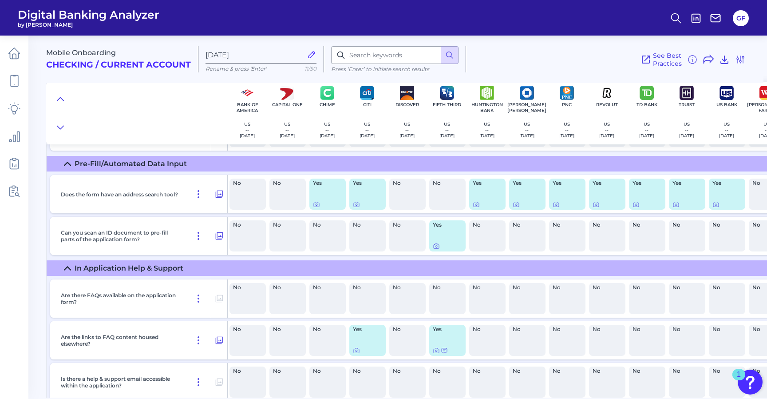
click at [70, 268] on icon at bounding box center [67, 268] width 7 height 7
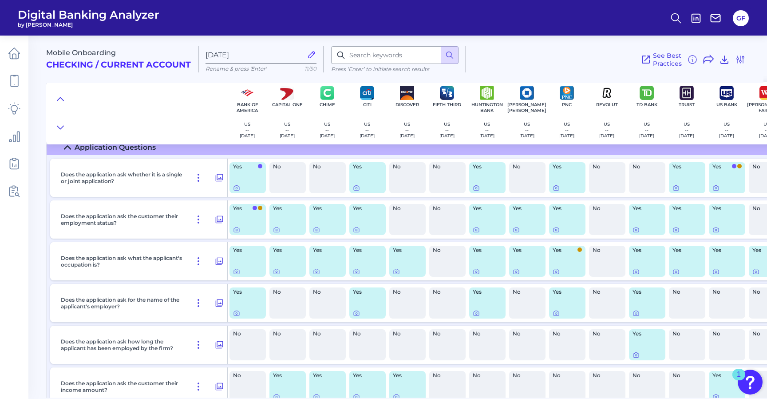
scroll to position [1648, 0]
click at [238, 190] on icon at bounding box center [236, 187] width 7 height 7
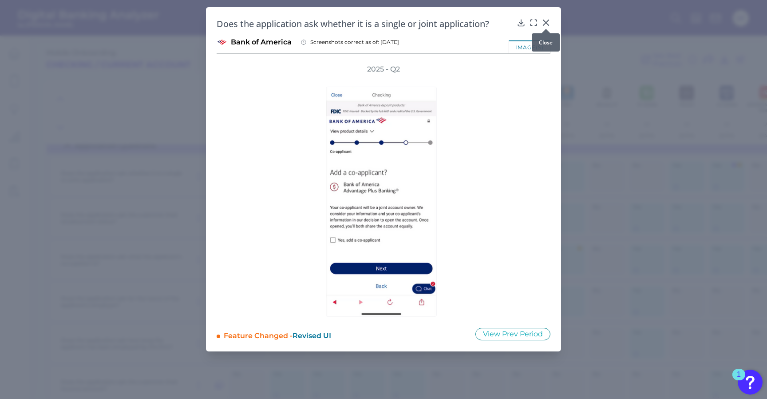
click at [547, 22] on icon at bounding box center [545, 22] width 9 height 9
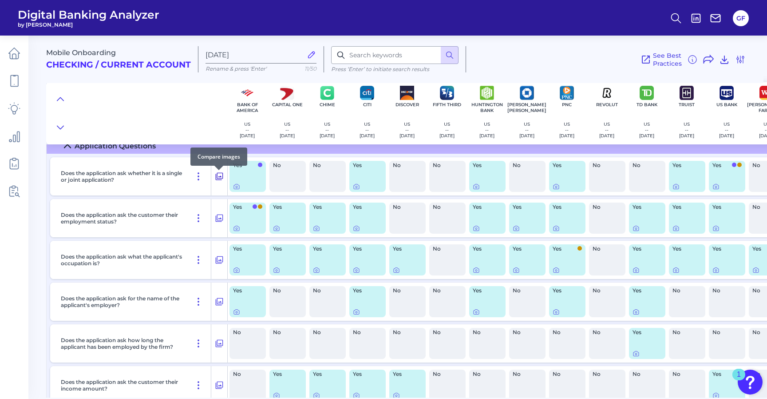
click at [218, 180] on icon at bounding box center [220, 177] width 8 height 8
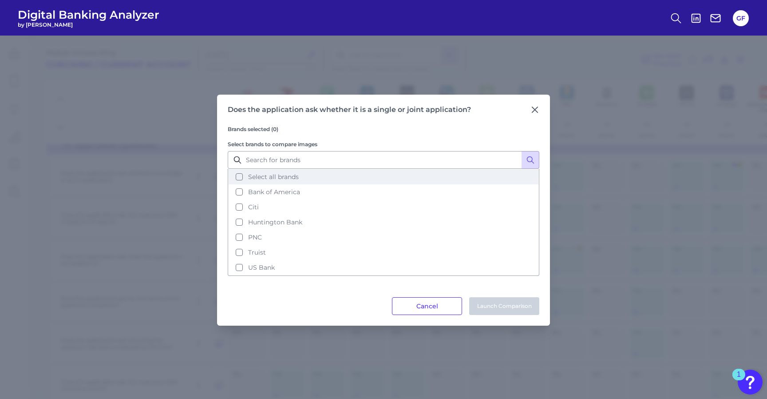
click at [238, 181] on button "Select all brands" at bounding box center [384, 176] width 310 height 15
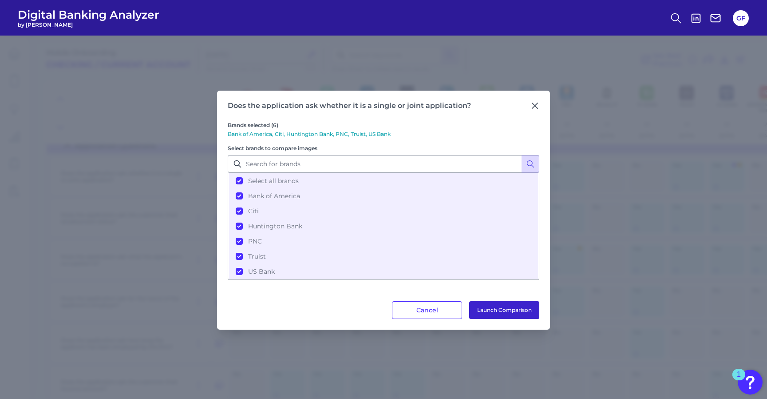
click at [518, 307] on button "Launch Comparison" at bounding box center [504, 310] width 70 height 18
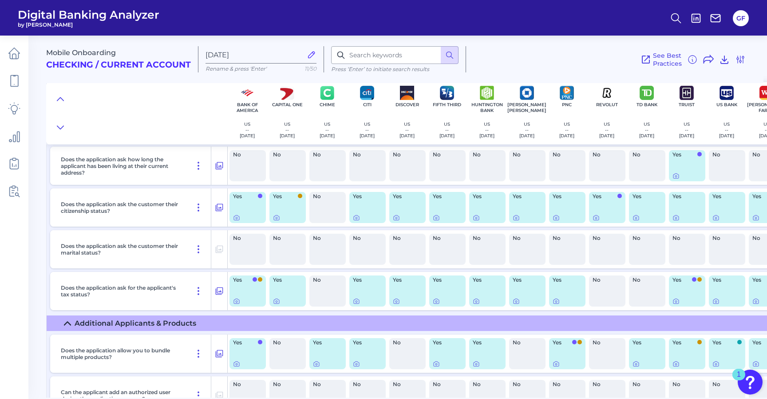
scroll to position [1969, 0]
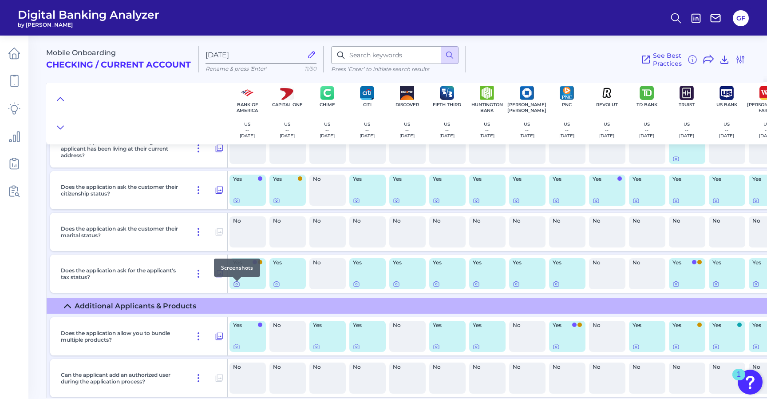
click at [237, 285] on icon at bounding box center [236, 283] width 7 height 7
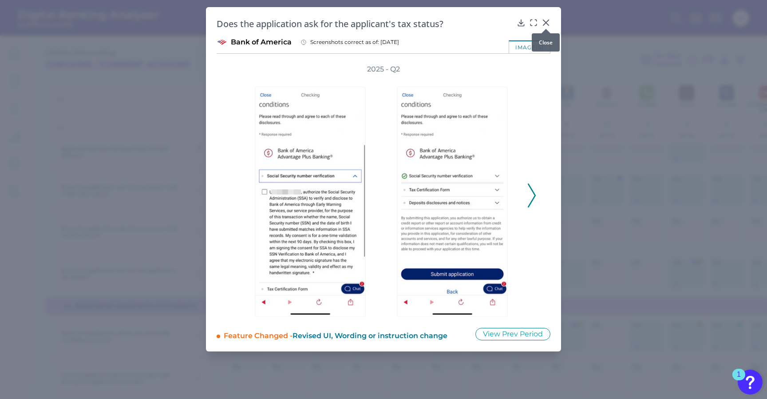
click at [542, 25] on div at bounding box center [545, 28] width 9 height 9
click at [544, 21] on icon at bounding box center [545, 22] width 5 height 5
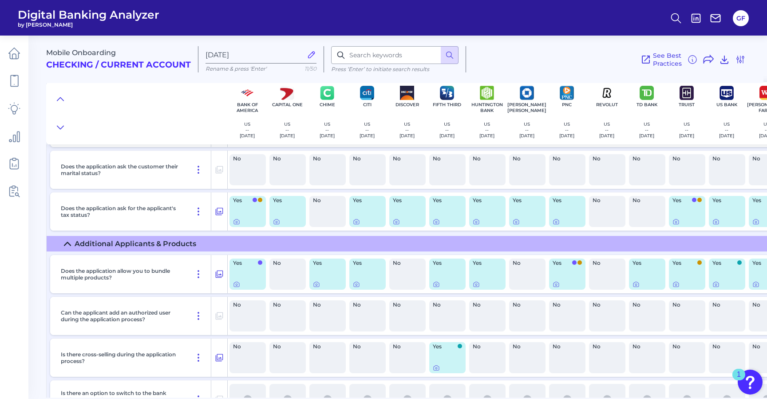
scroll to position [2053, 0]
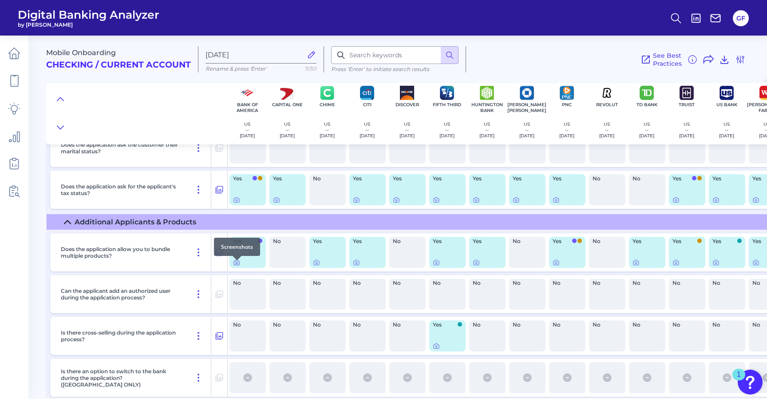
click at [234, 265] on icon at bounding box center [236, 262] width 5 height 5
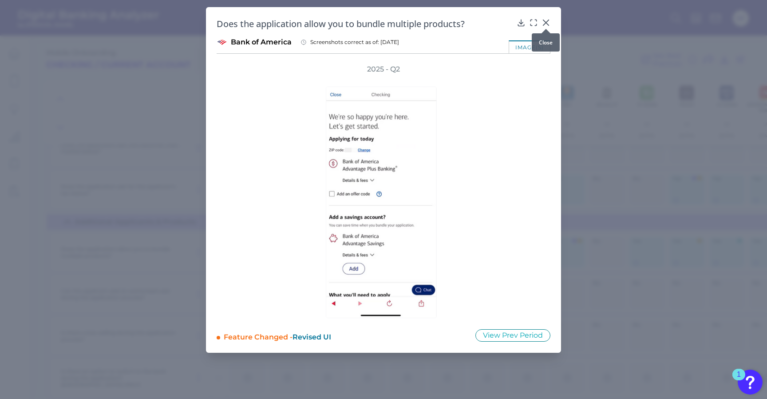
click at [541, 23] on icon at bounding box center [545, 22] width 9 height 9
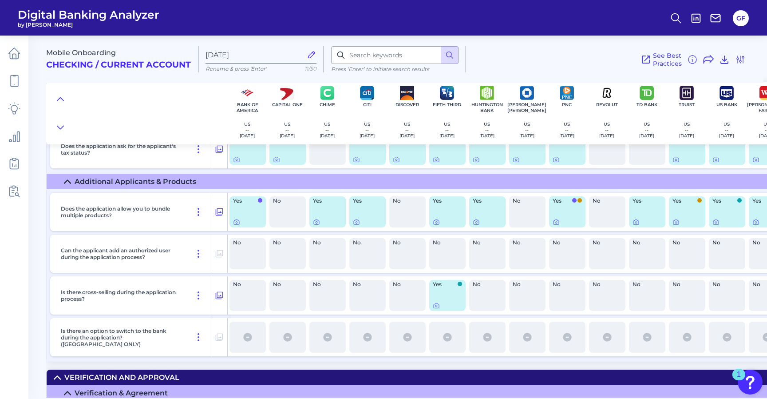
scroll to position [2082, 0]
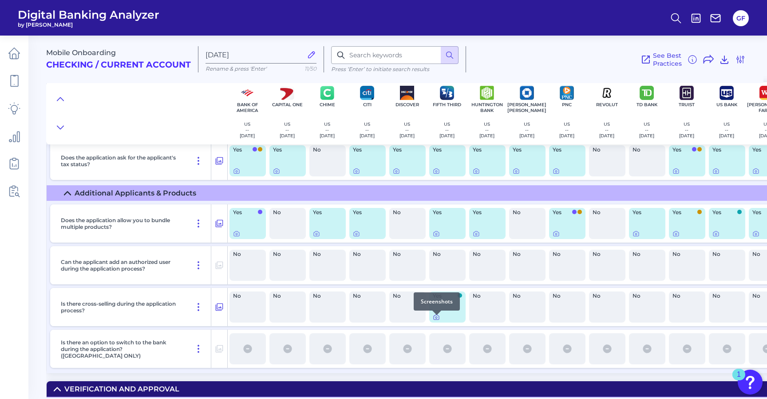
click at [434, 320] on icon at bounding box center [436, 317] width 5 height 5
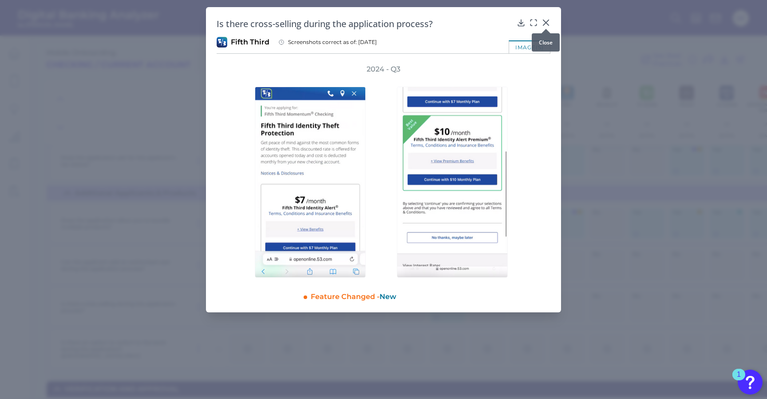
click at [546, 19] on icon at bounding box center [545, 22] width 9 height 9
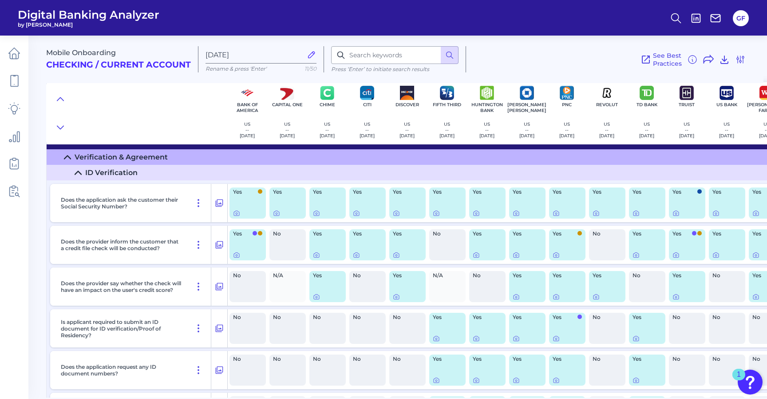
scroll to position [2339, 0]
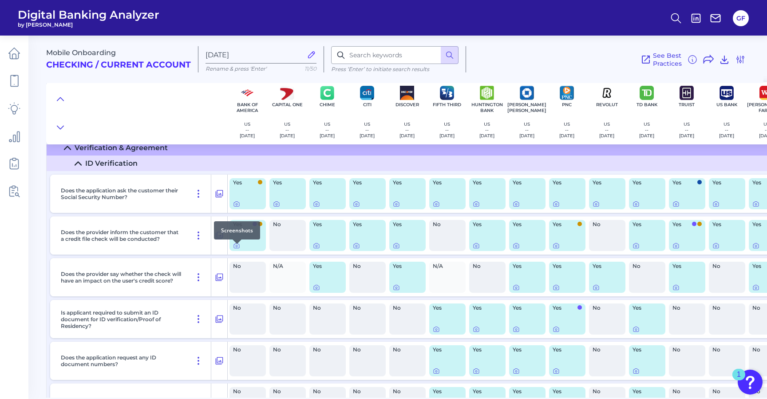
click at [236, 246] on div at bounding box center [237, 243] width 9 height 9
click at [236, 247] on icon at bounding box center [237, 246] width 2 height 2
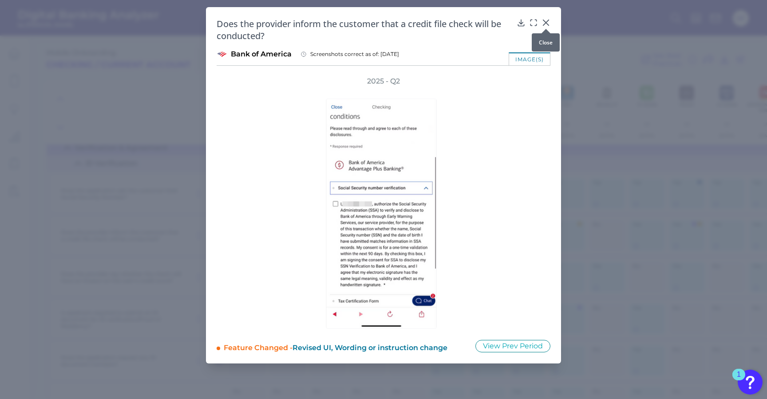
click at [546, 22] on icon at bounding box center [545, 22] width 5 height 5
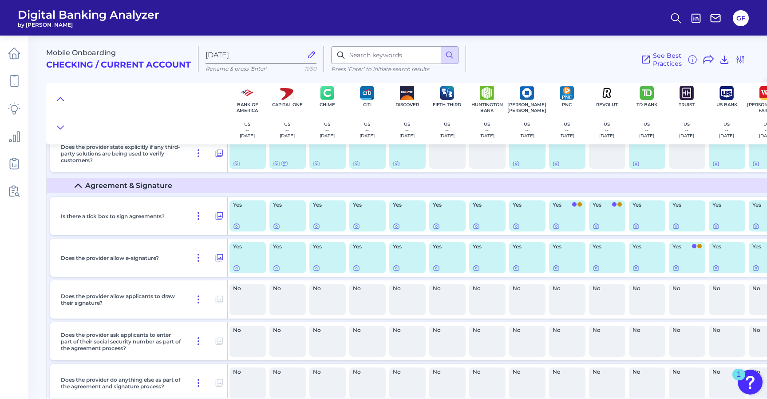
scroll to position [2924, 0]
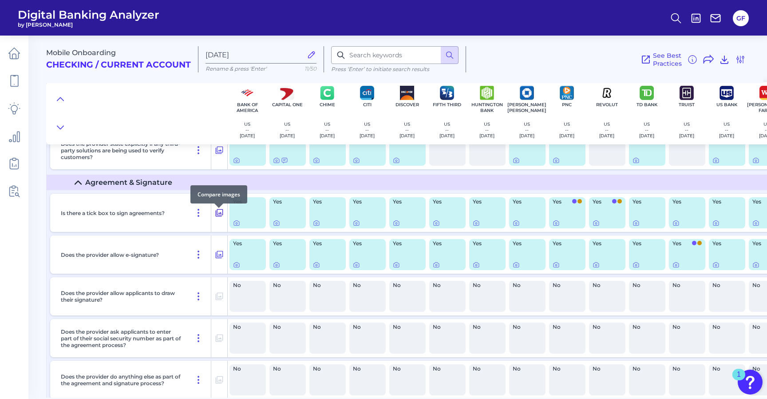
click at [220, 215] on icon at bounding box center [219, 212] width 9 height 11
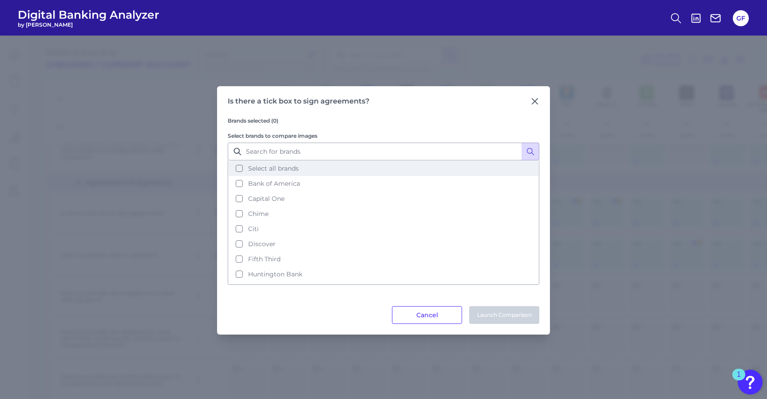
click at [239, 167] on button "Select all brands" at bounding box center [384, 168] width 310 height 15
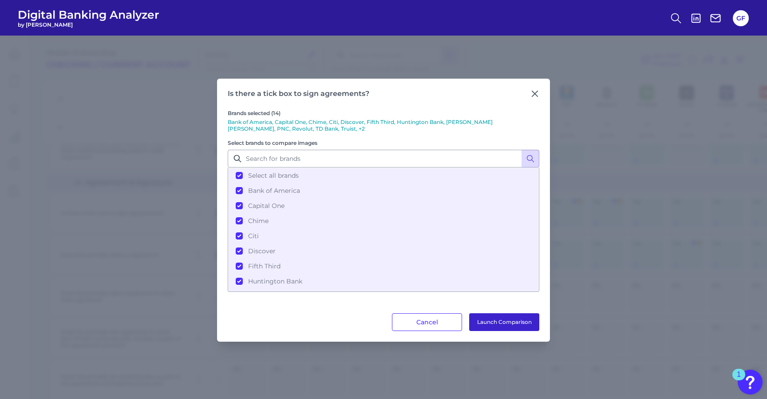
drag, startPoint x: 487, startPoint y: 324, endPoint x: 474, endPoint y: 324, distance: 13.8
click at [487, 324] on button "Launch Comparison" at bounding box center [504, 322] width 70 height 18
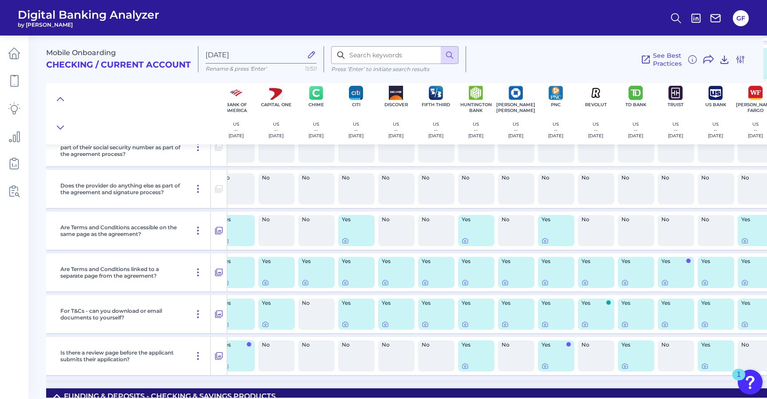
scroll to position [3115, 0]
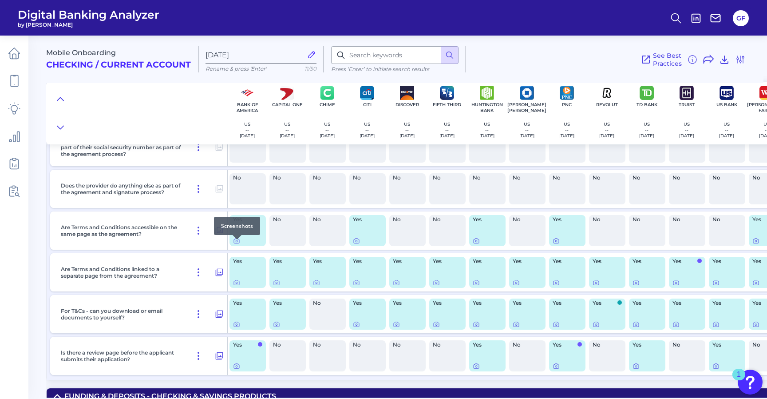
click at [233, 242] on div at bounding box center [237, 239] width 9 height 9
click at [238, 244] on icon at bounding box center [236, 240] width 7 height 7
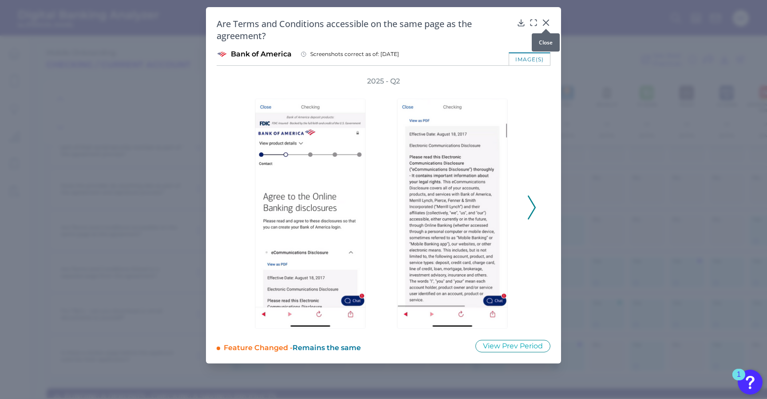
click at [542, 23] on icon at bounding box center [545, 22] width 9 height 9
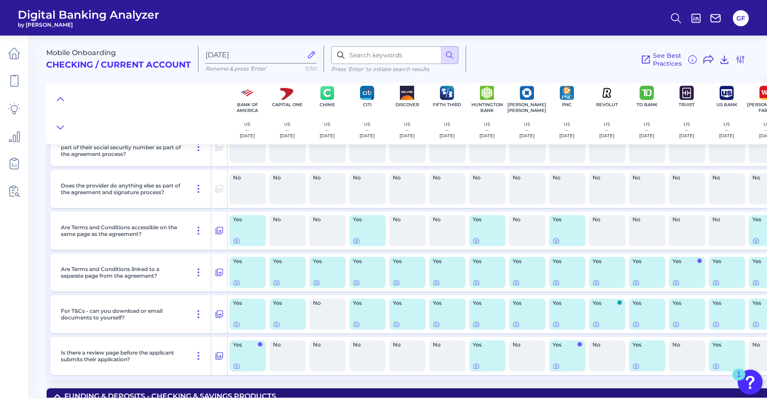
scroll to position [3116, 8]
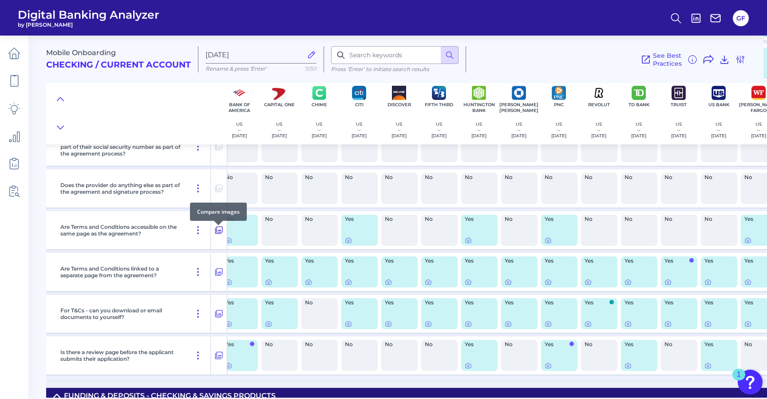
click at [220, 234] on icon at bounding box center [219, 230] width 8 height 8
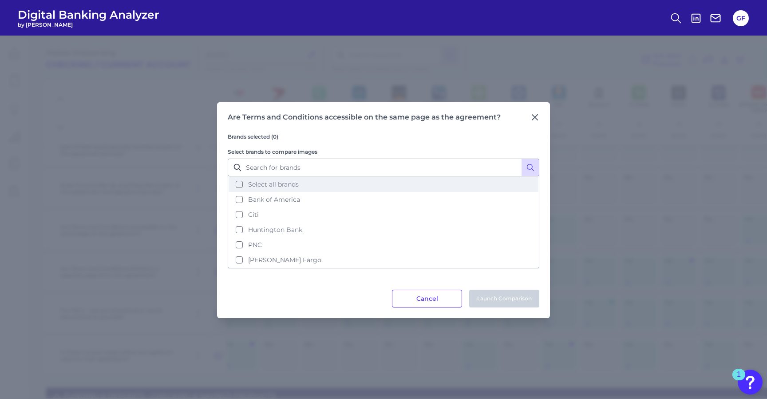
click at [252, 186] on span "Select all brands" at bounding box center [273, 184] width 51 height 8
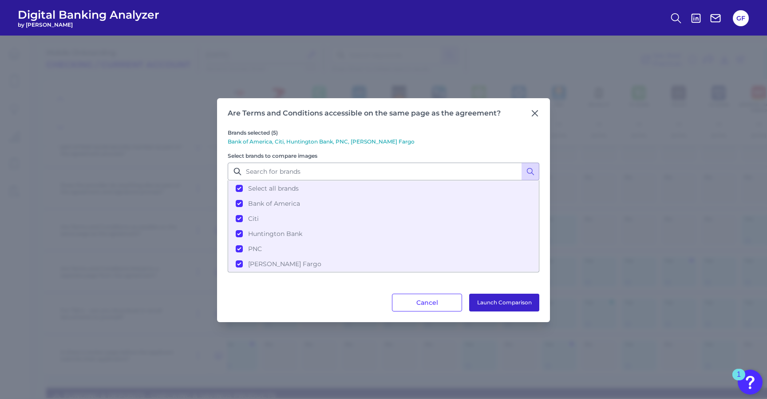
click at [512, 300] on button "Launch Comparison" at bounding box center [504, 302] width 70 height 18
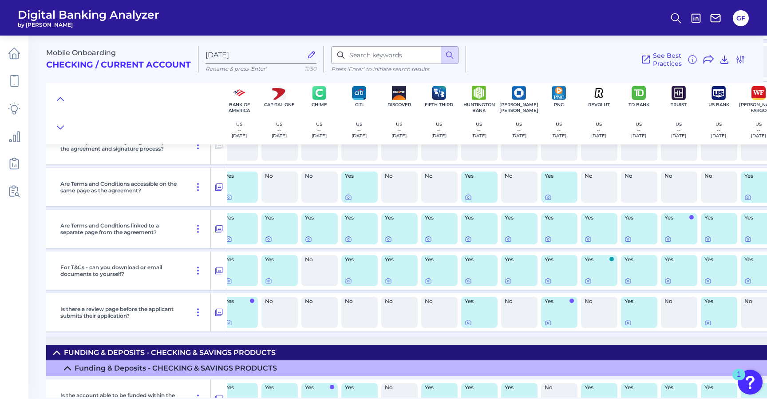
scroll to position [3190, 8]
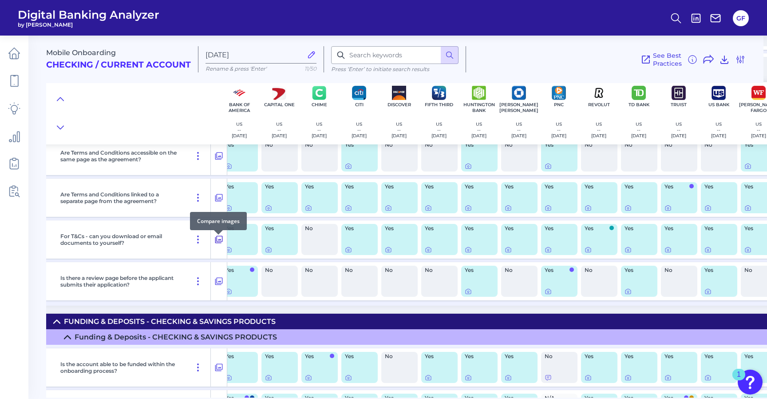
click at [219, 244] on icon at bounding box center [218, 239] width 9 height 11
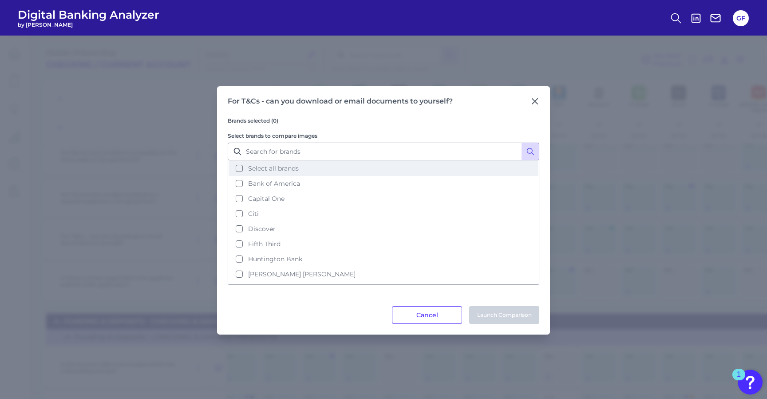
click at [273, 170] on span "Select all brands" at bounding box center [273, 168] width 51 height 8
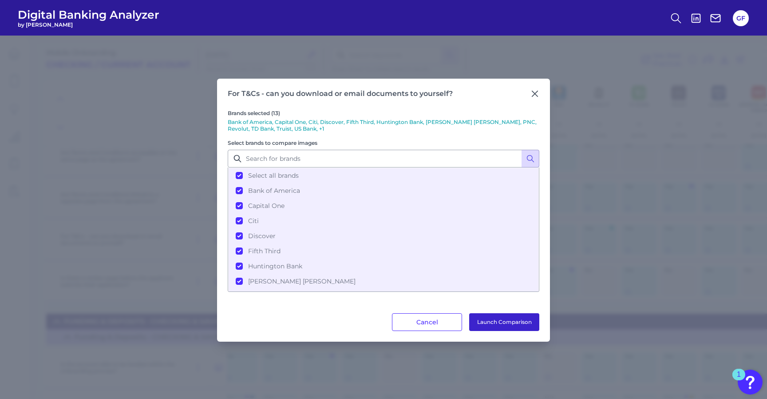
click at [493, 321] on button "Launch Comparison" at bounding box center [504, 322] width 70 height 18
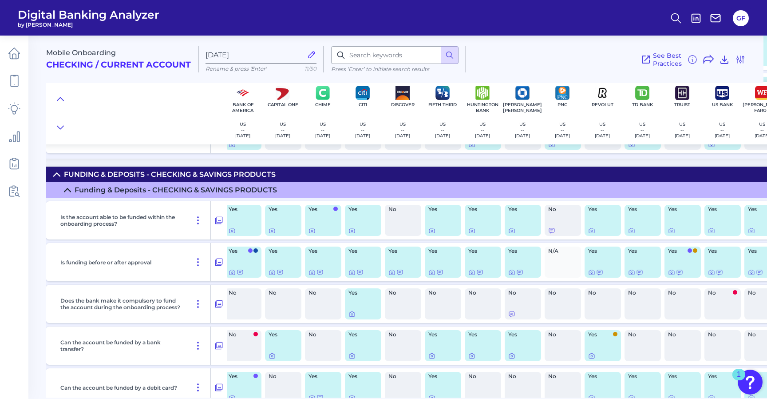
scroll to position [3337, 4]
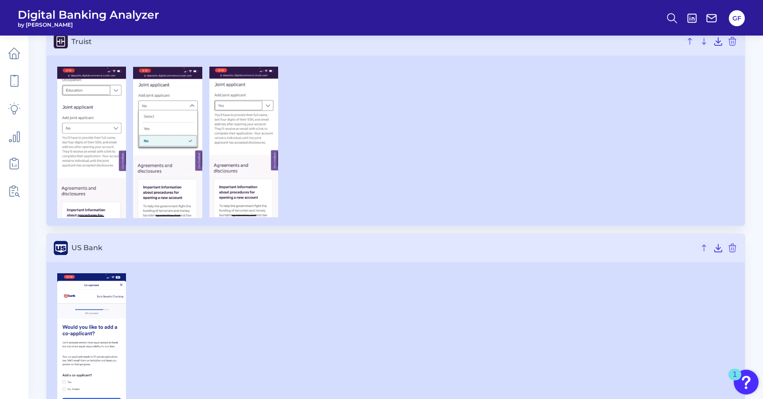
scroll to position [861, 0]
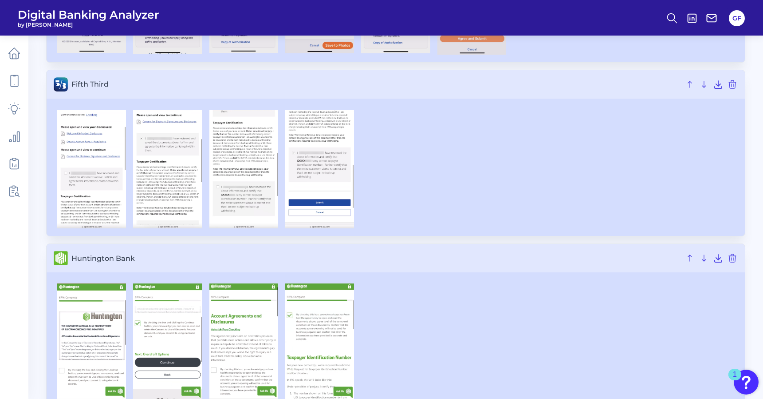
scroll to position [1044, 0]
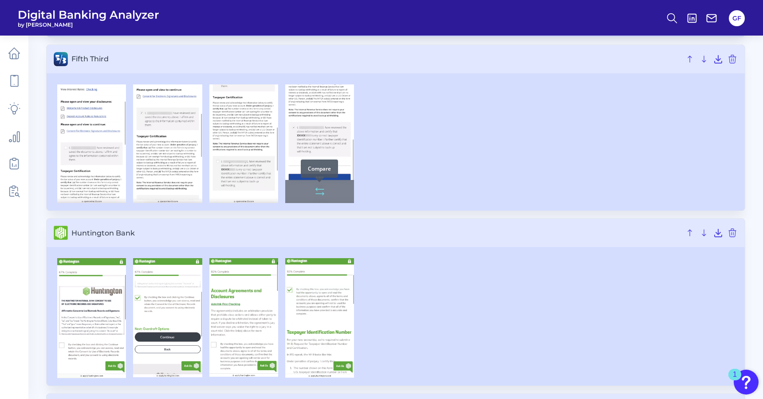
click at [320, 194] on icon at bounding box center [320, 191] width 11 height 11
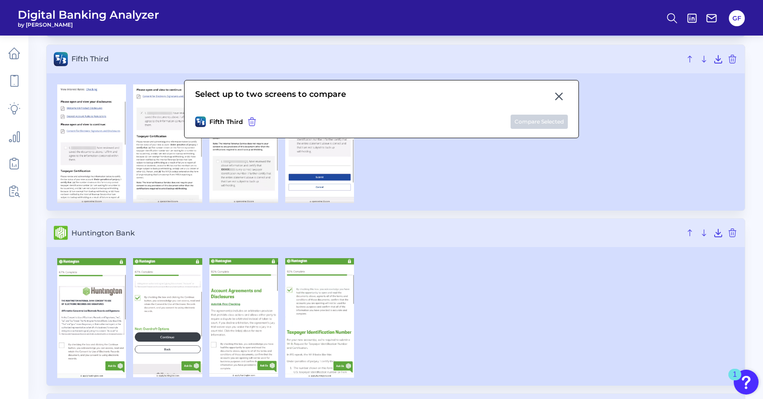
drag, startPoint x: 558, startPoint y: 95, endPoint x: 547, endPoint y: 109, distance: 17.6
click at [558, 95] on icon at bounding box center [559, 96] width 7 height 7
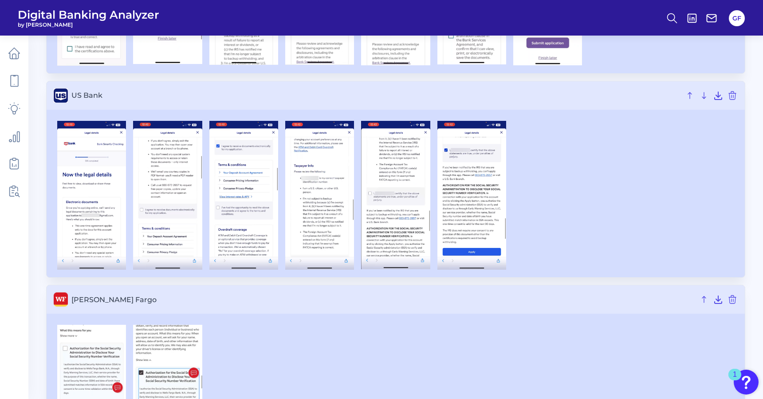
scroll to position [2316, 0]
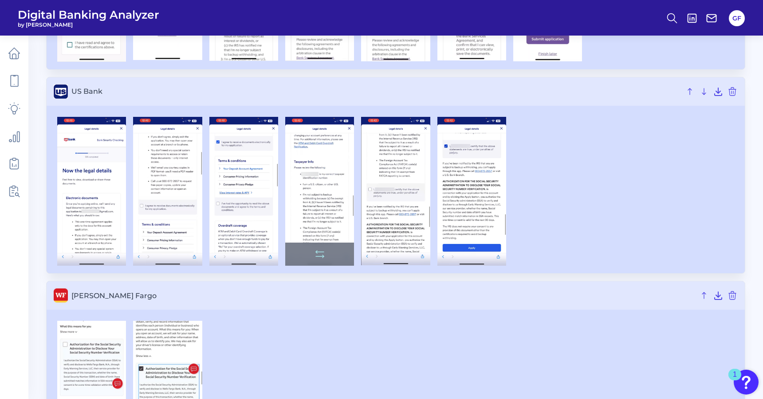
drag, startPoint x: 249, startPoint y: 188, endPoint x: 327, endPoint y: 149, distance: 87.5
click at [327, 149] on div at bounding box center [396, 191] width 684 height 149
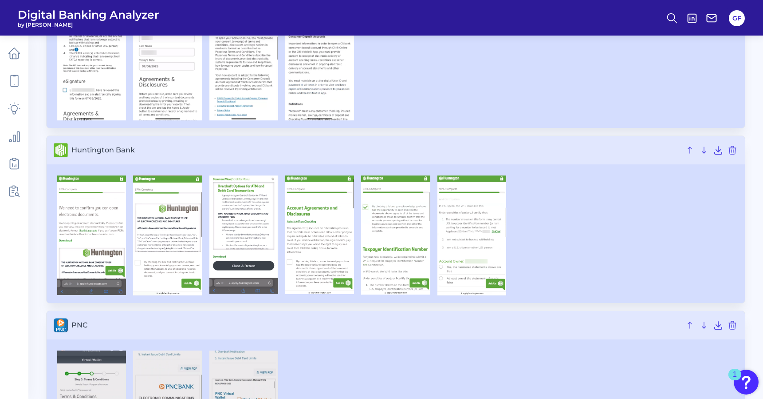
scroll to position [623, 0]
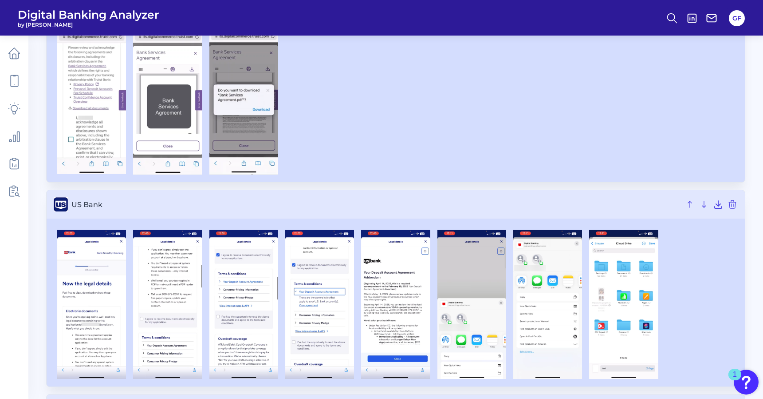
scroll to position [2203, 0]
